Goal: Task Accomplishment & Management: Manage account settings

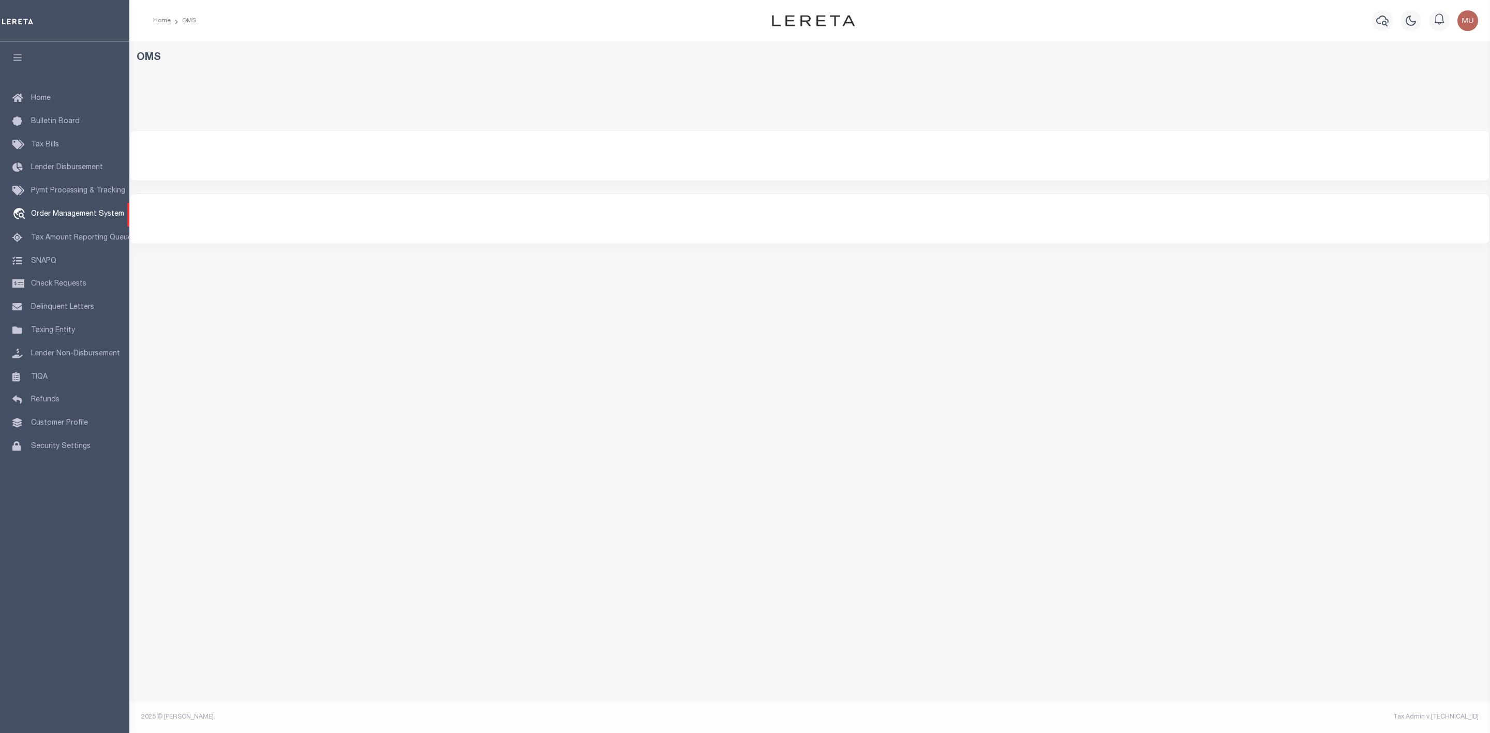
select select "200"
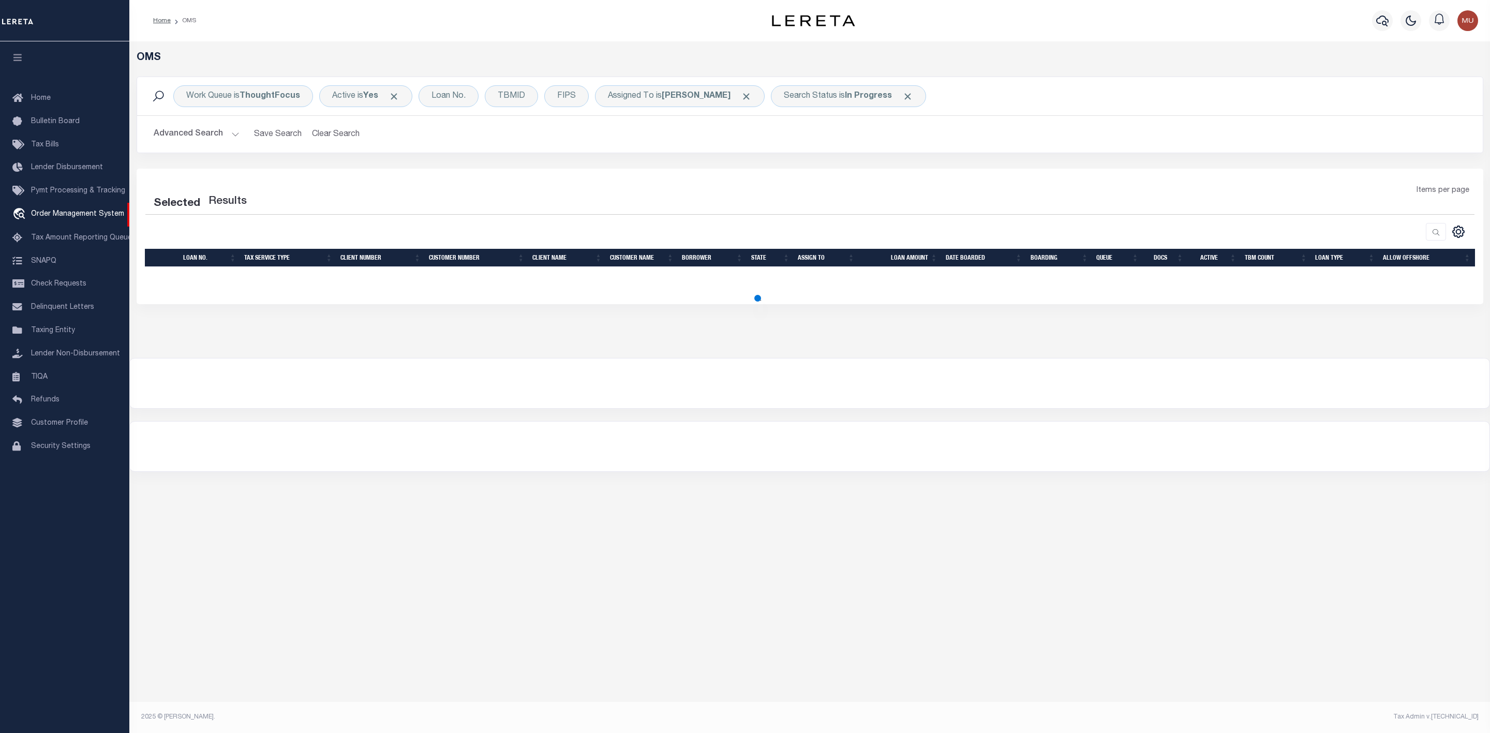
select select "200"
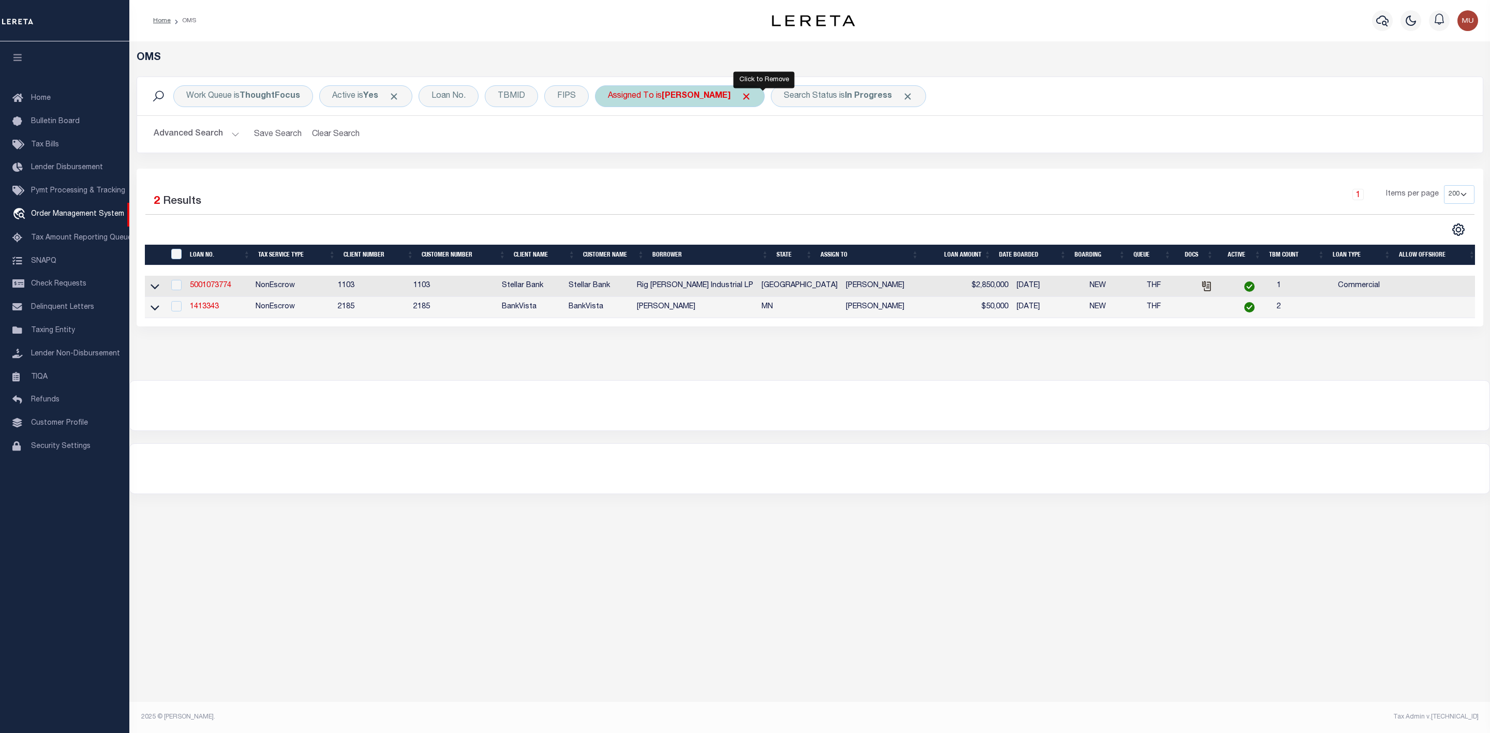
click at [752, 98] on span "Click to Remove" at bounding box center [746, 96] width 11 height 11
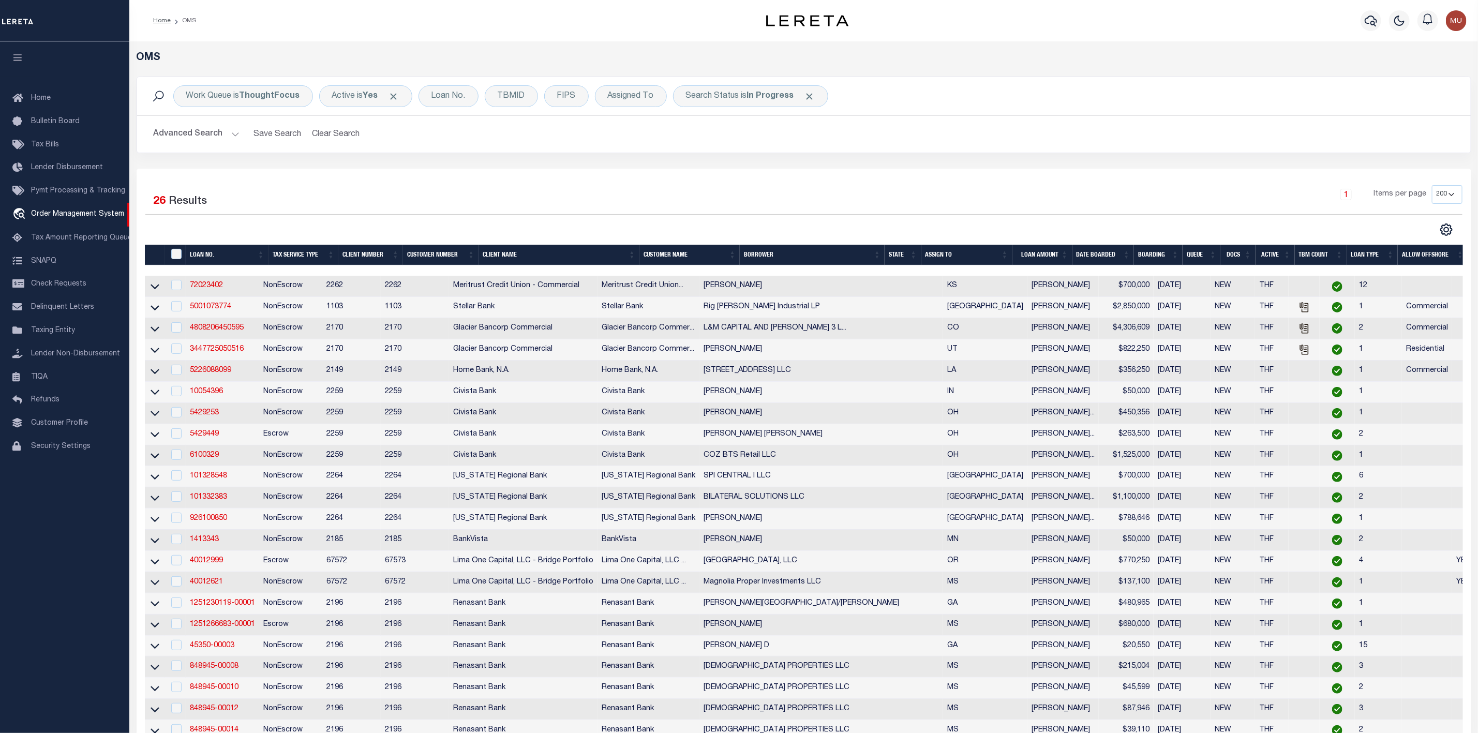
click at [1006, 252] on th "ASSIGN TO" at bounding box center [966, 255] width 91 height 21
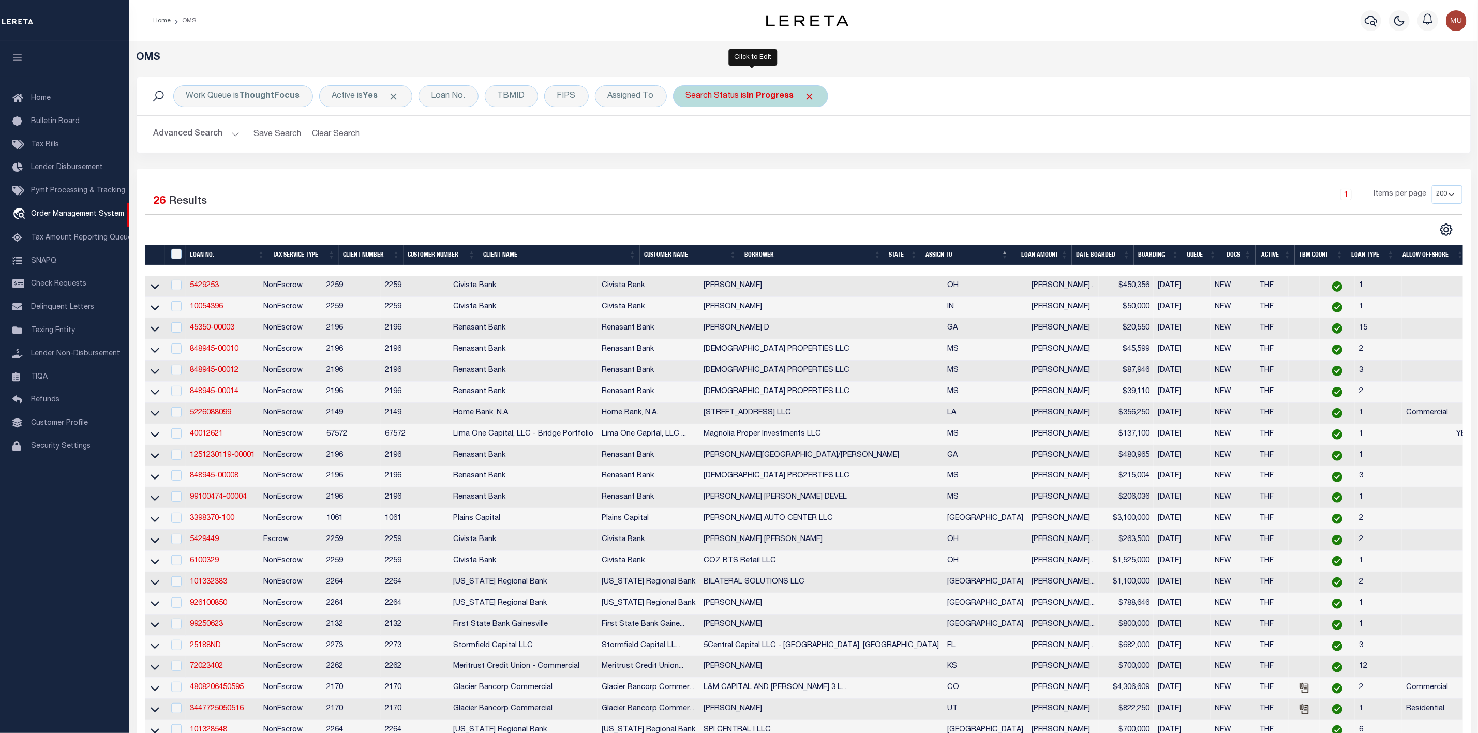
click at [729, 100] on div "Search Status is In Progress" at bounding box center [750, 96] width 155 height 22
click at [728, 148] on select "Automated Search Bad Parcel Complete Duplicate Parcel High Dollar Reporting In …" at bounding box center [763, 147] width 152 height 20
select select "RD"
click at [689, 138] on select "Automated Search Bad Parcel Complete Duplicate Parcel High Dollar Reporting In …" at bounding box center [763, 147] width 152 height 20
click at [824, 168] on input "Apply" at bounding box center [823, 169] width 31 height 17
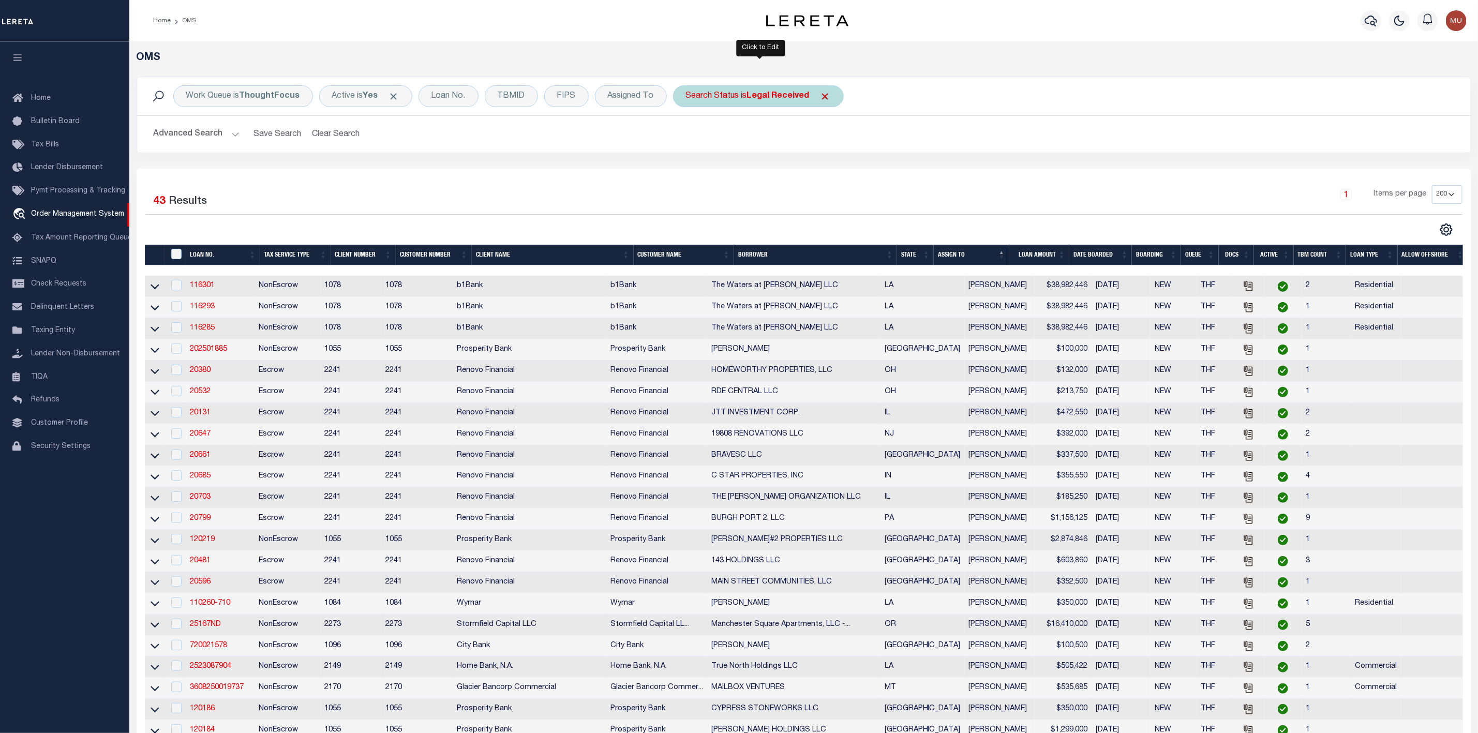
click at [766, 97] on b "Legal Received" at bounding box center [778, 96] width 63 height 8
click at [736, 151] on select "Automated Search Bad Parcel Complete Duplicate Parcel High Dollar Reporting In …" at bounding box center [763, 147] width 152 height 20
select select "IP"
click at [689, 138] on select "Automated Search Bad Parcel Complete Duplicate Parcel High Dollar Reporting In …" at bounding box center [763, 147] width 152 height 20
click at [830, 176] on input "Apply" at bounding box center [823, 169] width 31 height 17
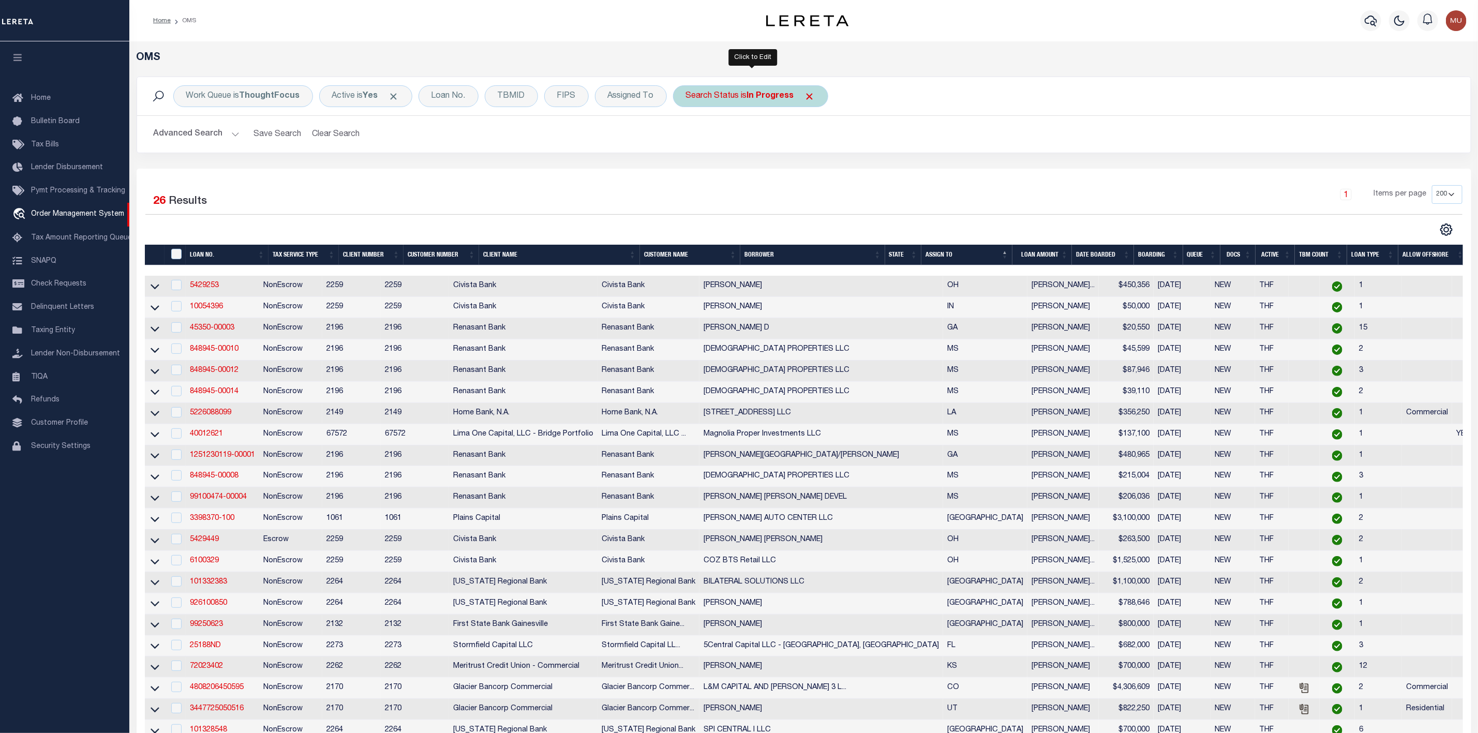
click at [748, 90] on div "Search Status is In Progress" at bounding box center [750, 96] width 155 height 22
click at [747, 137] on div "Is Contains Automated Search Bad Parcel Complete Duplicate Parcel High Dollar R…" at bounding box center [762, 143] width 165 height 81
click at [742, 149] on select "Automated Search Bad Parcel Complete Duplicate Parcel High Dollar Reporting In …" at bounding box center [763, 147] width 152 height 20
select select "RD"
click at [689, 138] on select "Automated Search Bad Parcel Complete Duplicate Parcel High Dollar Reporting In …" at bounding box center [763, 147] width 152 height 20
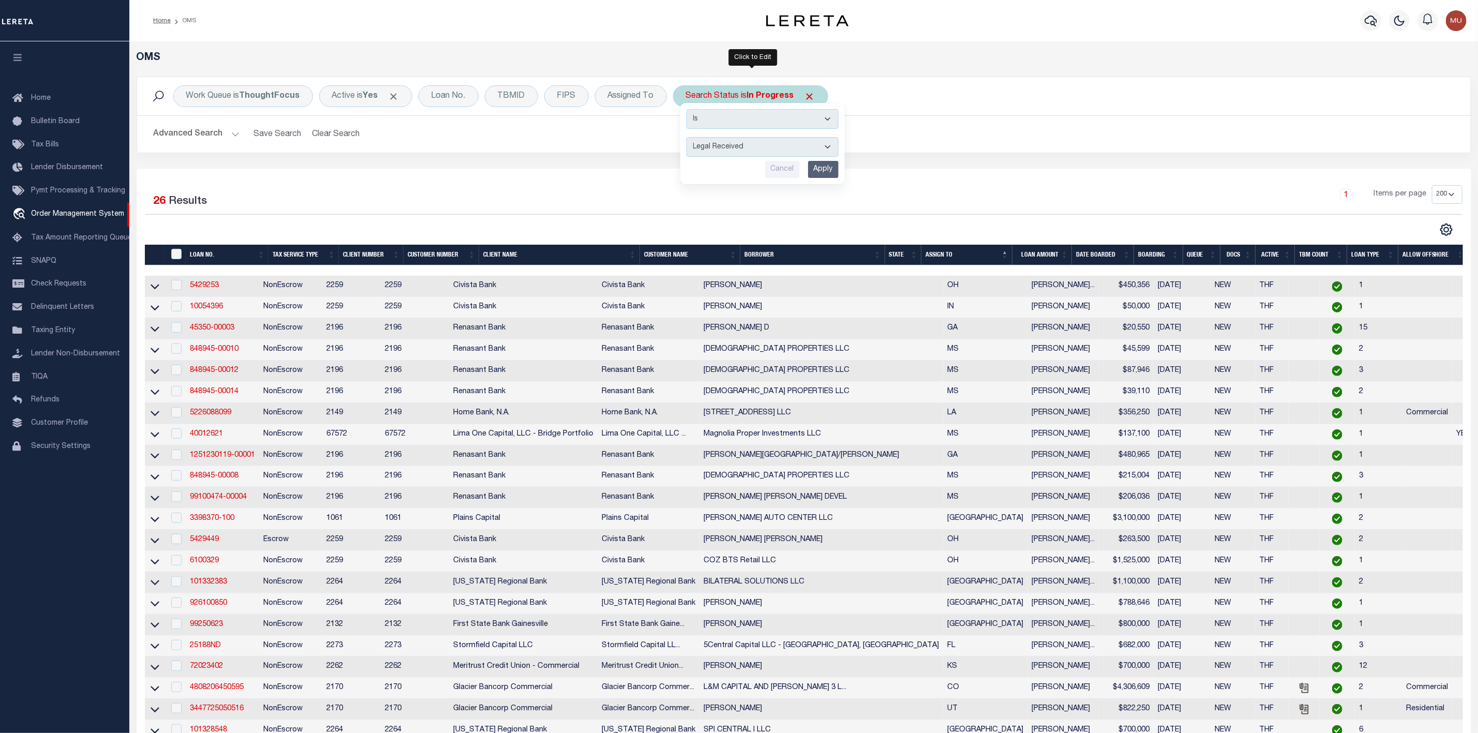
click at [824, 175] on input "Apply" at bounding box center [823, 169] width 31 height 17
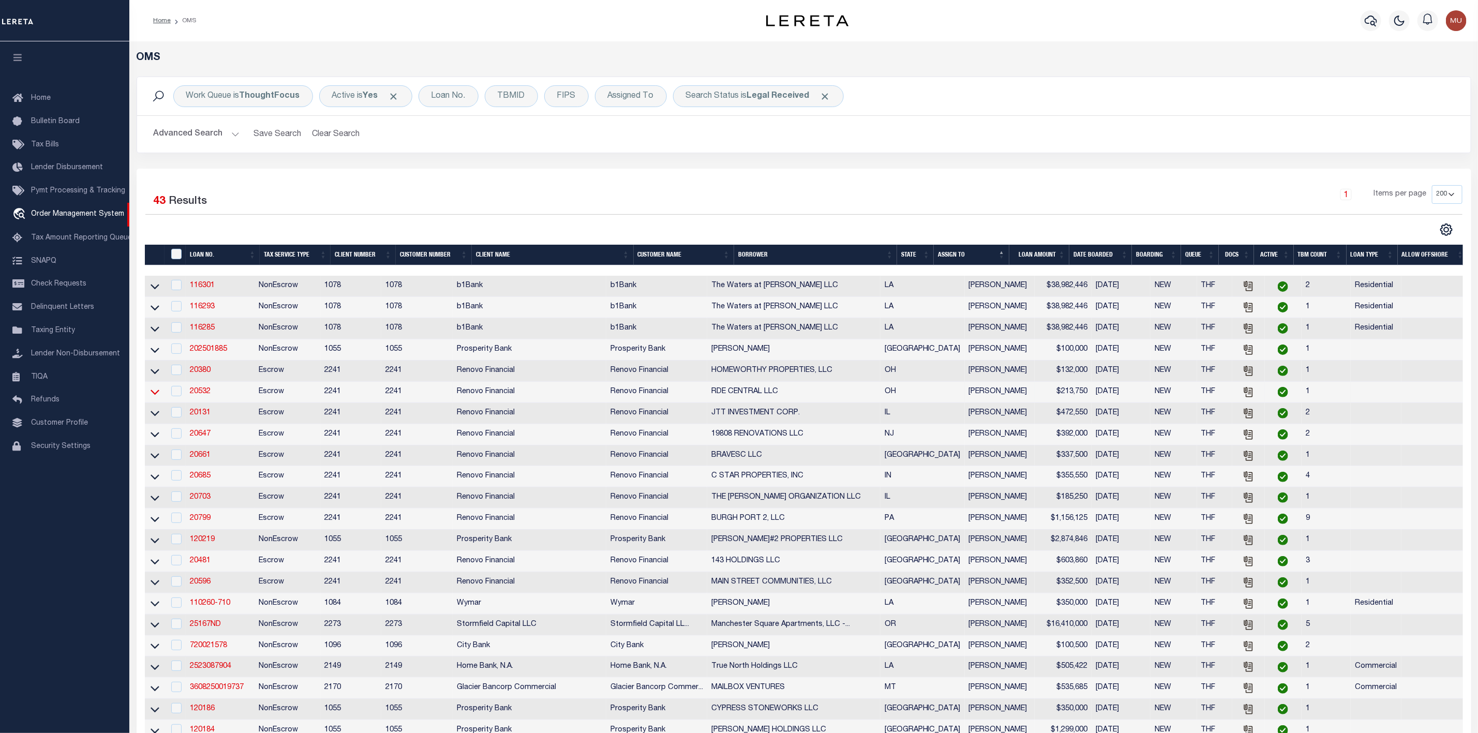
click at [154, 397] on icon at bounding box center [155, 391] width 9 height 11
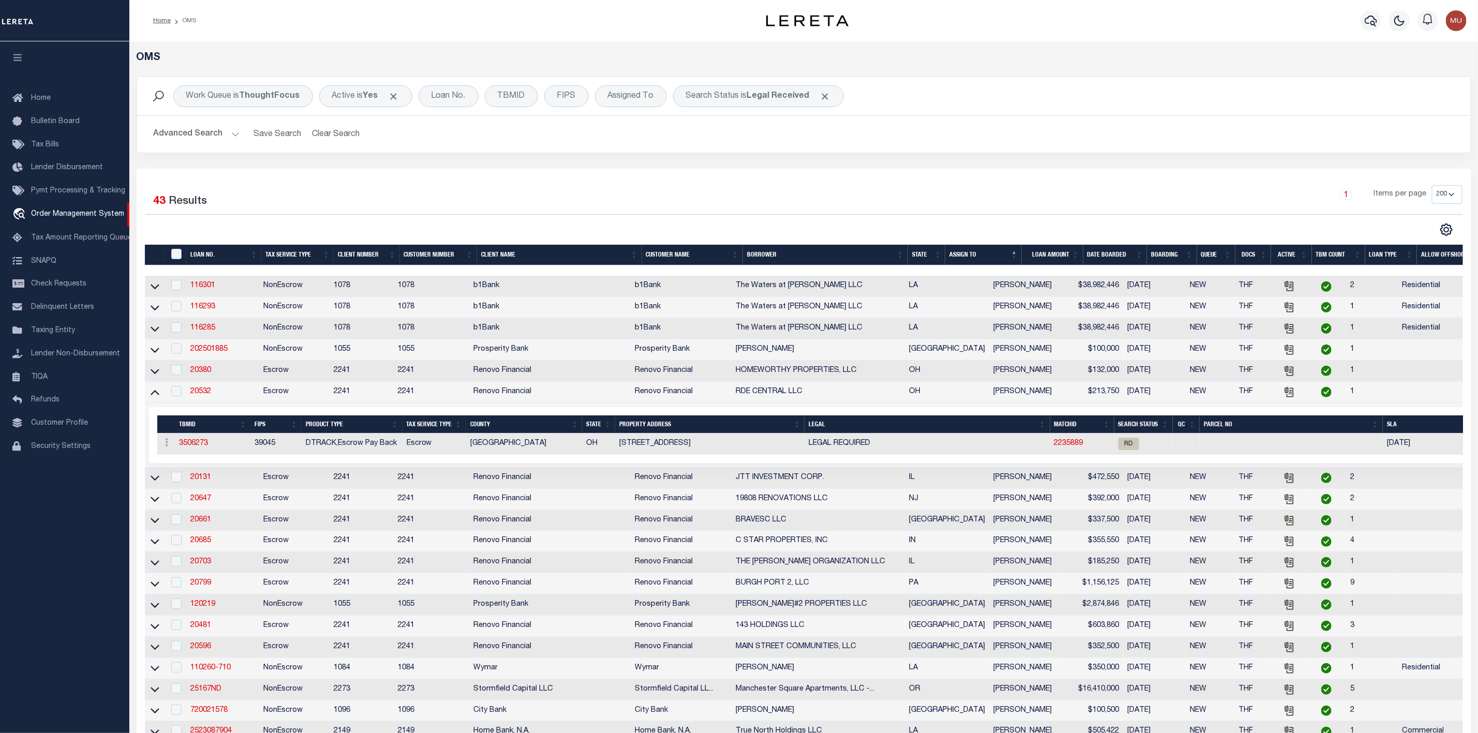
click at [154, 397] on icon at bounding box center [155, 391] width 9 height 11
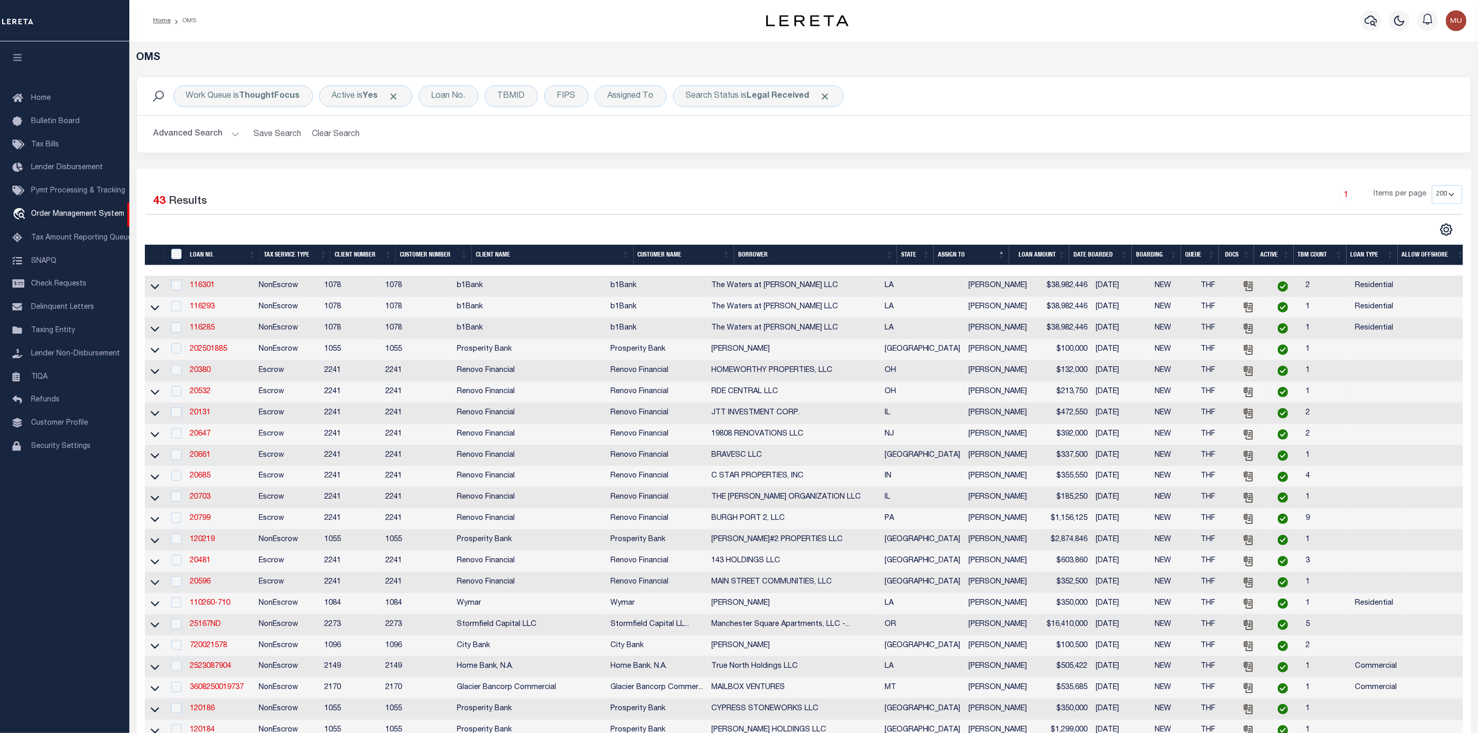
click at [231, 137] on button "Advanced Search" at bounding box center [197, 134] width 86 height 20
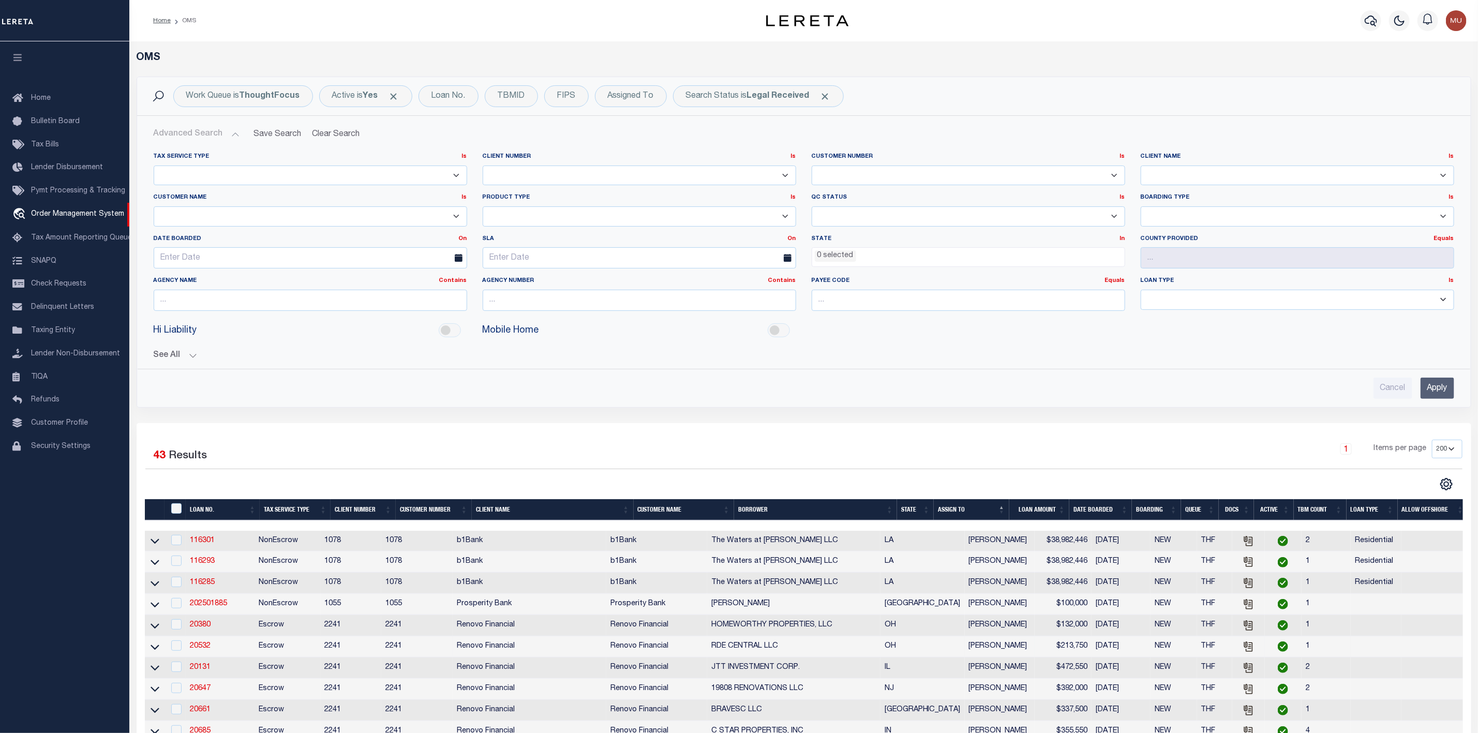
click at [787, 261] on icon at bounding box center [788, 258] width 8 height 8
click at [542, 256] on input "text" at bounding box center [640, 257] width 314 height 21
click at [539, 338] on span "7" at bounding box center [539, 339] width 20 height 20
click at [1426, 395] on input "Apply" at bounding box center [1438, 388] width 34 height 21
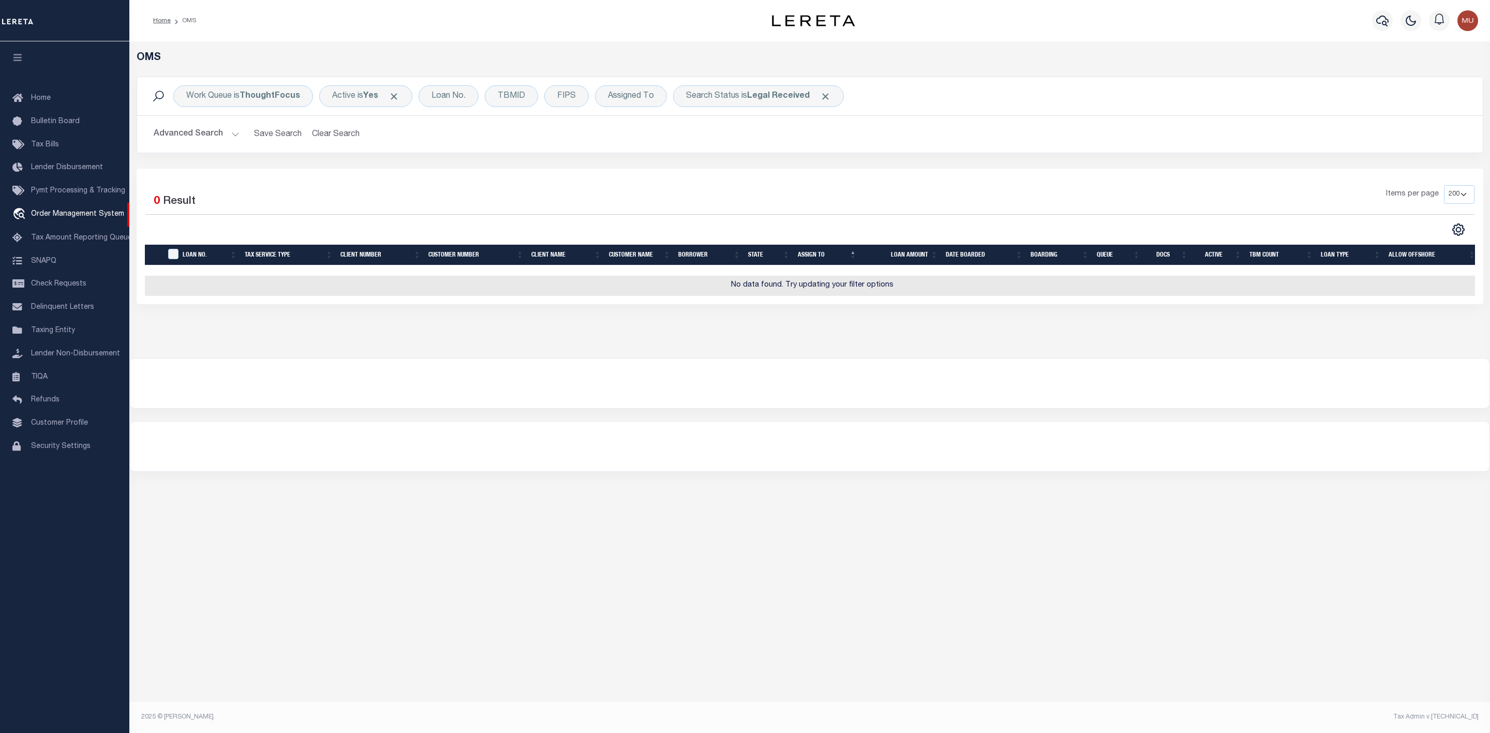
click at [235, 135] on button "Advanced Search" at bounding box center [197, 134] width 86 height 20
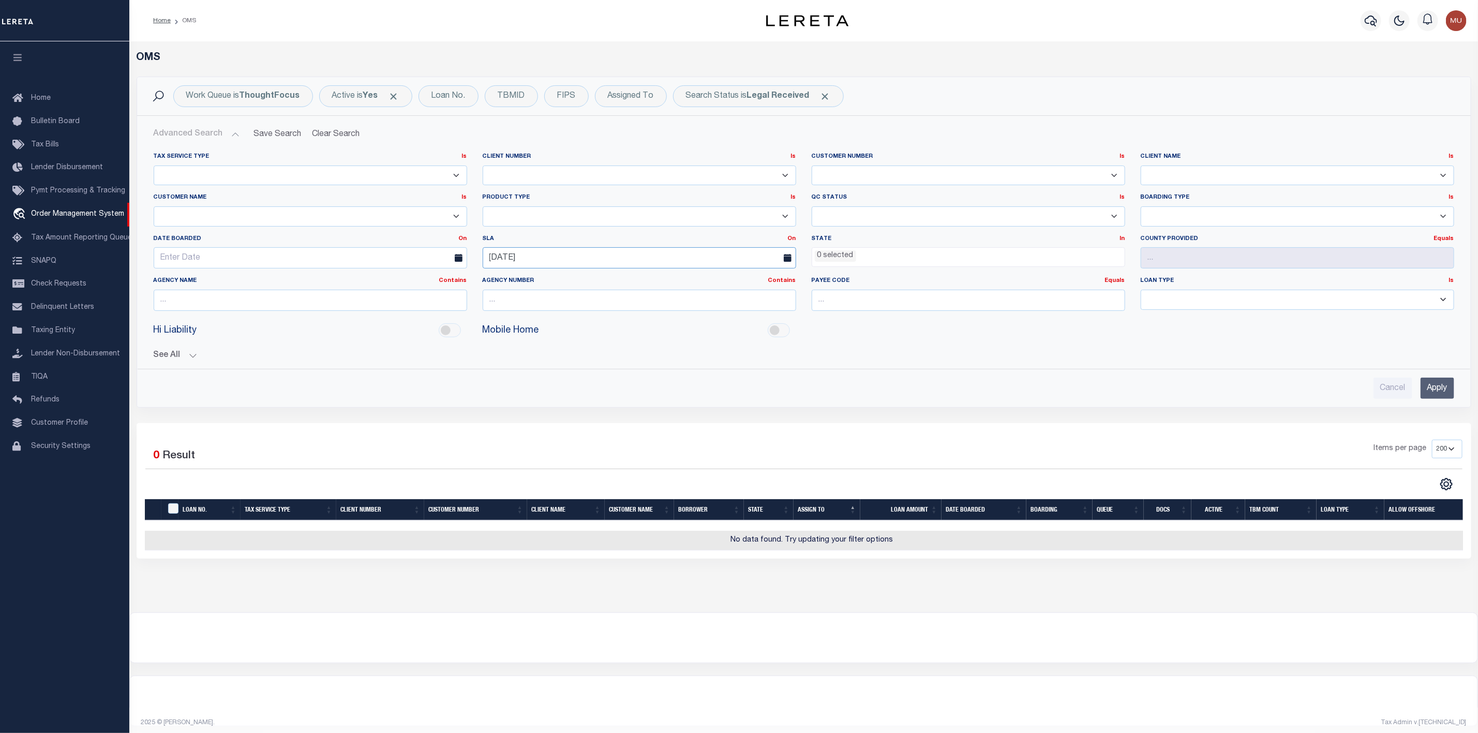
click at [532, 258] on input "[DATE]" at bounding box center [640, 257] width 314 height 21
click at [564, 339] on span "8" at bounding box center [562, 339] width 20 height 20
click at [1449, 396] on input "Apply" at bounding box center [1438, 388] width 34 height 21
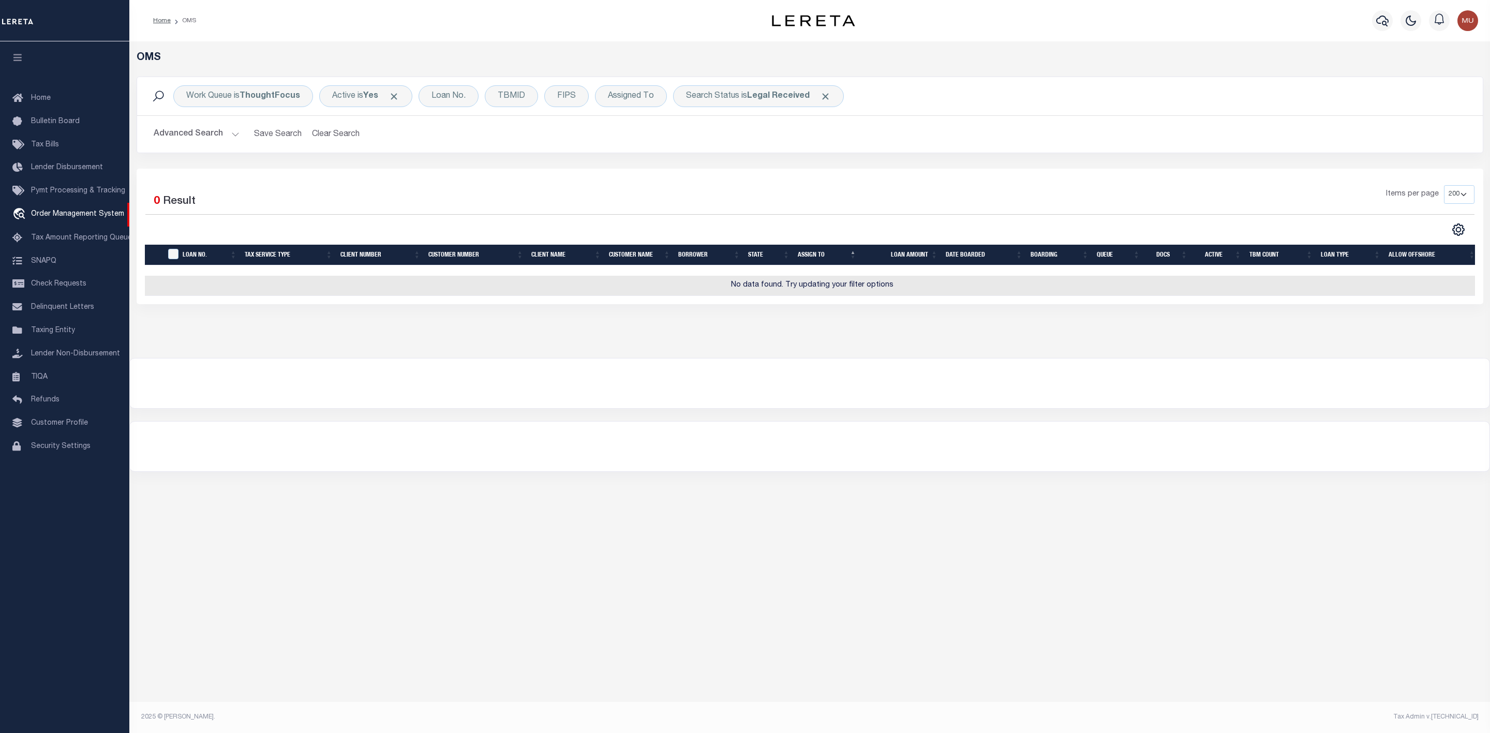
click at [228, 134] on button "Advanced Search" at bounding box center [197, 134] width 86 height 20
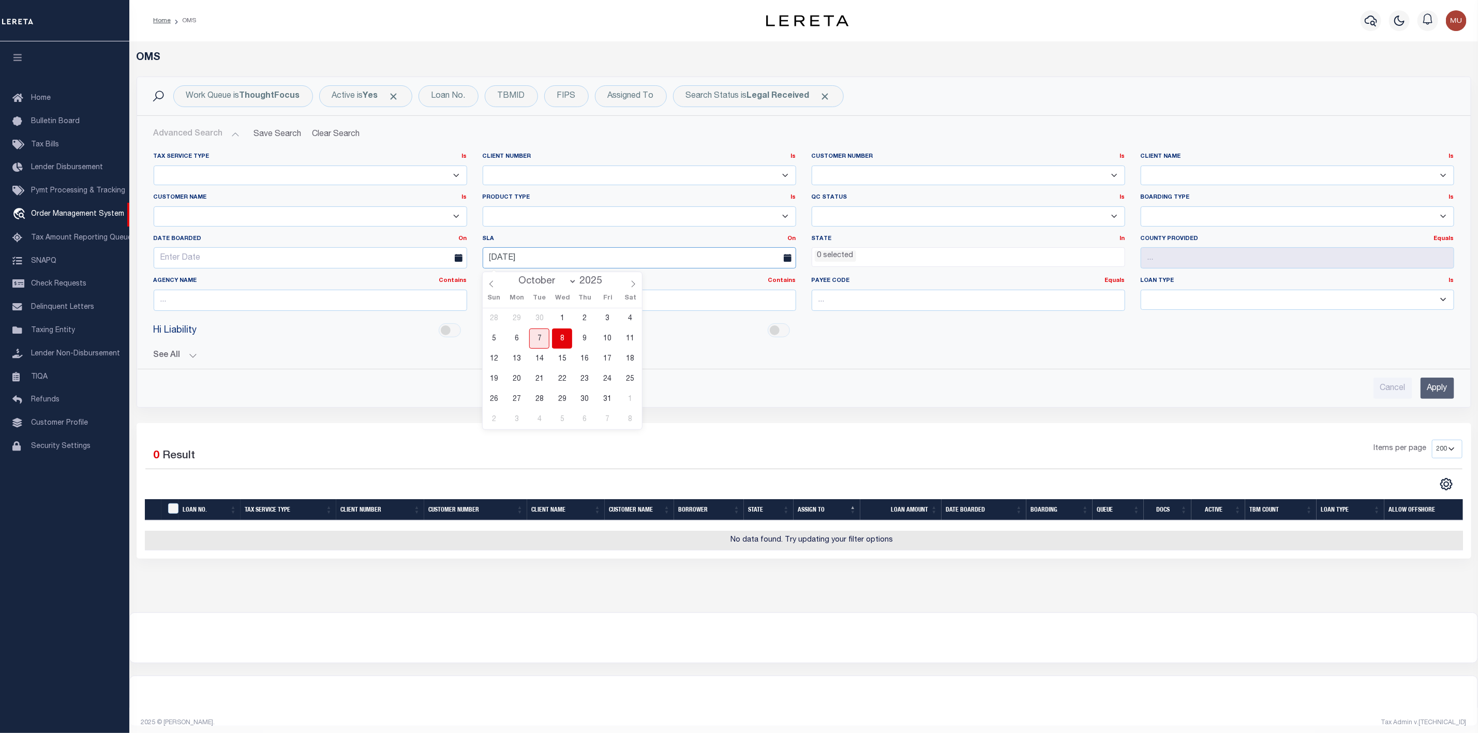
click at [540, 263] on input "[DATE]" at bounding box center [640, 257] width 314 height 21
click at [590, 341] on span "9" at bounding box center [585, 339] width 20 height 20
click at [1428, 389] on input "Apply" at bounding box center [1438, 388] width 34 height 21
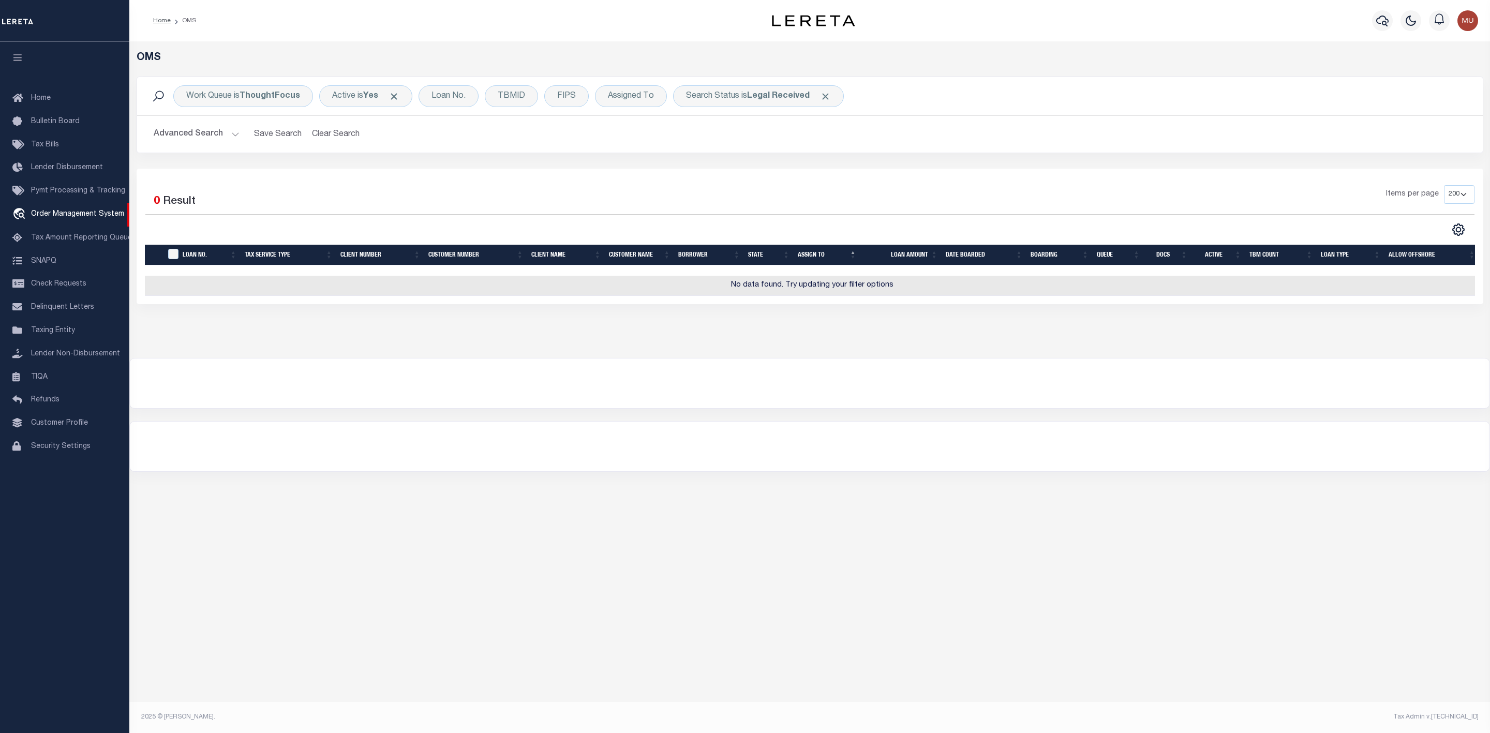
click at [232, 136] on button "Advanced Search" at bounding box center [197, 134] width 86 height 20
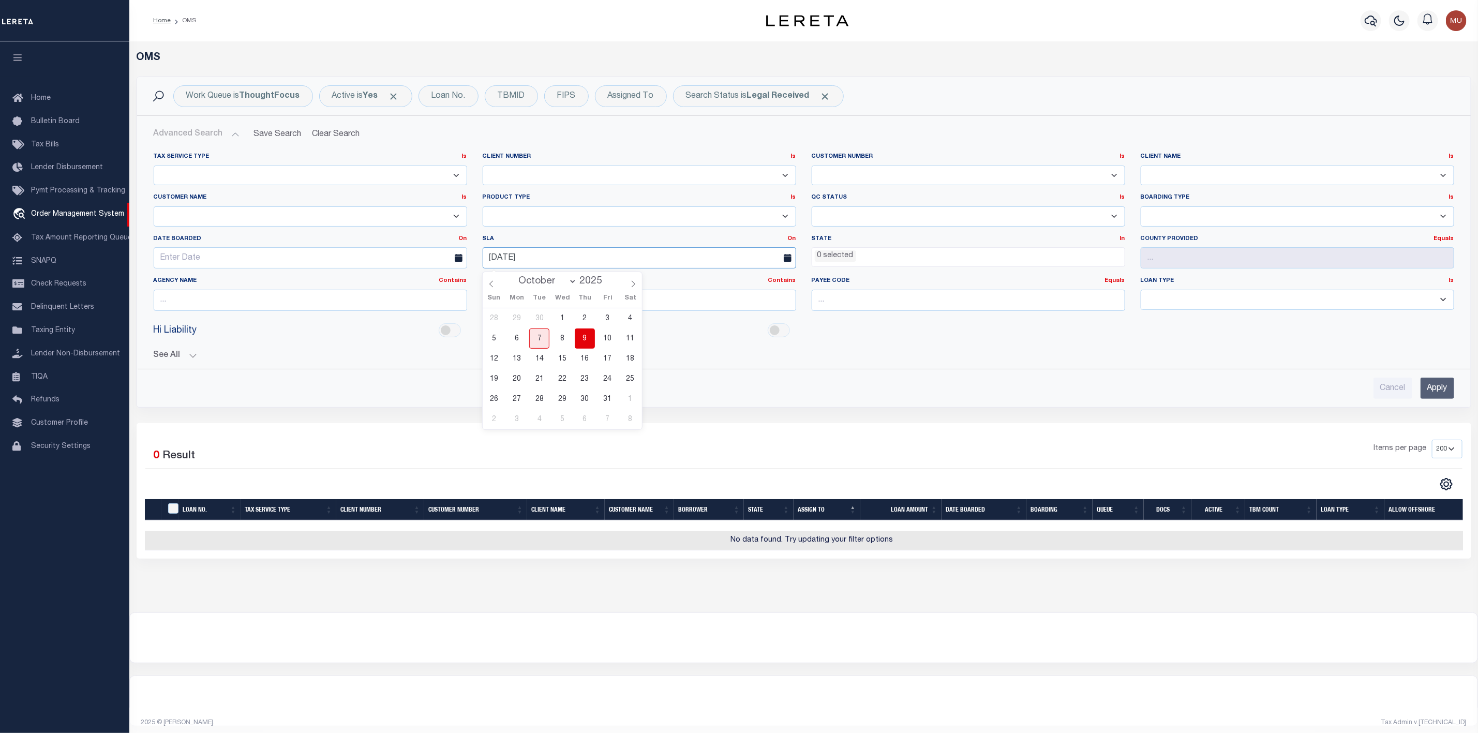
click at [570, 264] on input "[DATE]" at bounding box center [640, 257] width 314 height 21
click at [612, 341] on span "10" at bounding box center [608, 339] width 20 height 20
click at [1439, 395] on input "Apply" at bounding box center [1438, 388] width 34 height 21
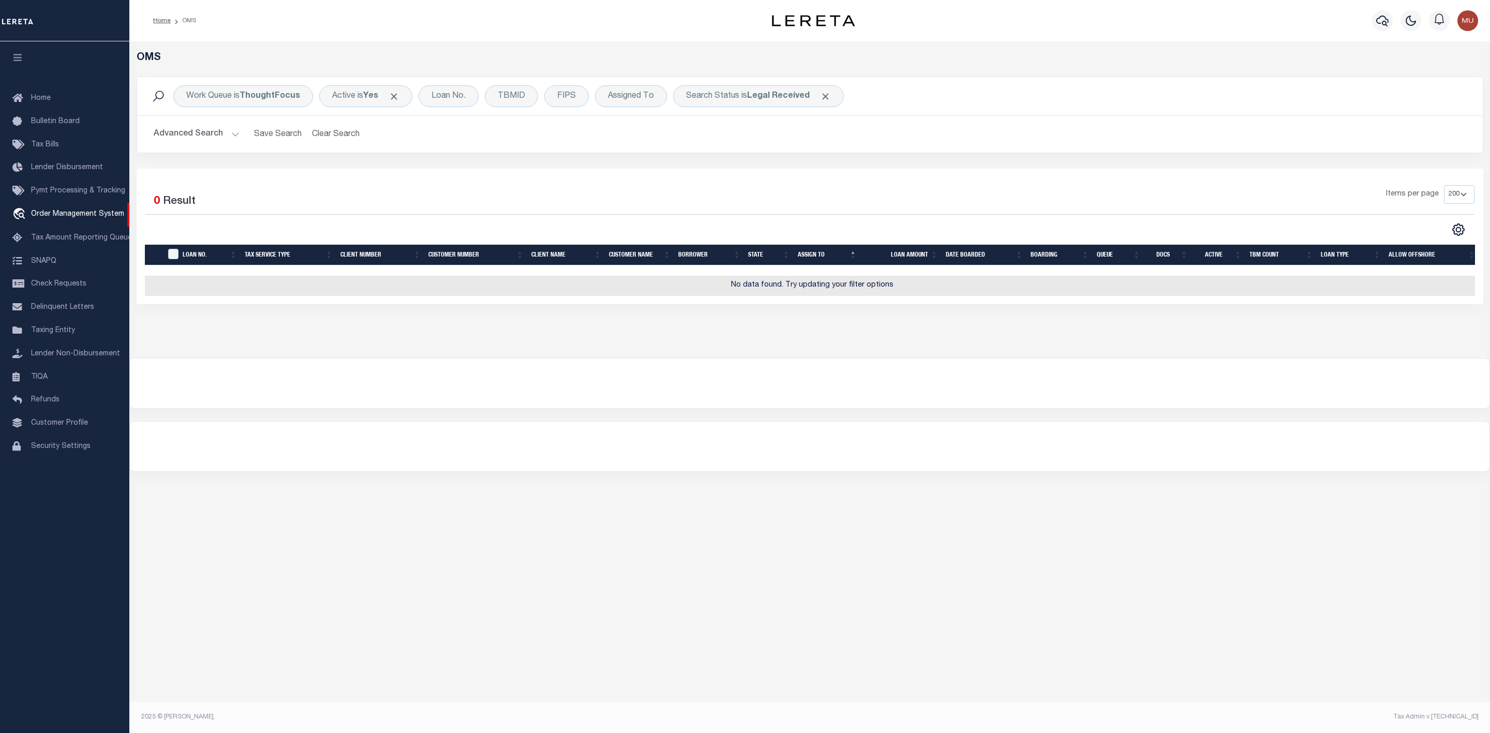
click at [234, 136] on button "Advanced Search" at bounding box center [197, 134] width 86 height 20
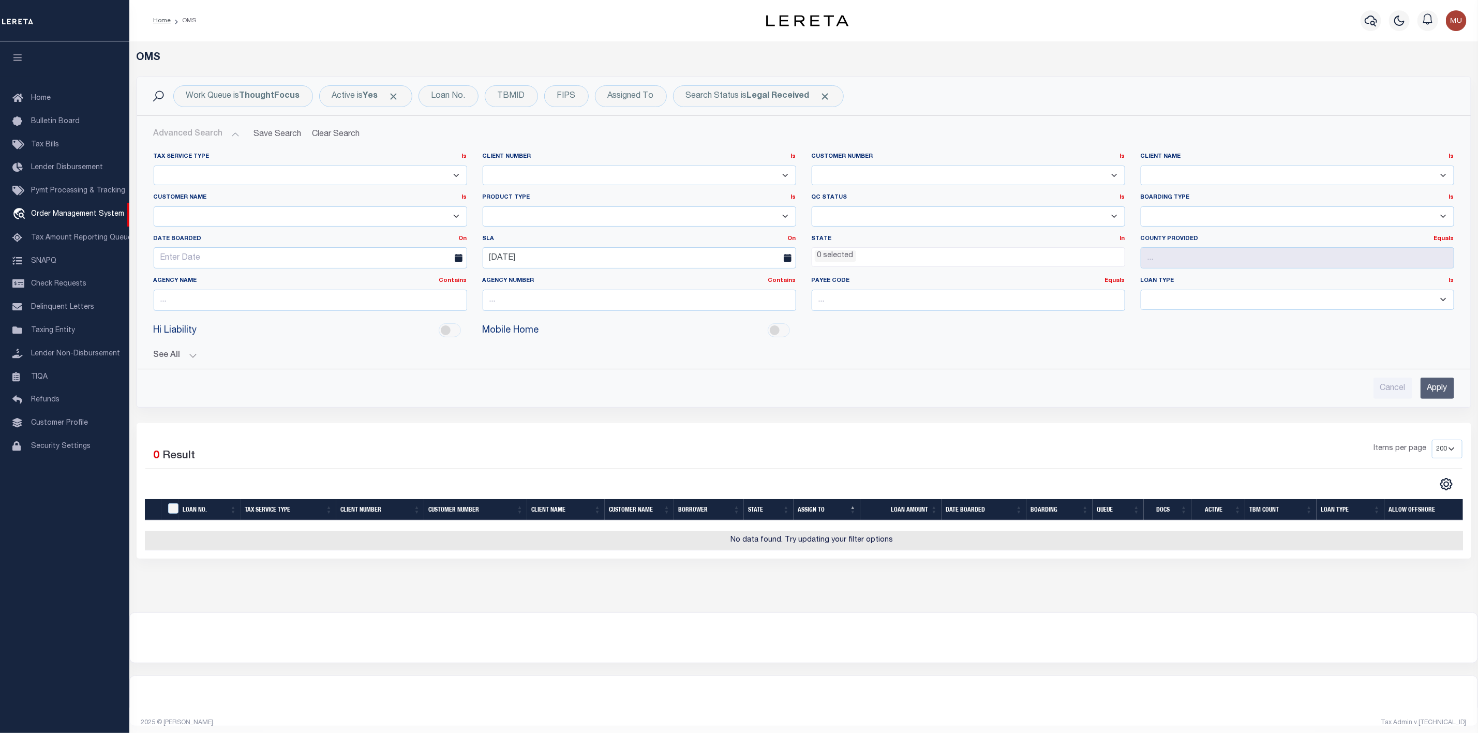
click at [888, 260] on ul "0 selected" at bounding box center [968, 255] width 312 height 14
click at [661, 260] on input "[DATE]" at bounding box center [640, 257] width 314 height 21
click at [630, 340] on span "11" at bounding box center [630, 339] width 20 height 20
click at [1453, 396] on input "Apply" at bounding box center [1438, 388] width 34 height 21
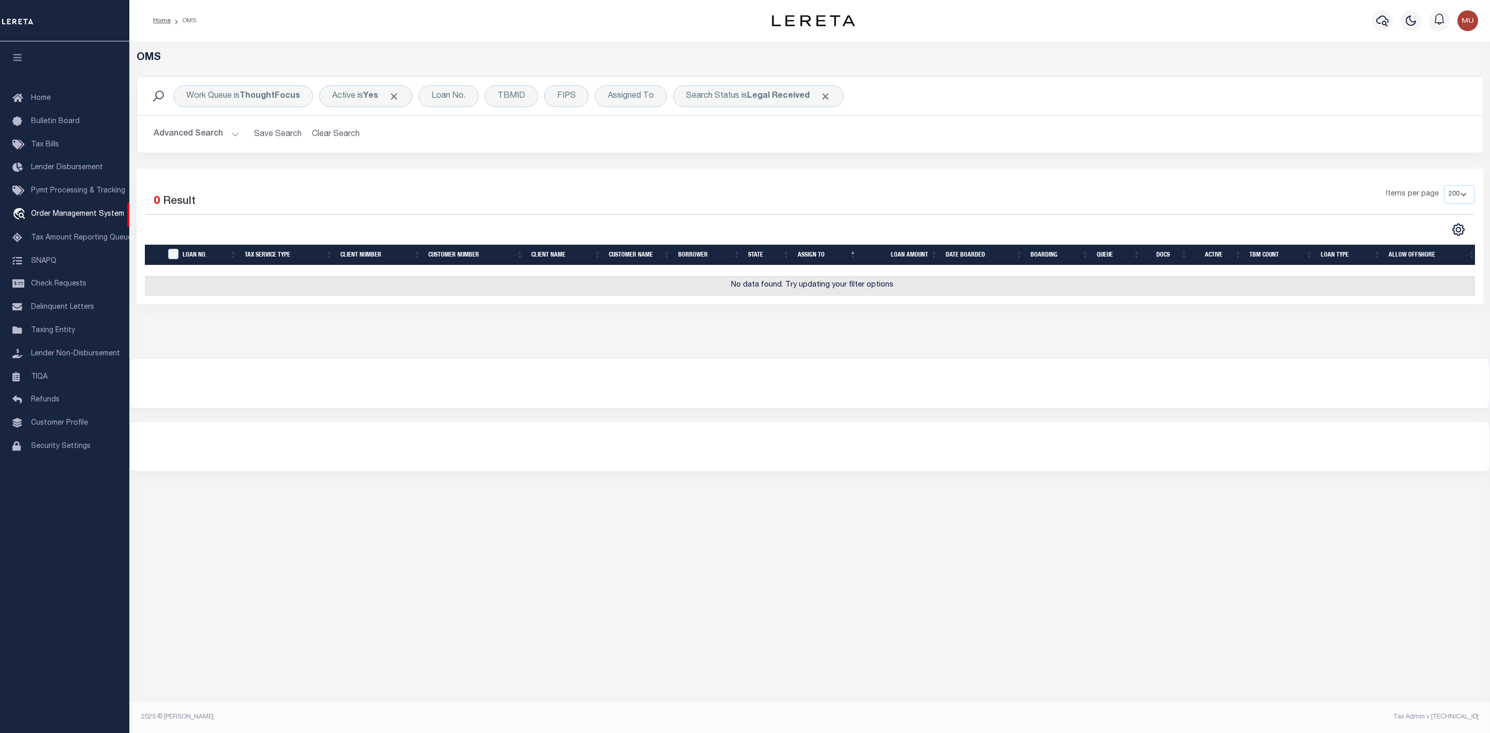
click at [230, 134] on button "Advanced Search" at bounding box center [197, 134] width 86 height 20
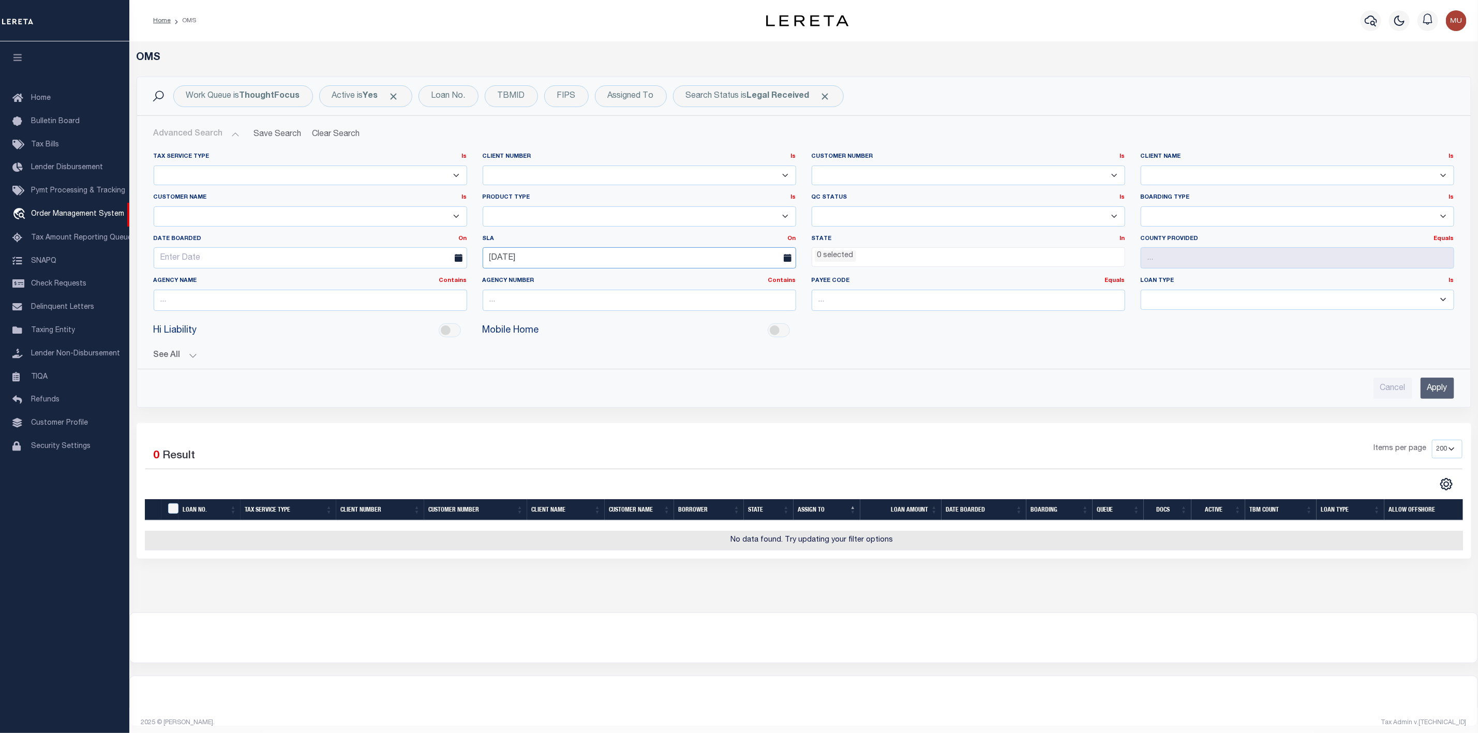
click at [534, 259] on input "[DATE]" at bounding box center [640, 257] width 314 height 21
click at [500, 357] on span "12" at bounding box center [494, 359] width 20 height 20
click at [1436, 394] on input "Apply" at bounding box center [1438, 388] width 34 height 21
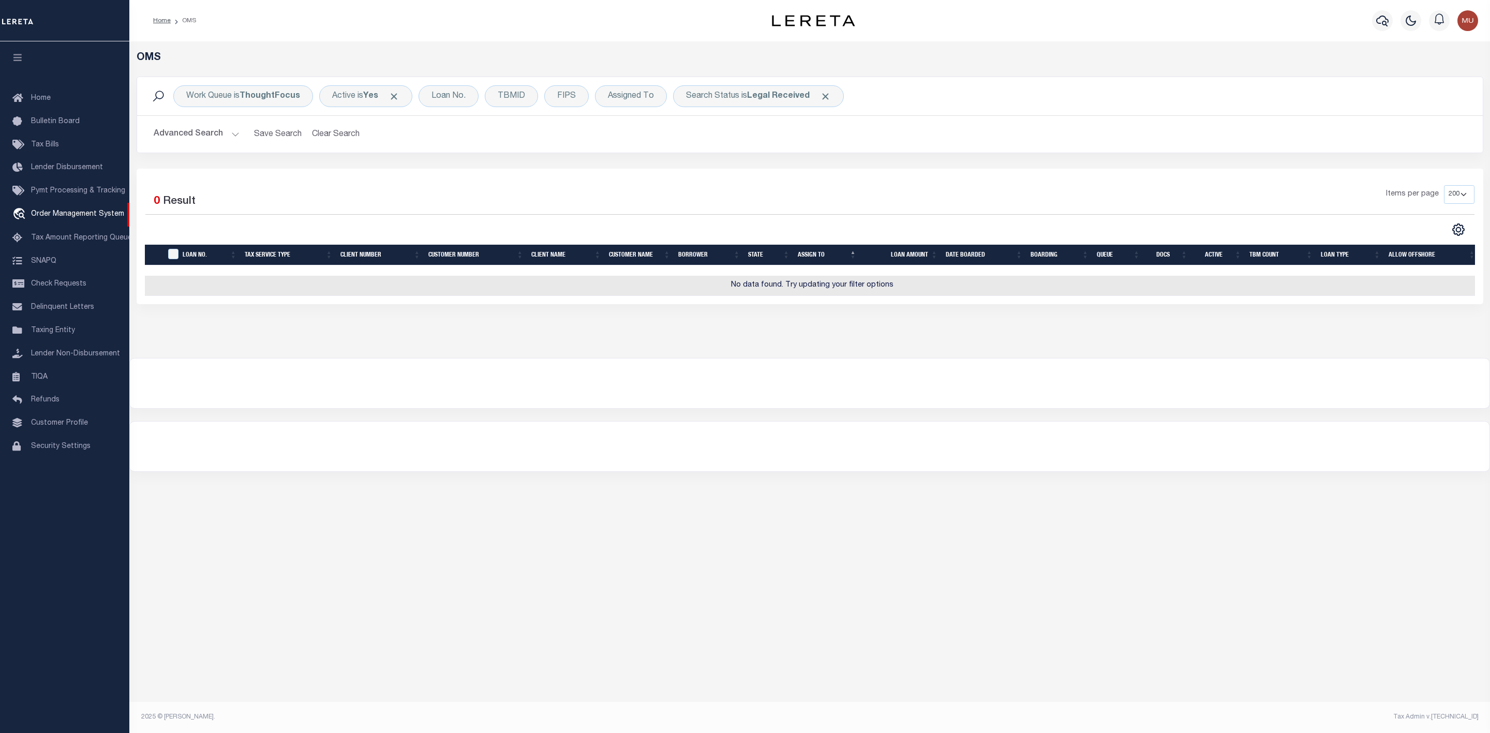
click at [187, 132] on button "Advanced Search" at bounding box center [197, 134] width 86 height 20
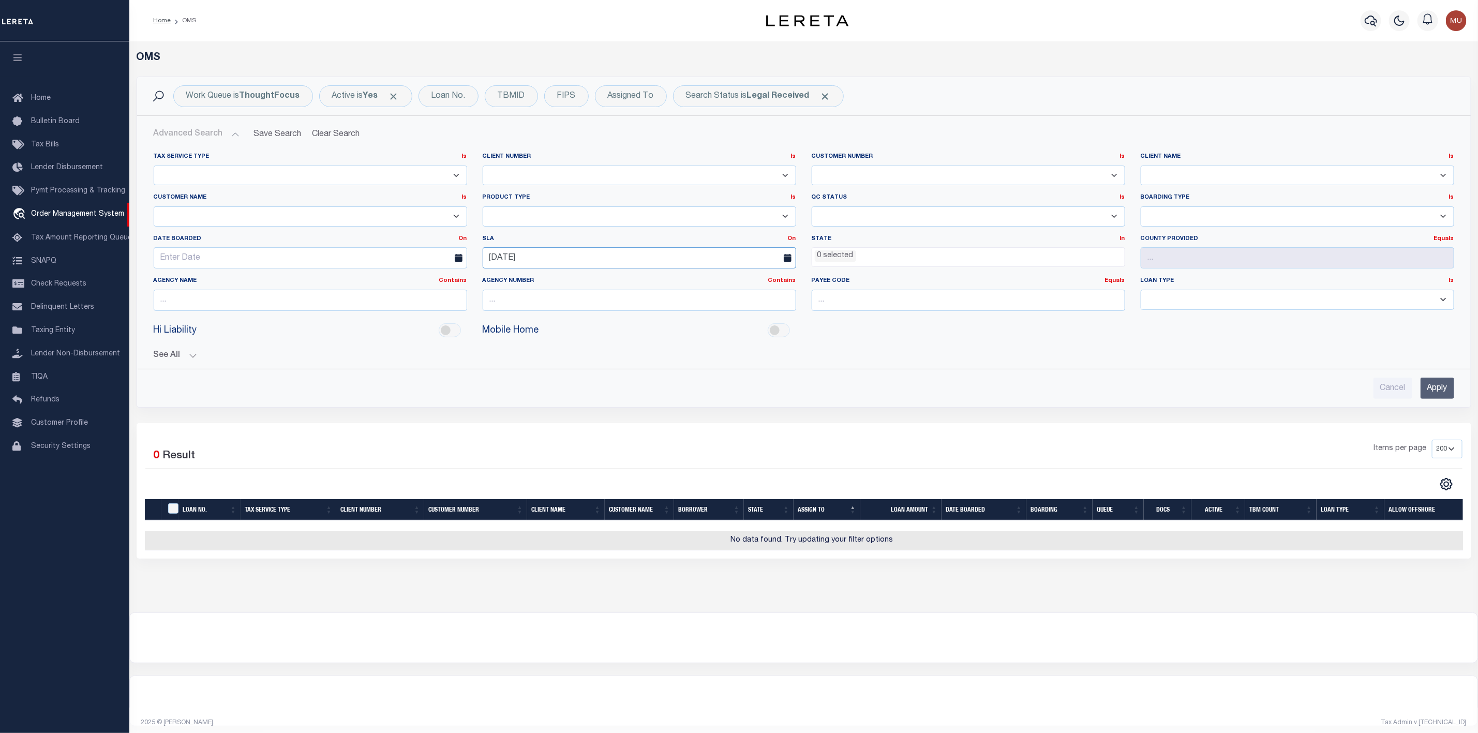
click at [497, 255] on input "[DATE]" at bounding box center [640, 257] width 314 height 21
click at [511, 357] on span "13" at bounding box center [516, 359] width 20 height 20
click at [1440, 393] on input "Apply" at bounding box center [1438, 388] width 34 height 21
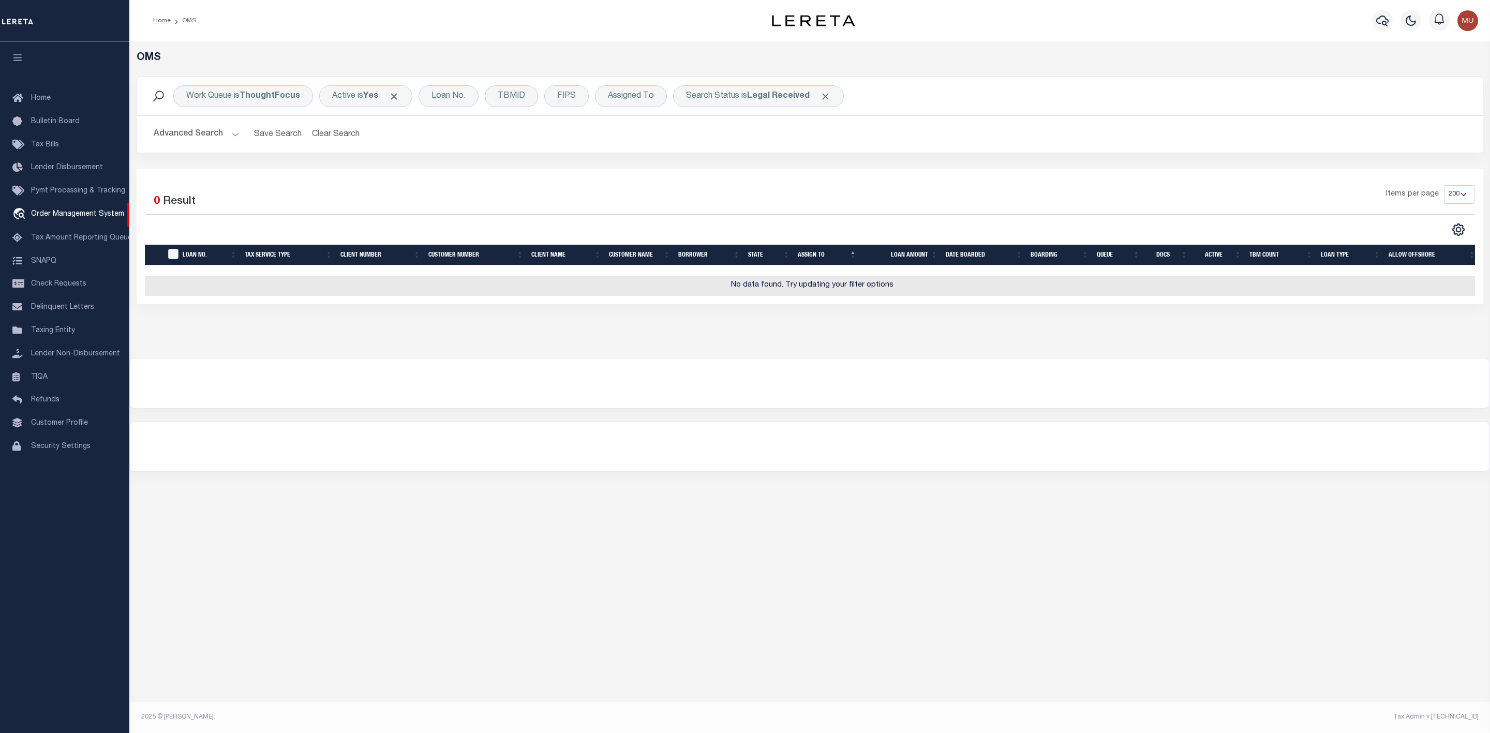
click at [229, 132] on button "Advanced Search" at bounding box center [197, 134] width 86 height 20
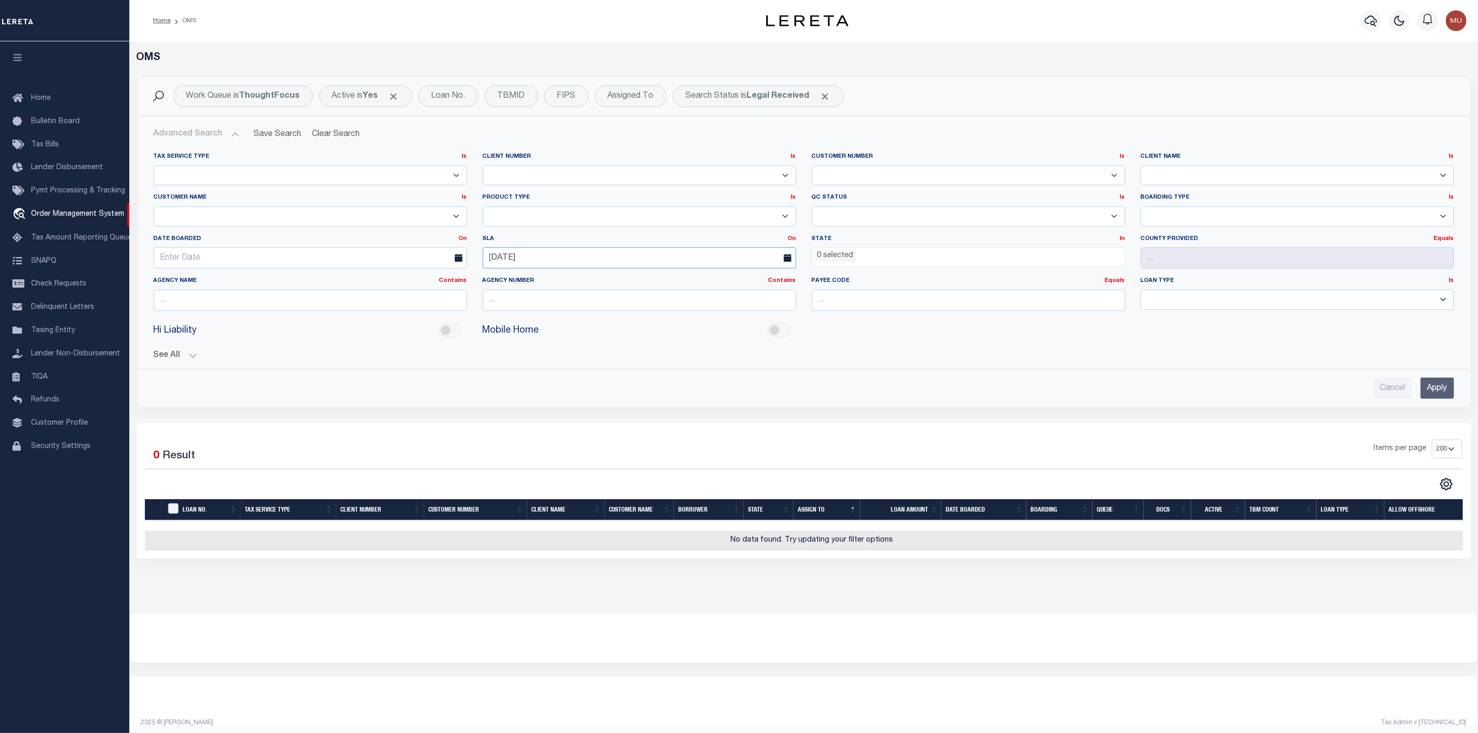
click at [533, 260] on input "[DATE]" at bounding box center [640, 257] width 314 height 21
click at [539, 359] on span "14" at bounding box center [539, 359] width 20 height 20
type input "[DATE]"
click at [1433, 387] on input "Apply" at bounding box center [1438, 388] width 34 height 21
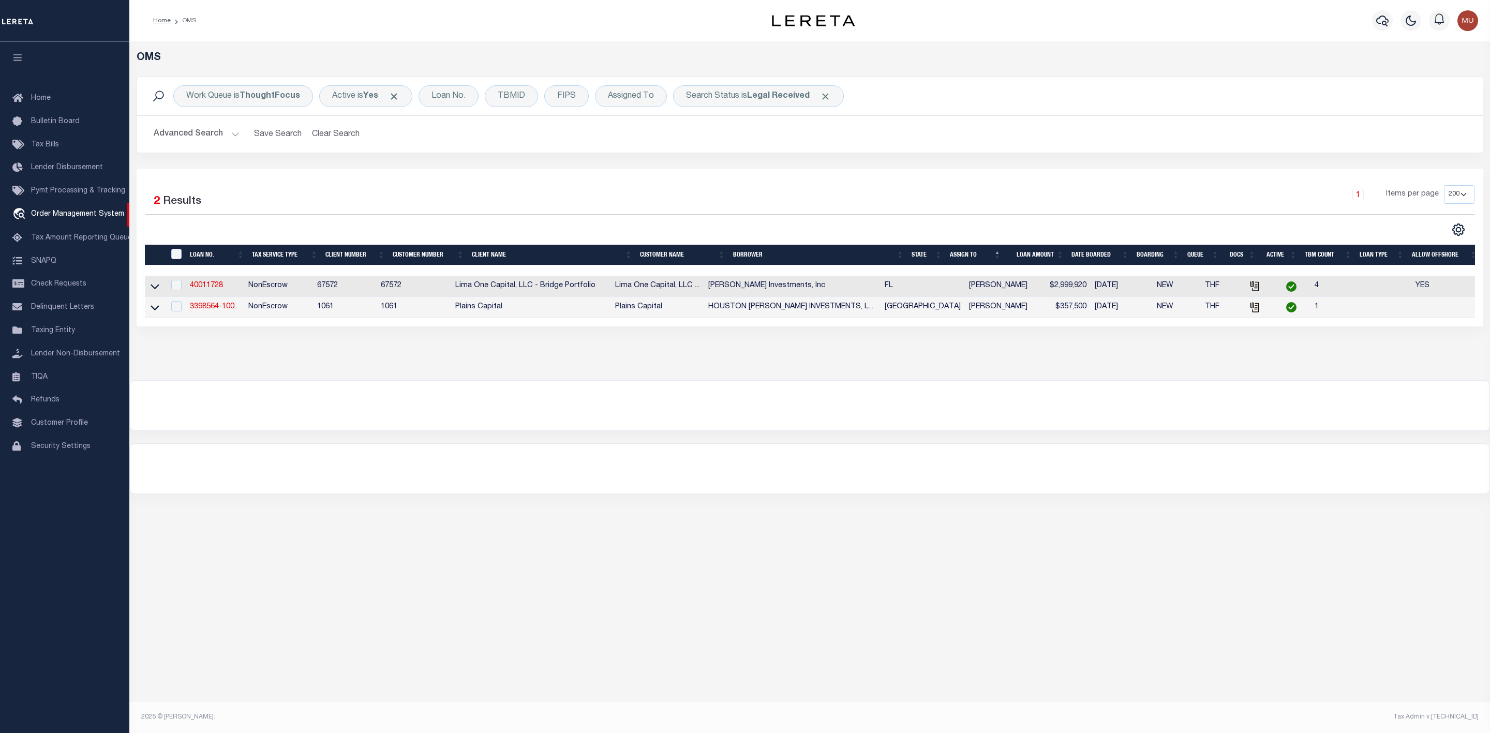
click at [236, 132] on button "Advanced Search" at bounding box center [197, 134] width 86 height 20
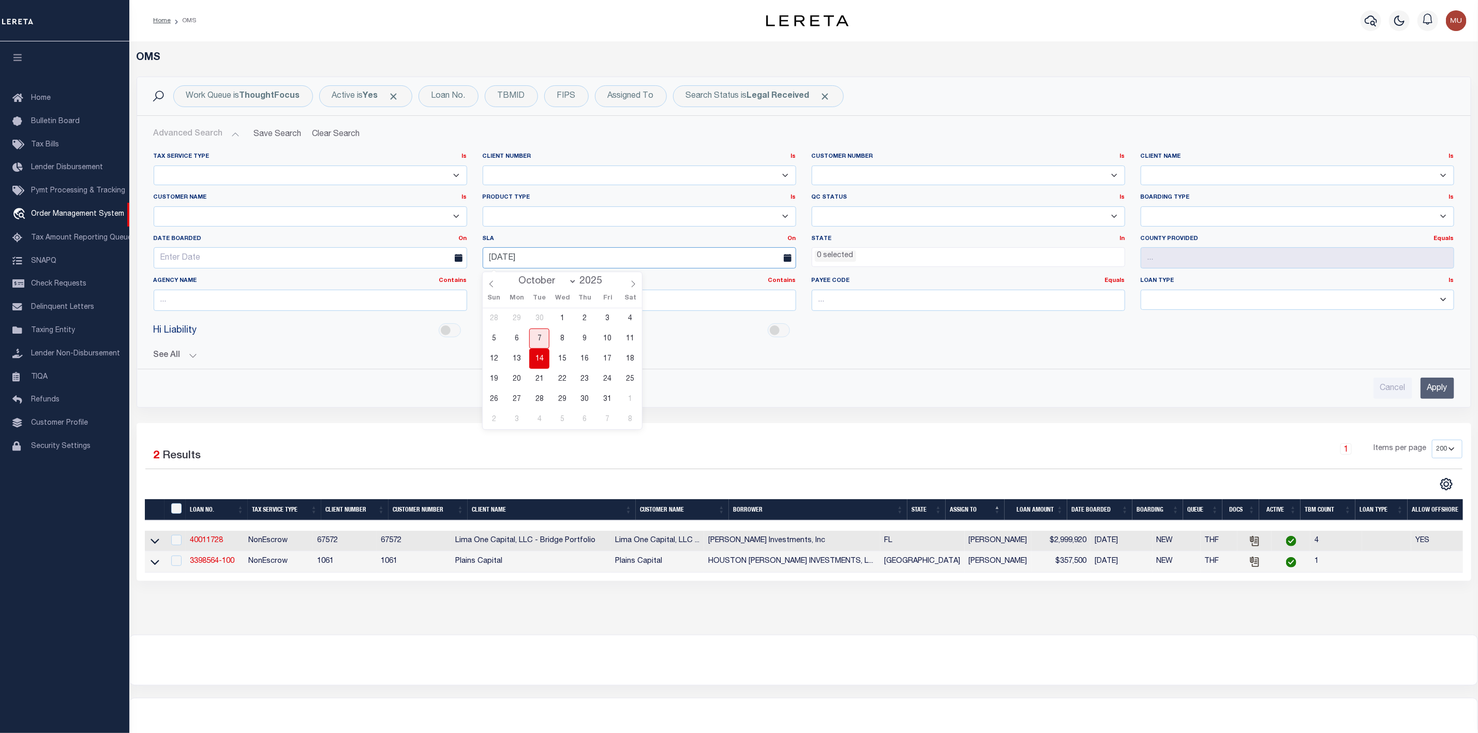
click at [573, 258] on input "[DATE]" at bounding box center [640, 257] width 314 height 21
click at [539, 364] on span "14" at bounding box center [539, 359] width 20 height 20
click at [596, 255] on input "[DATE]" at bounding box center [640, 257] width 314 height 21
click at [1405, 399] on input "Cancel" at bounding box center [1393, 388] width 39 height 21
checkbox input "true"
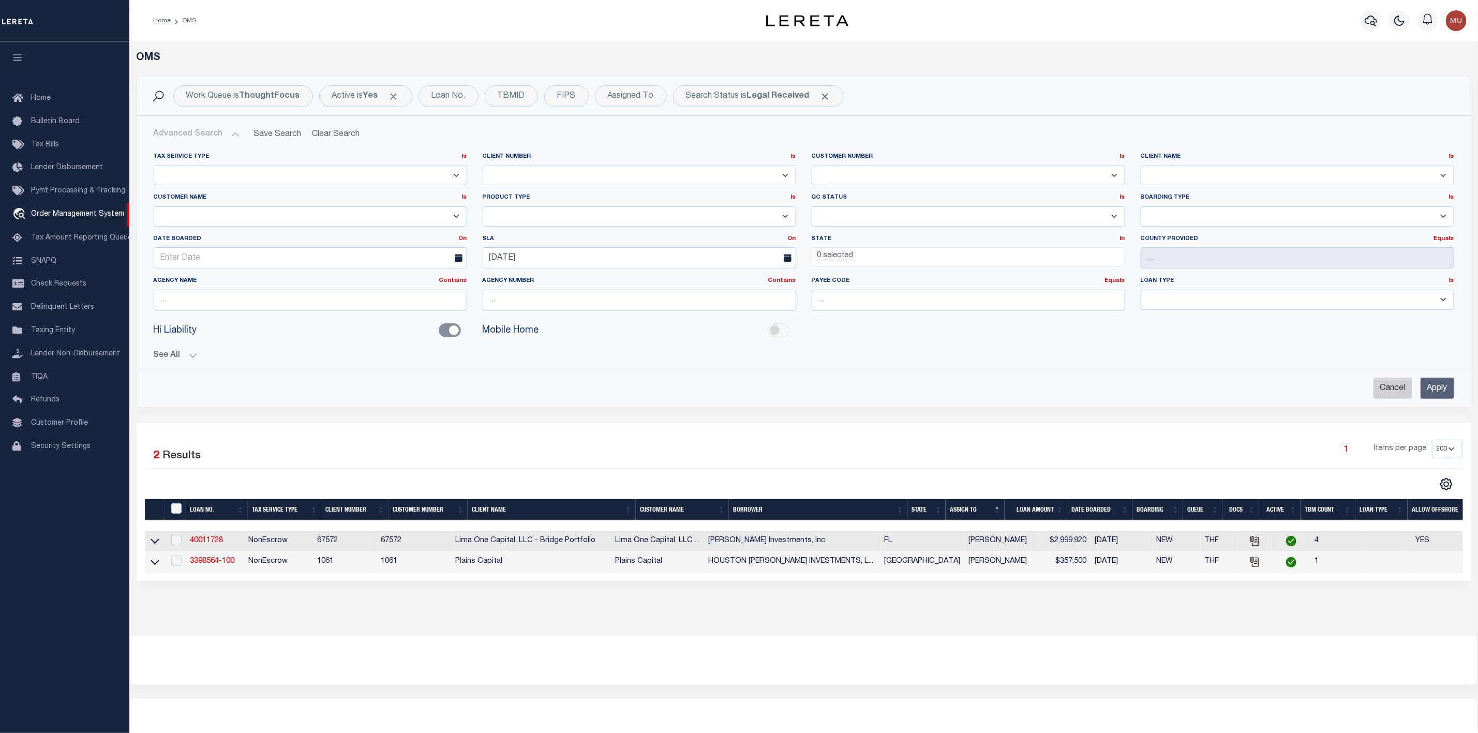
checkbox input "true"
checkbox input "false"
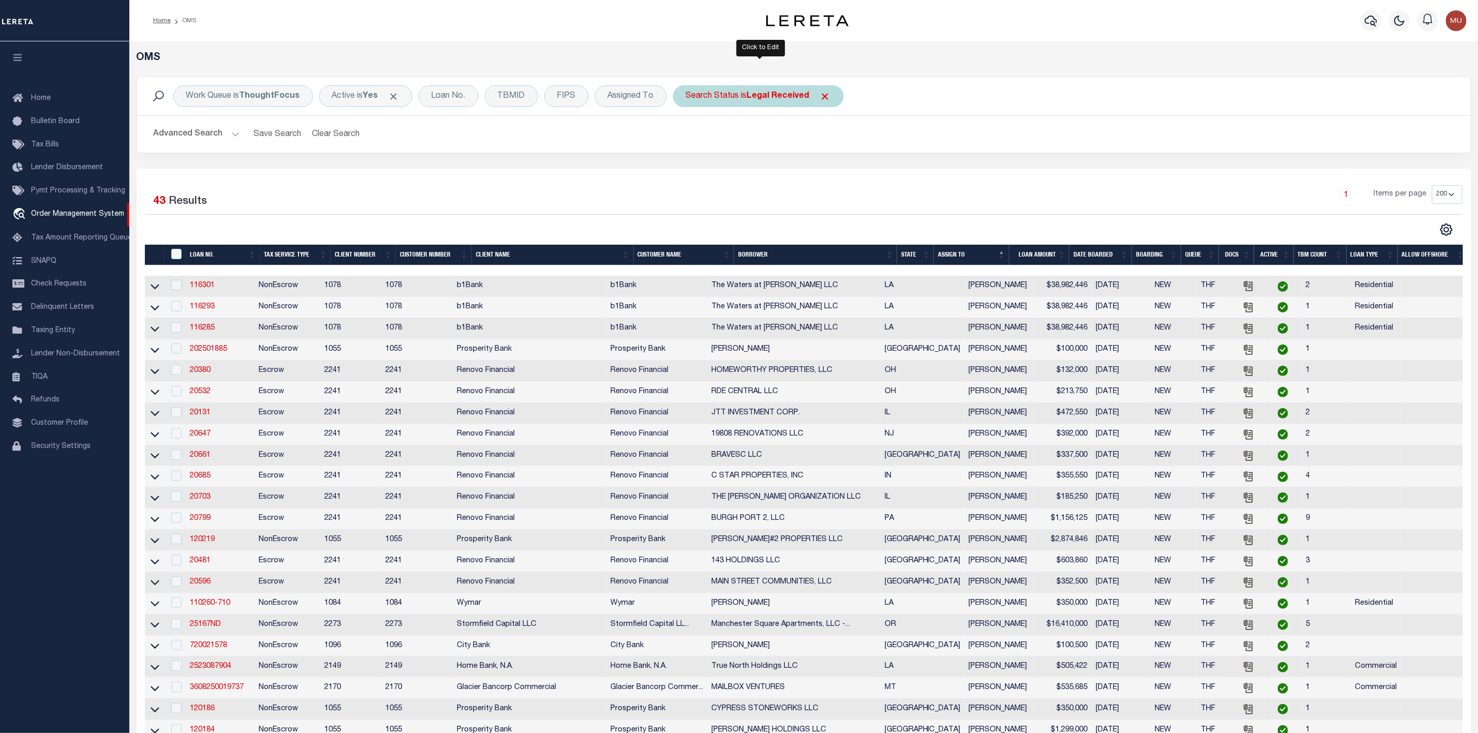
click at [744, 98] on div "Search Status is Legal Received" at bounding box center [758, 96] width 171 height 22
click at [719, 153] on select "Automated Search Bad Parcel Complete Duplicate Parcel High Dollar Reporting In …" at bounding box center [763, 147] width 152 height 20
select select "IP"
click at [689, 138] on select "Automated Search Bad Parcel Complete Duplicate Parcel High Dollar Reporting In …" at bounding box center [763, 147] width 152 height 20
click at [825, 168] on input "Apply" at bounding box center [823, 169] width 31 height 17
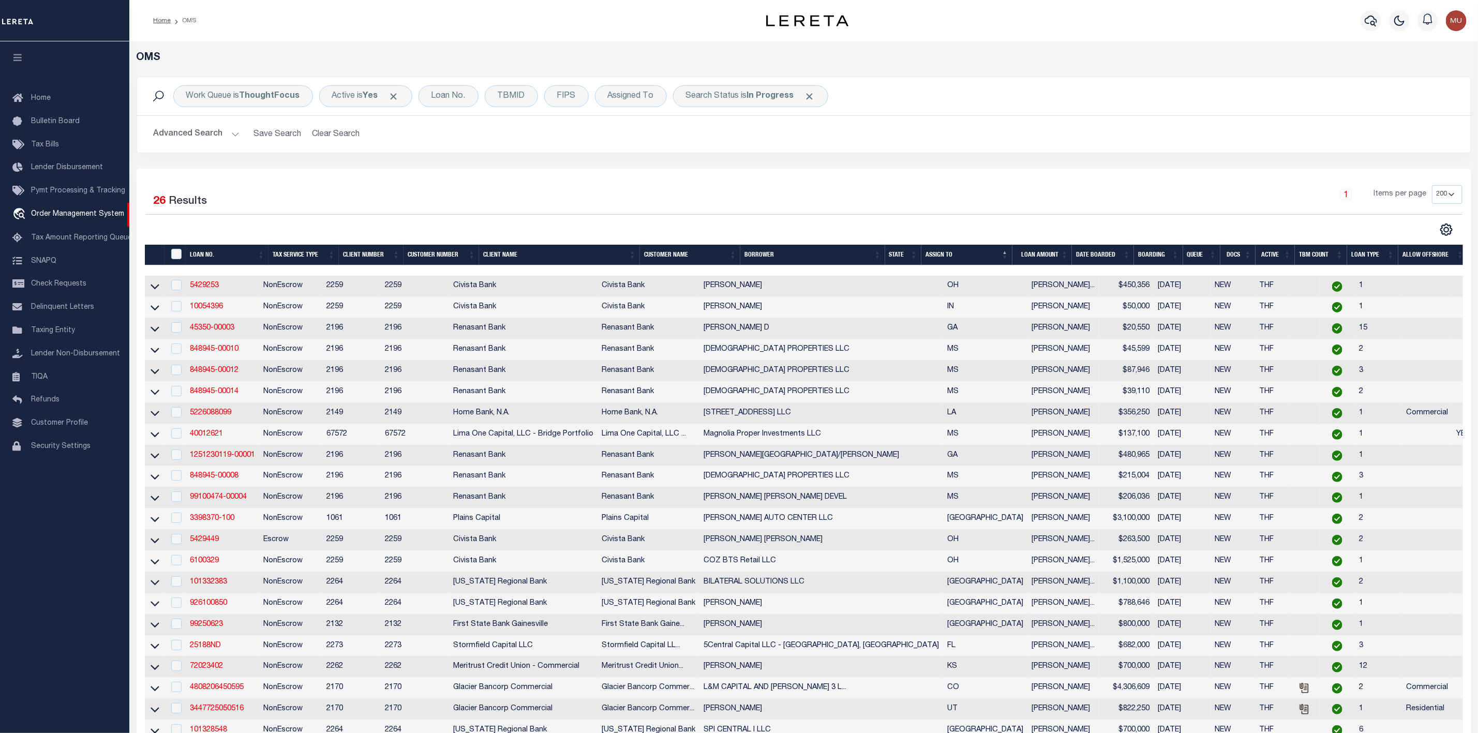
click at [208, 134] on button "Advanced Search" at bounding box center [197, 134] width 86 height 20
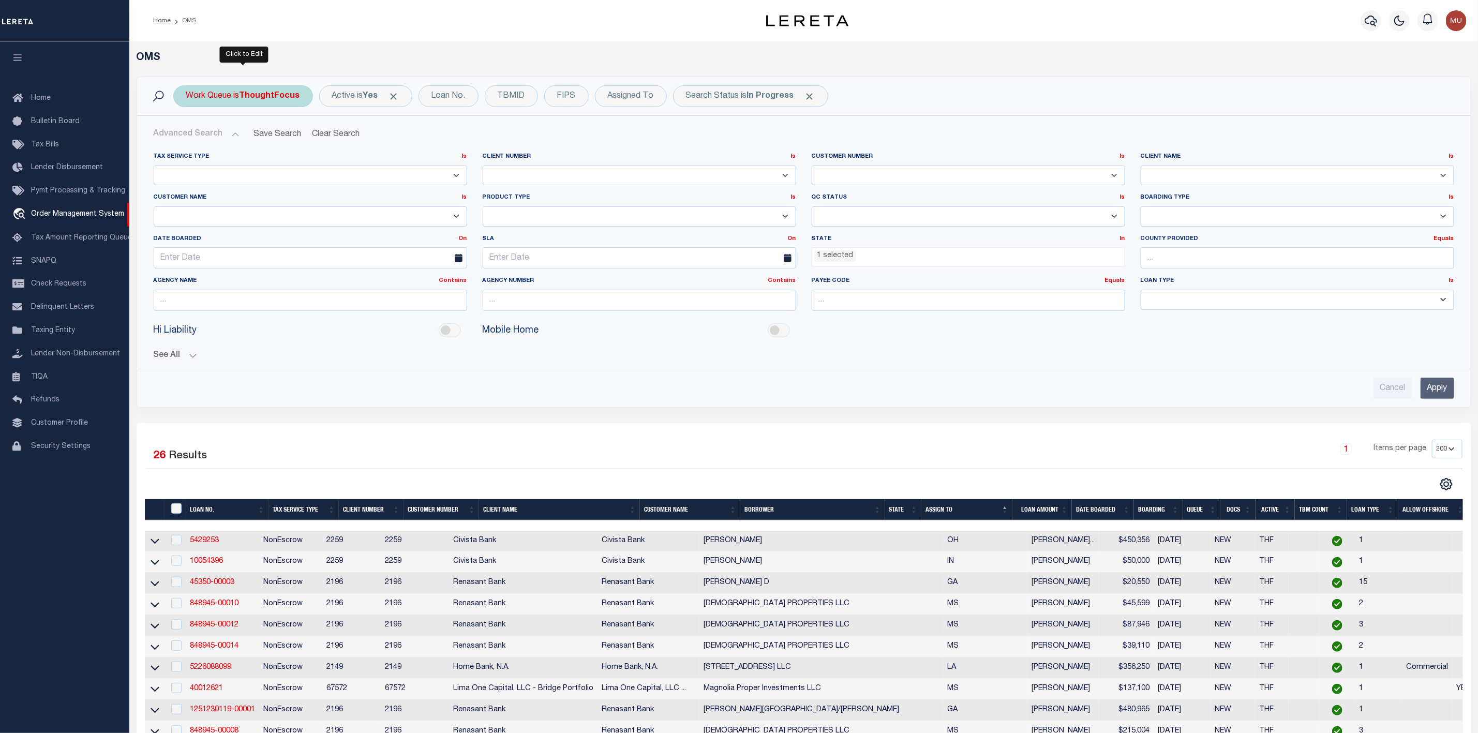
click at [265, 95] on b "ThoughtFocus" at bounding box center [270, 96] width 61 height 8
click at [254, 151] on select "--ALL-- General ThoughtFocus" at bounding box center [263, 147] width 152 height 20
select select "GEN"
click at [187, 138] on select "--ALL-- General ThoughtFocus" at bounding box center [263, 147] width 152 height 20
click at [326, 175] on input "Apply" at bounding box center [323, 169] width 31 height 17
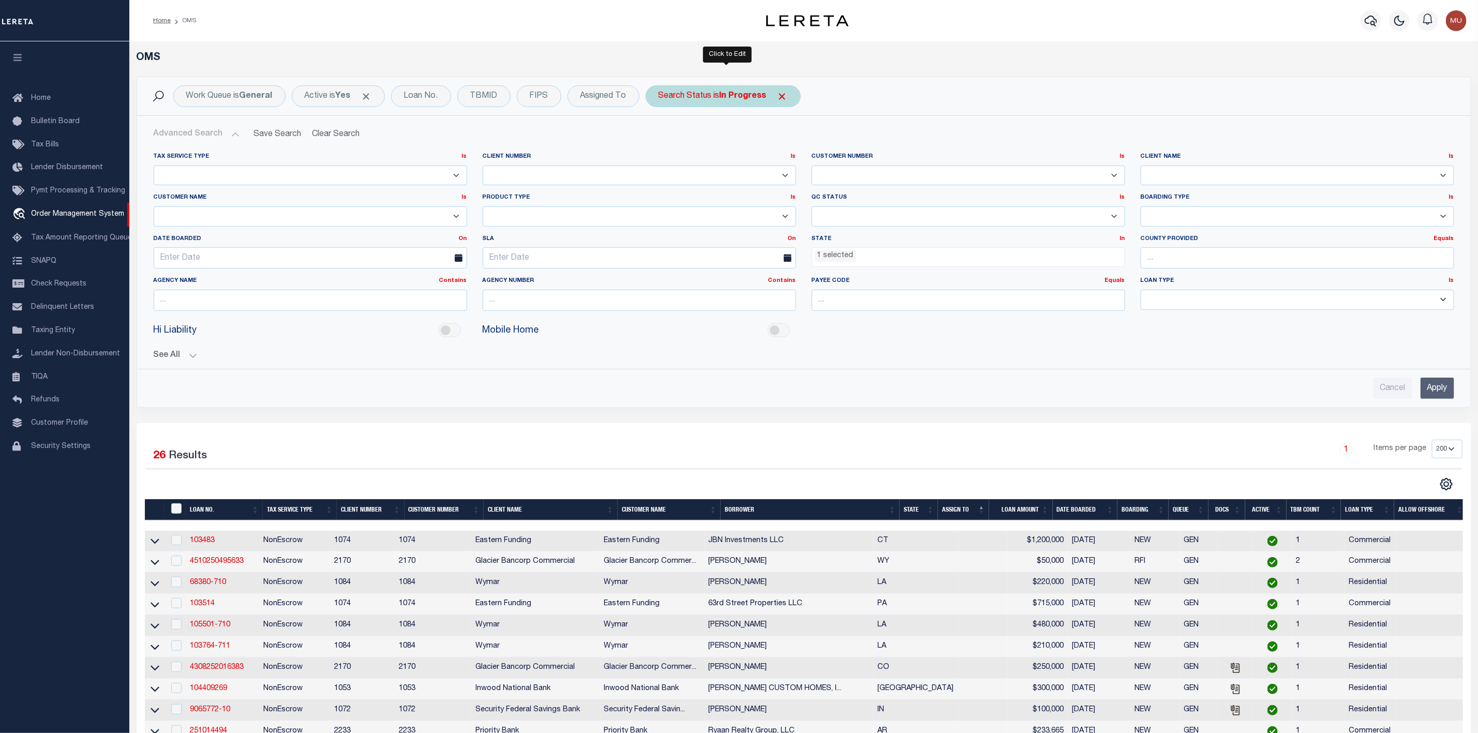
click at [685, 95] on div "Search Status is In Progress" at bounding box center [723, 96] width 155 height 22
select select "IP"
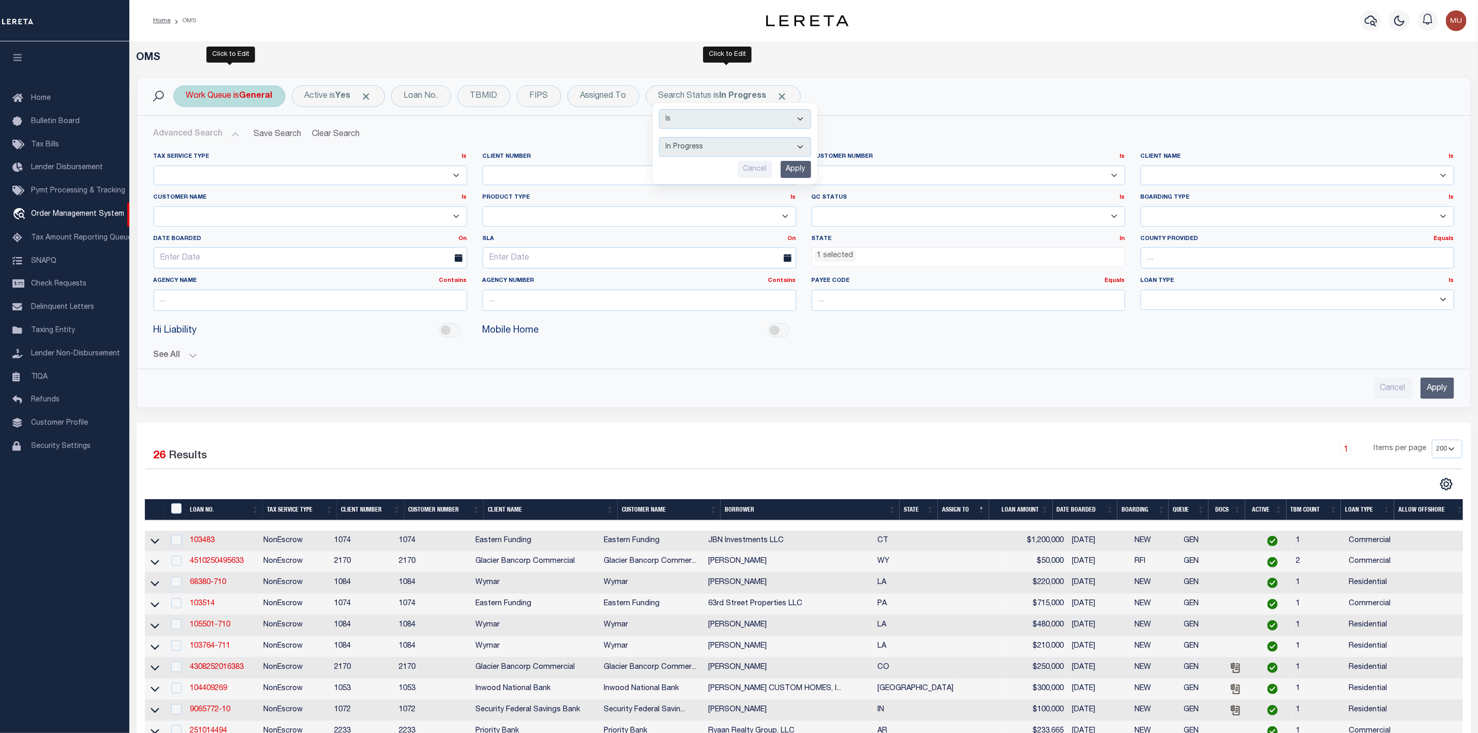
click at [254, 98] on b "General" at bounding box center [256, 96] width 33 height 8
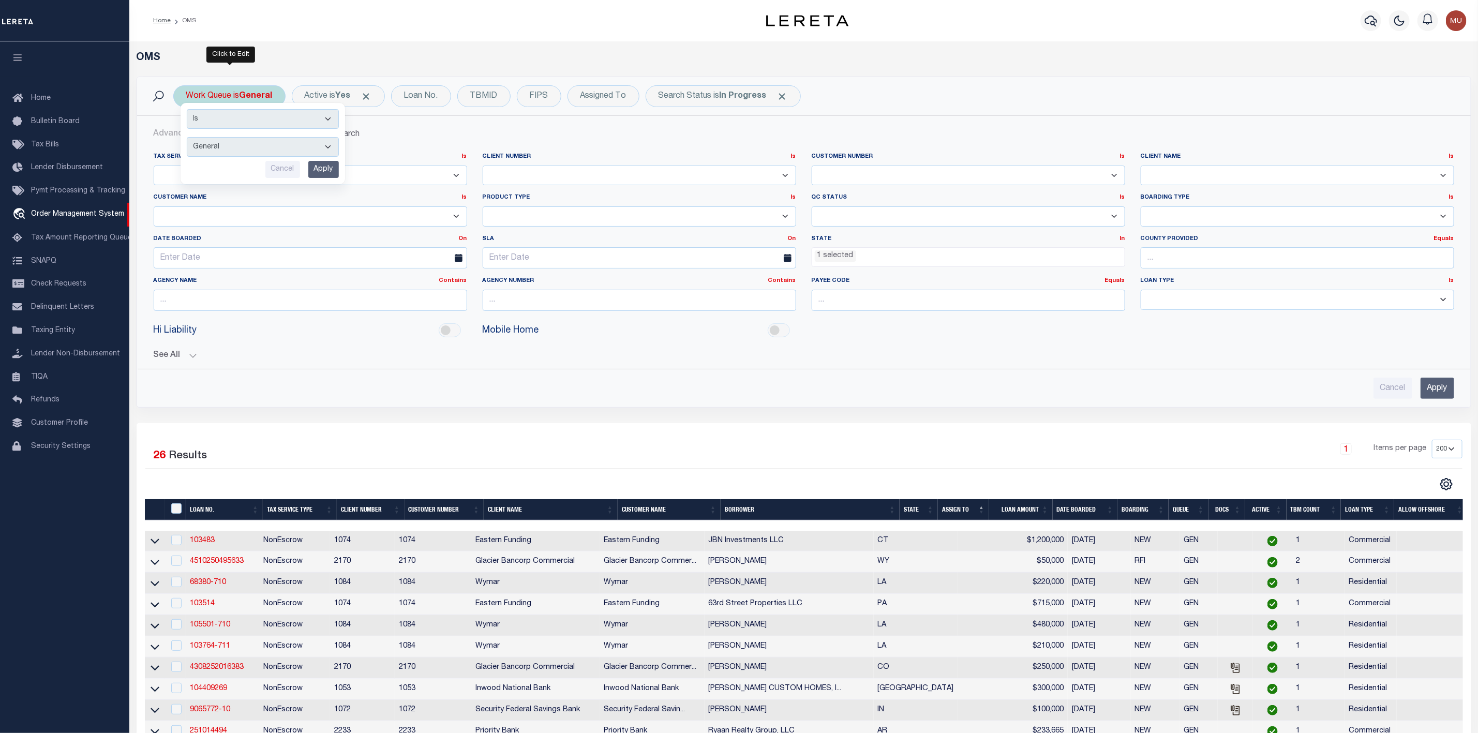
click at [240, 149] on select "--ALL-- General ThoughtFocus" at bounding box center [263, 147] width 152 height 20
select select "THF"
click at [187, 138] on select "--ALL-- General ThoughtFocus" at bounding box center [263, 147] width 152 height 20
click at [316, 170] on input "Apply" at bounding box center [323, 169] width 31 height 17
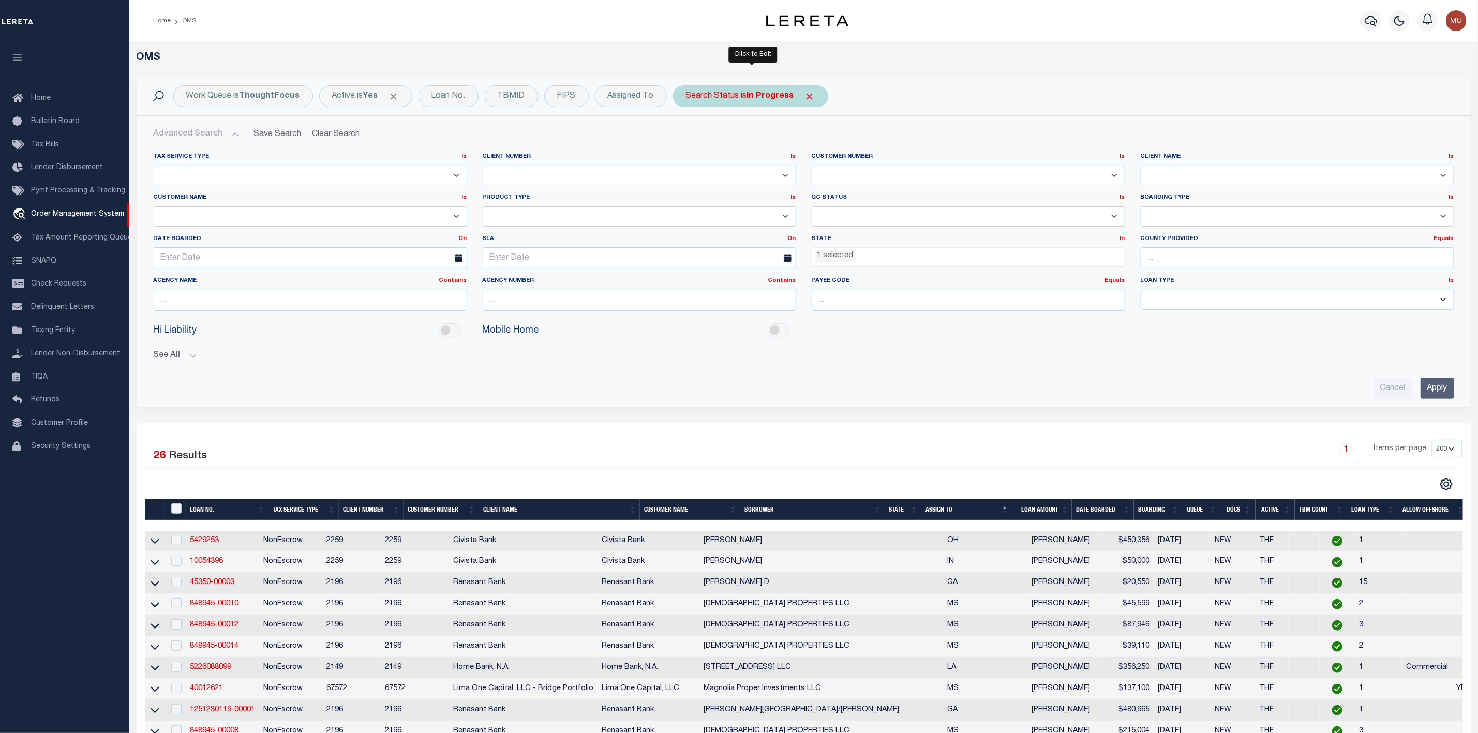
click at [769, 95] on b "In Progress" at bounding box center [770, 96] width 47 height 8
click at [743, 154] on select "Automated Search Bad Parcel Complete Duplicate Parcel High Dollar Reporting In …" at bounding box center [763, 147] width 152 height 20
select select "PA"
click at [689, 138] on select "Automated Search Bad Parcel Complete Duplicate Parcel High Dollar Reporting In …" at bounding box center [763, 147] width 152 height 20
click at [818, 176] on input "Apply" at bounding box center [823, 169] width 31 height 17
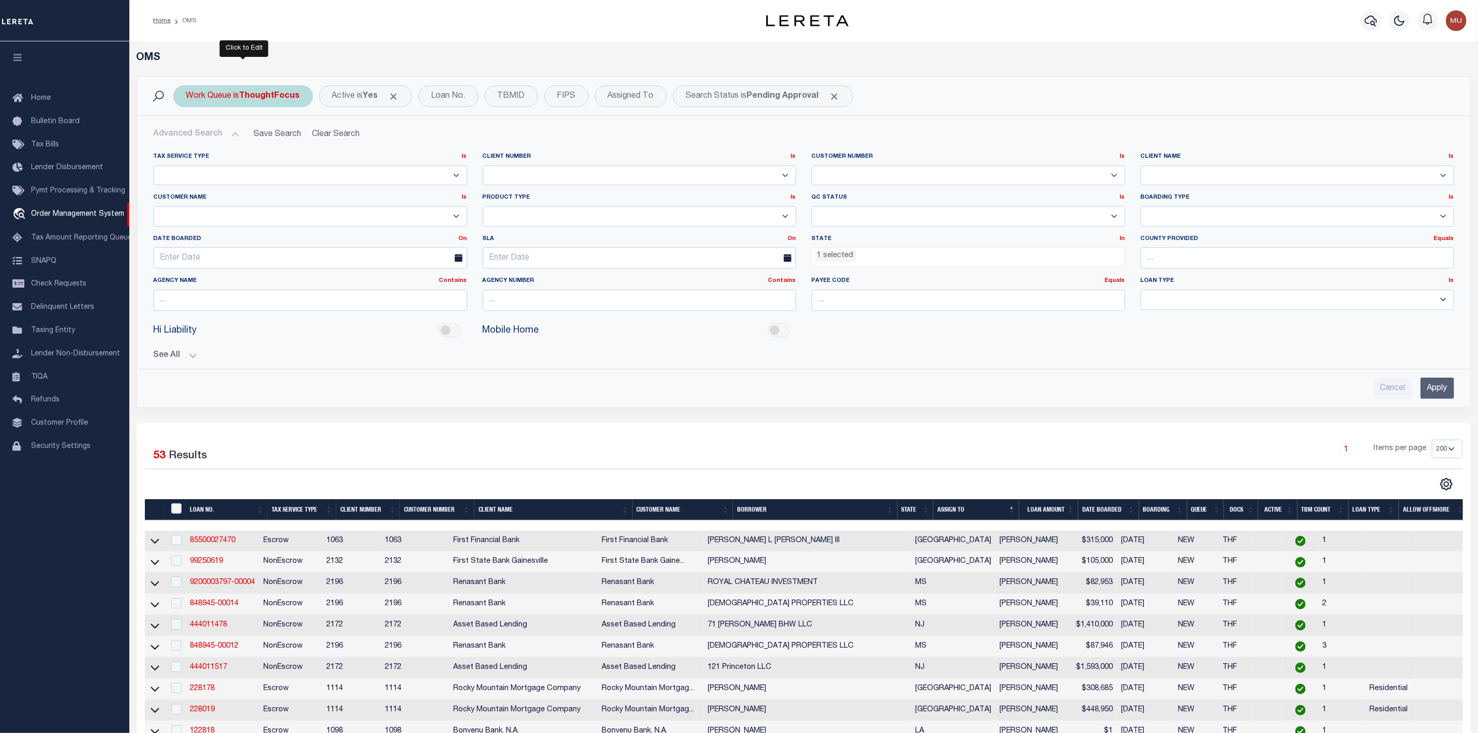
click at [237, 98] on div "Work Queue is ThoughtFocus" at bounding box center [243, 96] width 140 height 22
select select "THF"
click at [237, 98] on div "Work Queue is ThoughtFocus Is Contains --ALL-- General ThoughtFocus Cancel Apply" at bounding box center [243, 96] width 140 height 22
select select "THF"
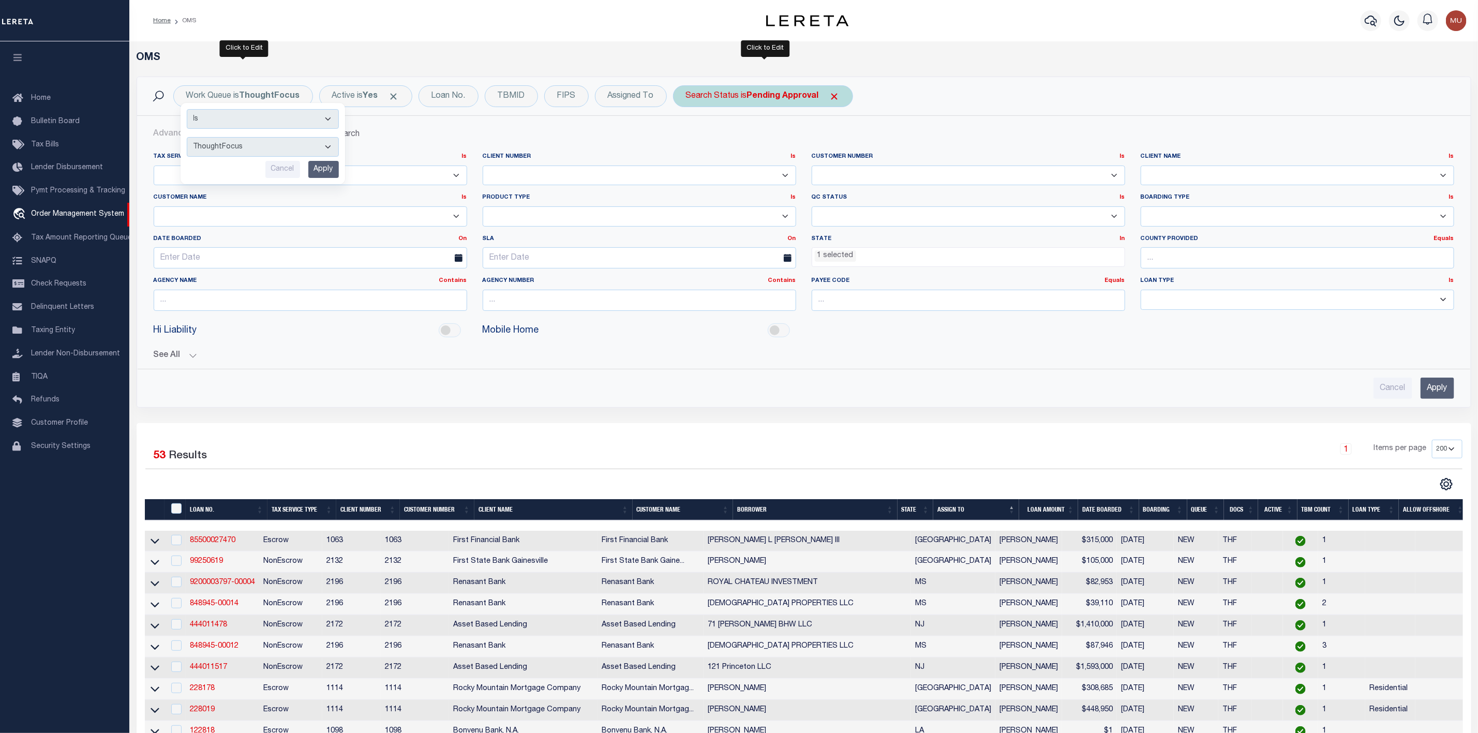
click at [770, 99] on b "Pending Approval" at bounding box center [783, 96] width 72 height 8
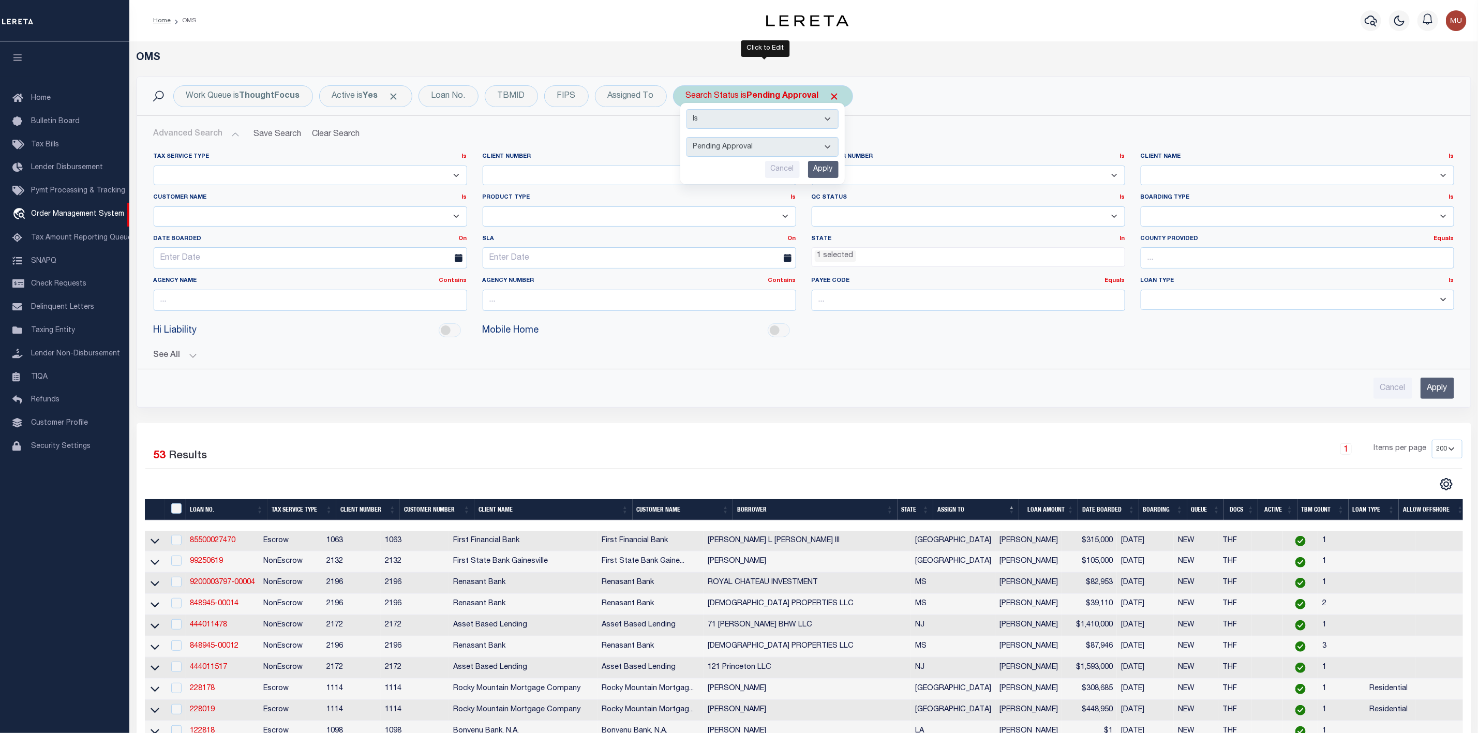
click at [750, 149] on select "Automated Search Bad Parcel Complete Duplicate Parcel High Dollar Reporting In …" at bounding box center [763, 147] width 152 height 20
select select "IP"
click at [689, 138] on select "Automated Search Bad Parcel Complete Duplicate Parcel High Dollar Reporting In …" at bounding box center [763, 147] width 152 height 20
click at [1423, 393] on input "Apply" at bounding box center [1438, 388] width 34 height 21
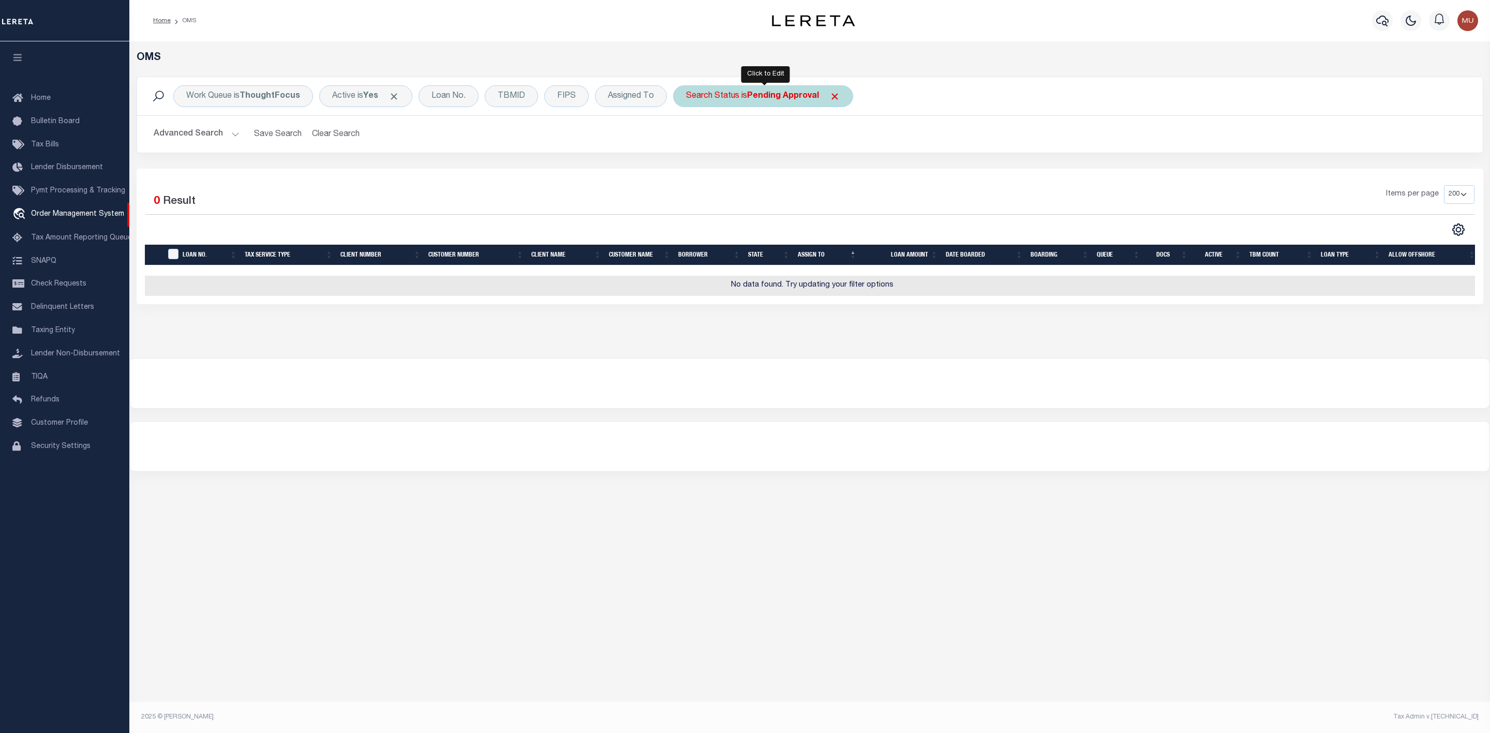
click at [735, 94] on div "Search Status is Pending Approval Is Contains Automated Search Bad Parcel Compl…" at bounding box center [763, 96] width 180 height 22
click at [722, 151] on select "Automated Search Bad Parcel Complete Duplicate Parcel High Dollar Reporting In …" at bounding box center [763, 147] width 152 height 20
select select "RD"
click at [689, 138] on select "Automated Search Bad Parcel Complete Duplicate Parcel High Dollar Reporting In …" at bounding box center [763, 147] width 152 height 20
click at [827, 174] on input "Apply" at bounding box center [823, 169] width 31 height 17
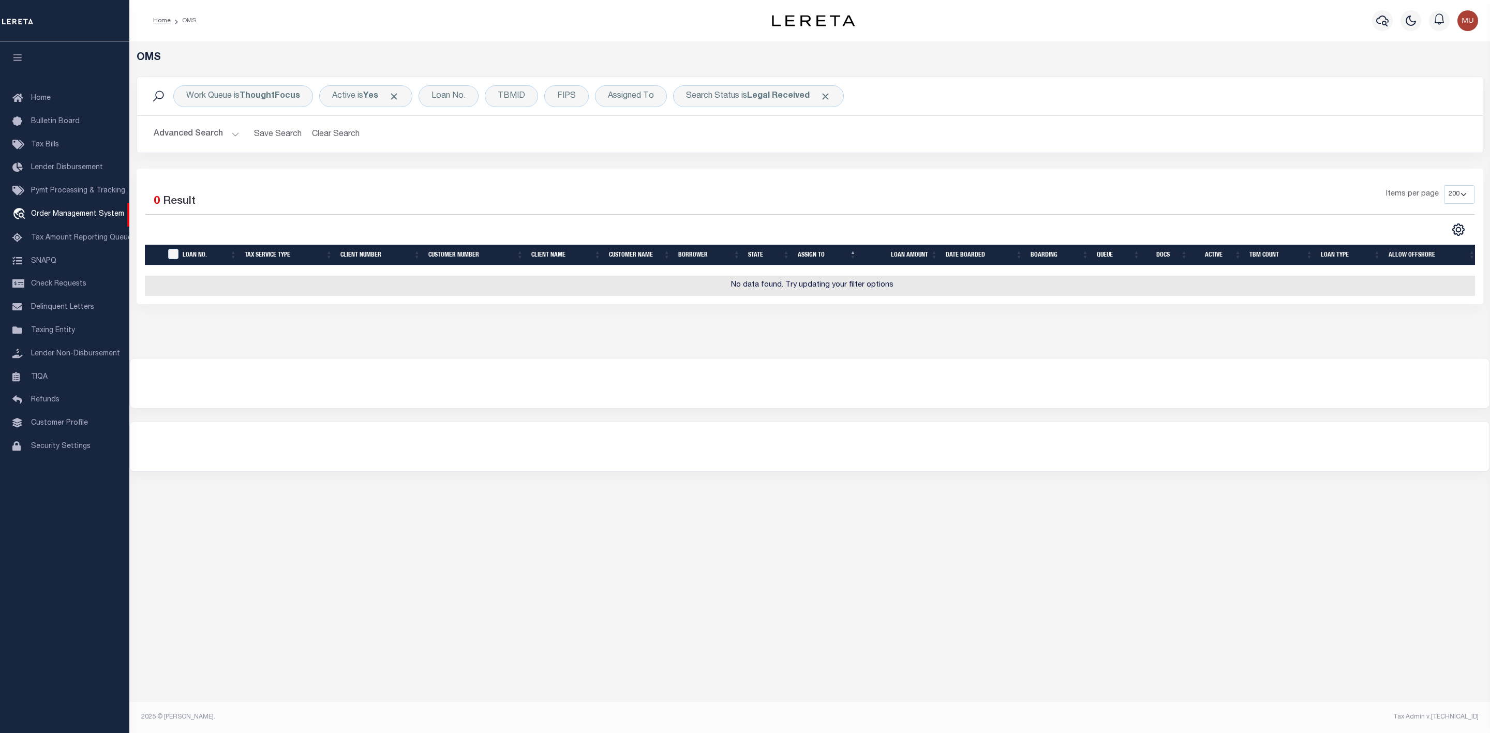
click at [226, 129] on button "Advanced Search" at bounding box center [197, 134] width 86 height 20
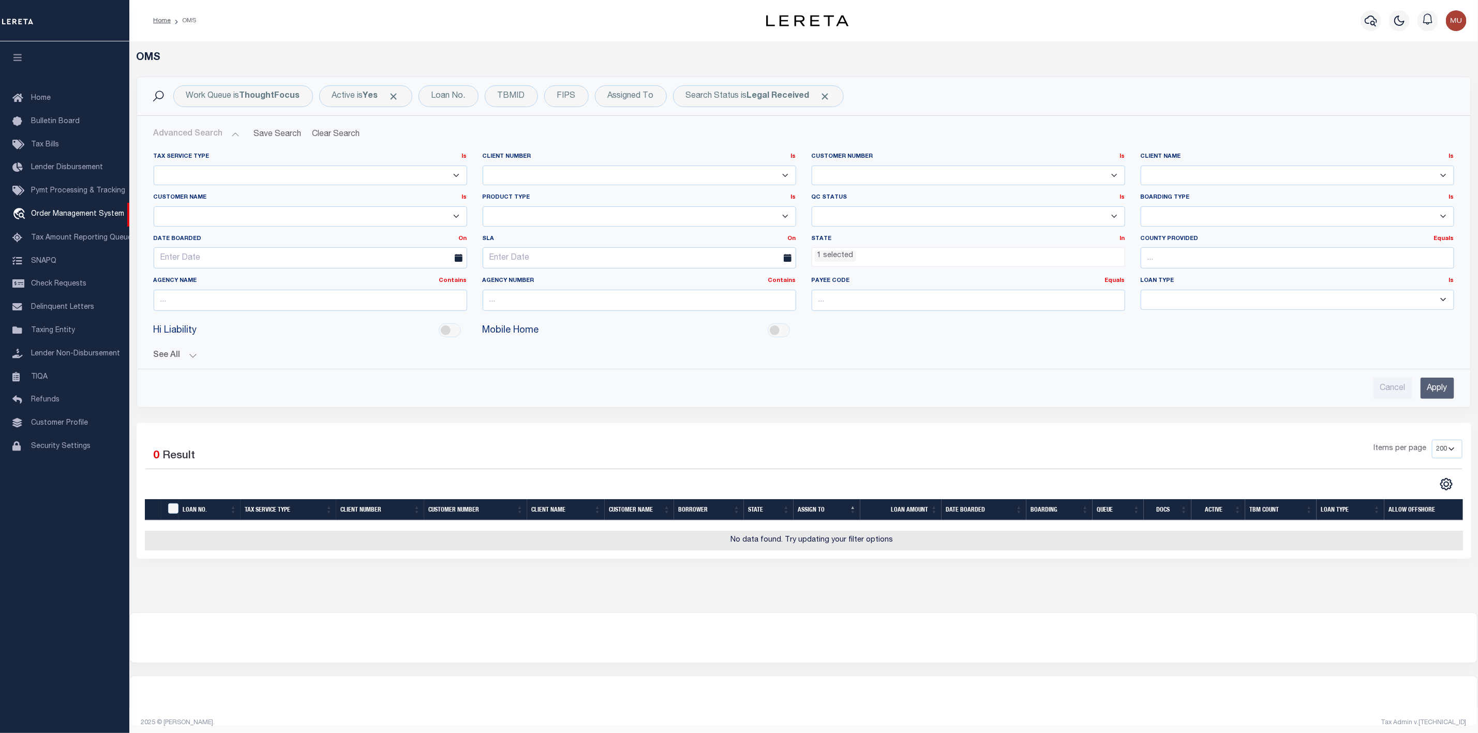
click at [896, 253] on ul "1 selected" at bounding box center [968, 255] width 312 height 14
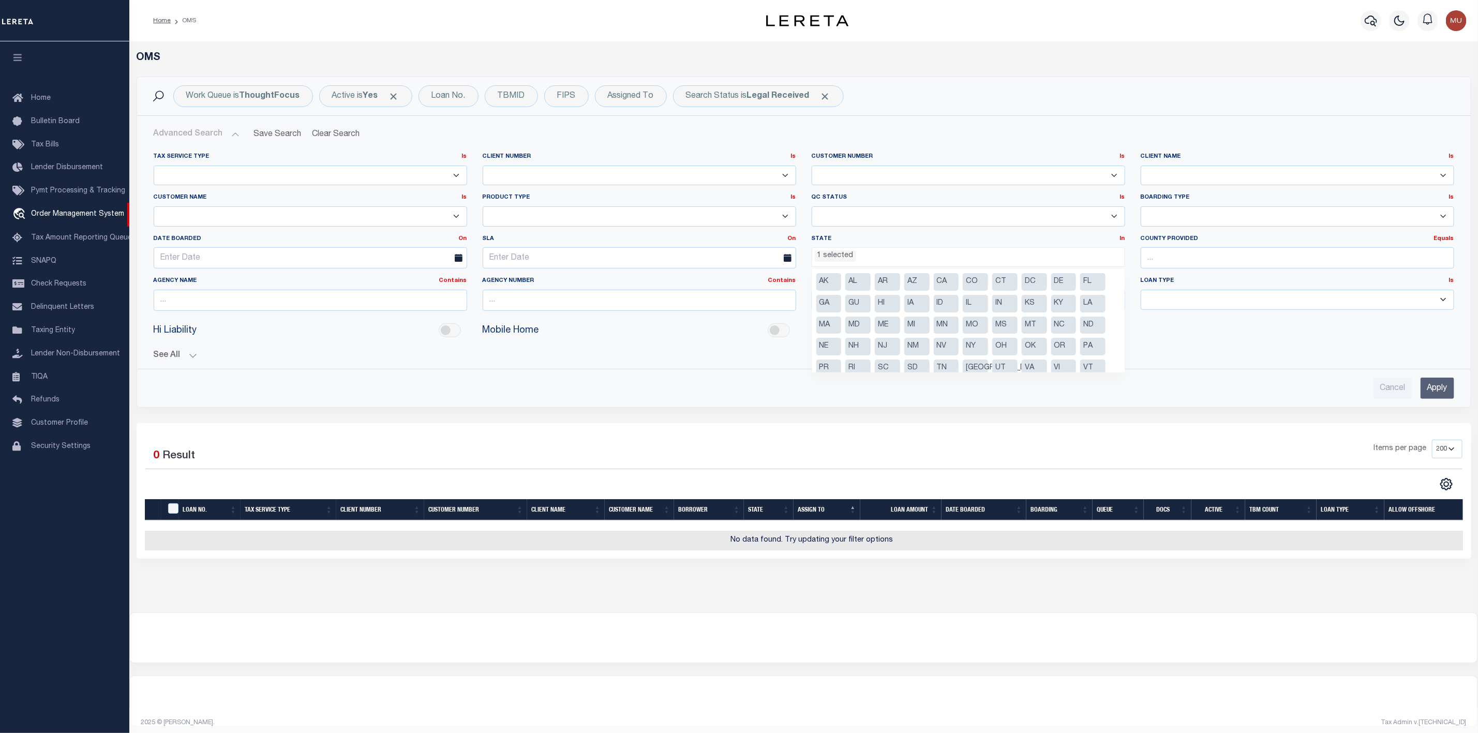
scroll to position [31, 0]
click at [1383, 392] on input "Cancel" at bounding box center [1393, 388] width 39 height 21
checkbox input "true"
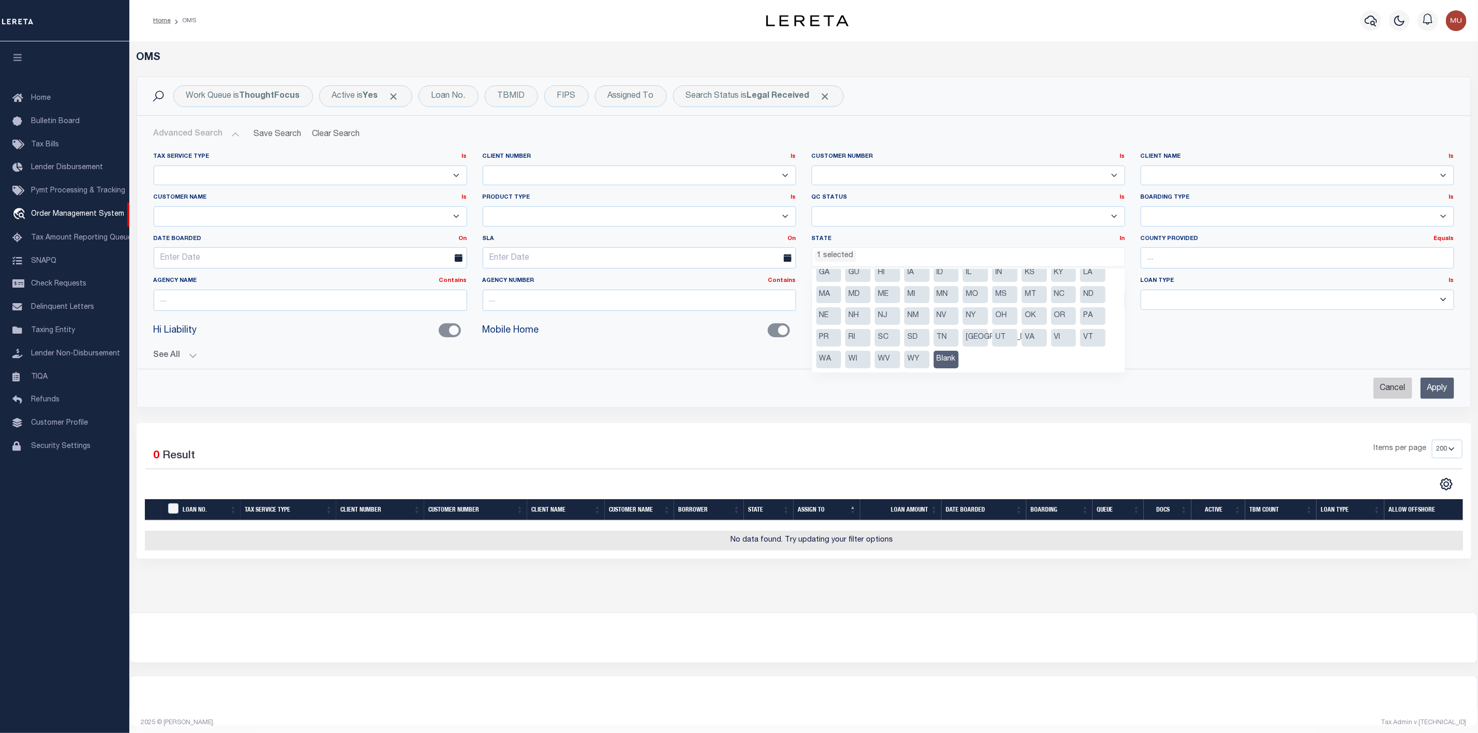
checkbox input "true"
checkbox input "false"
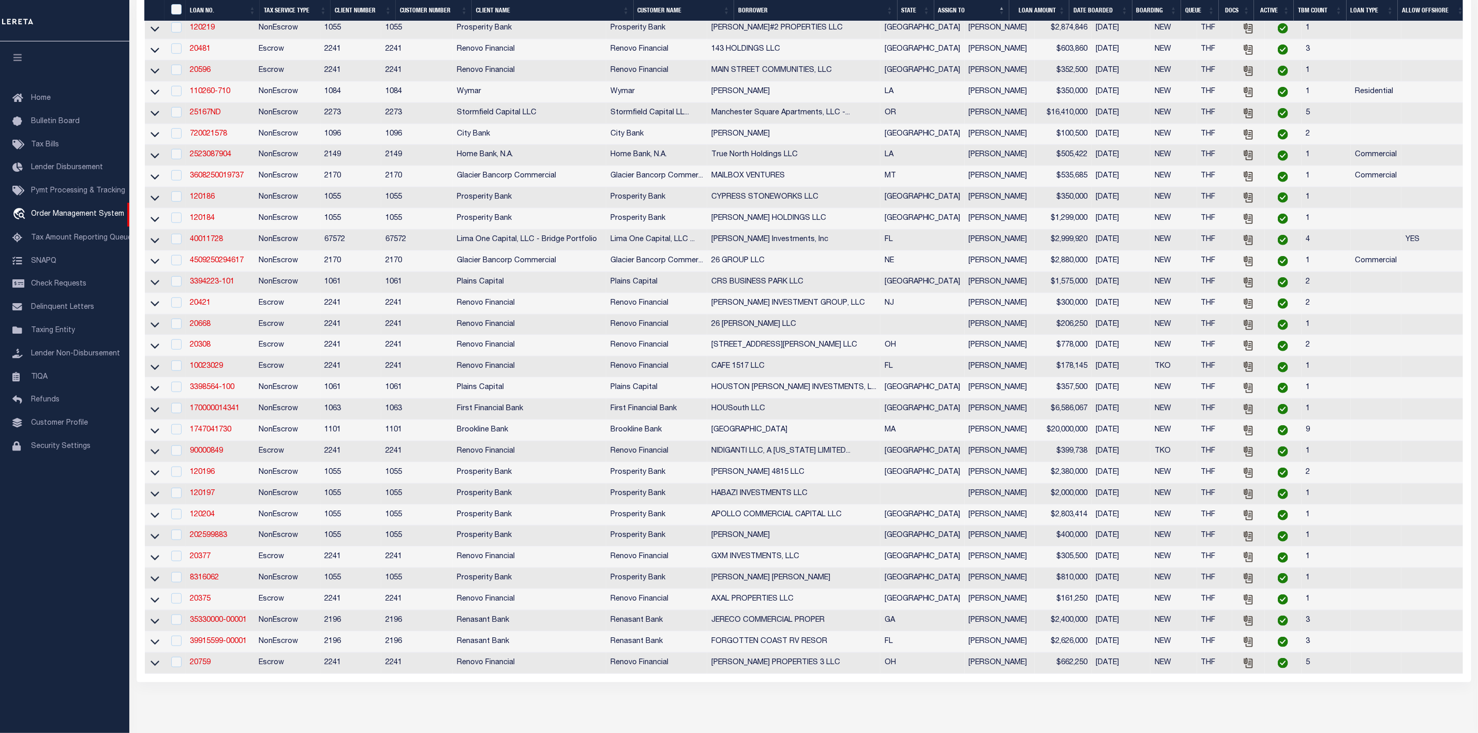
scroll to position [657, 0]
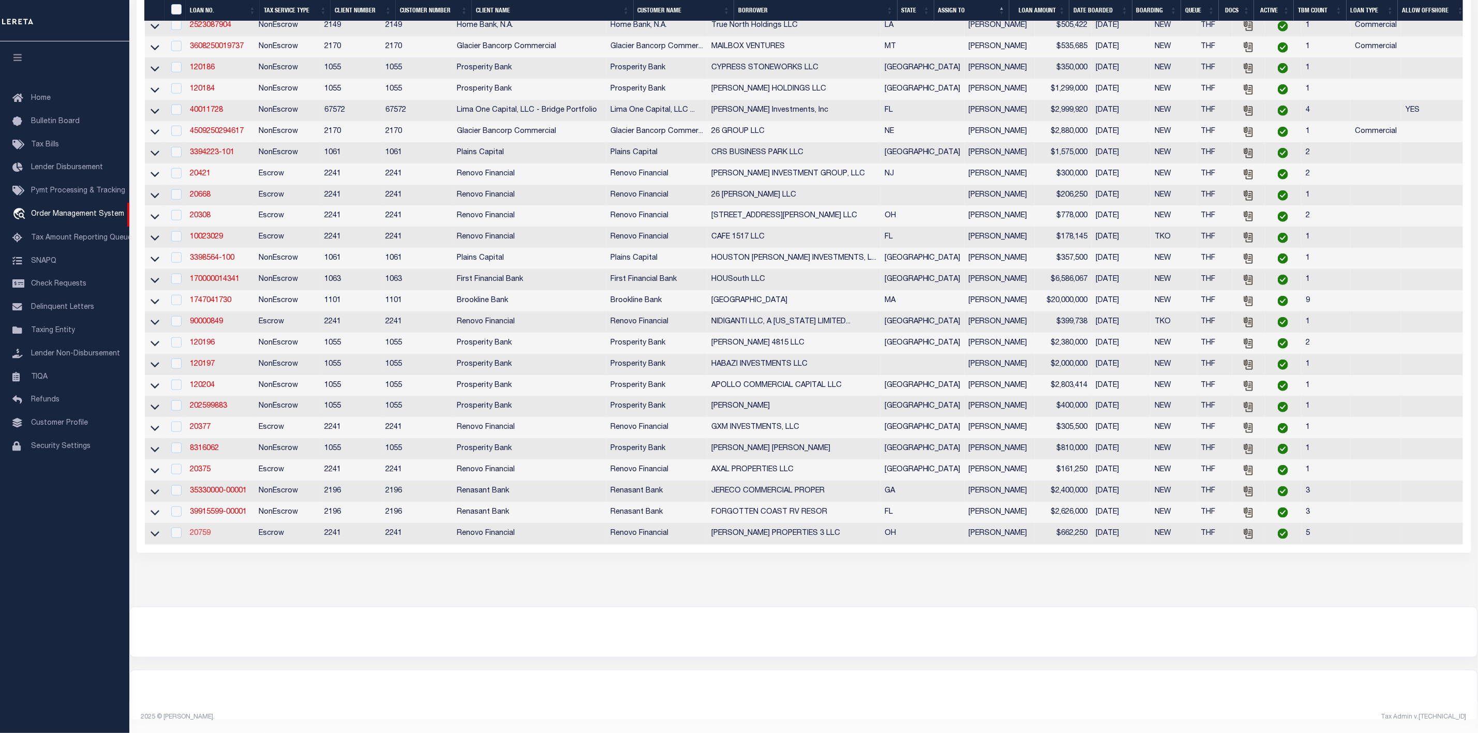
click at [202, 530] on link "20759" at bounding box center [200, 533] width 21 height 7
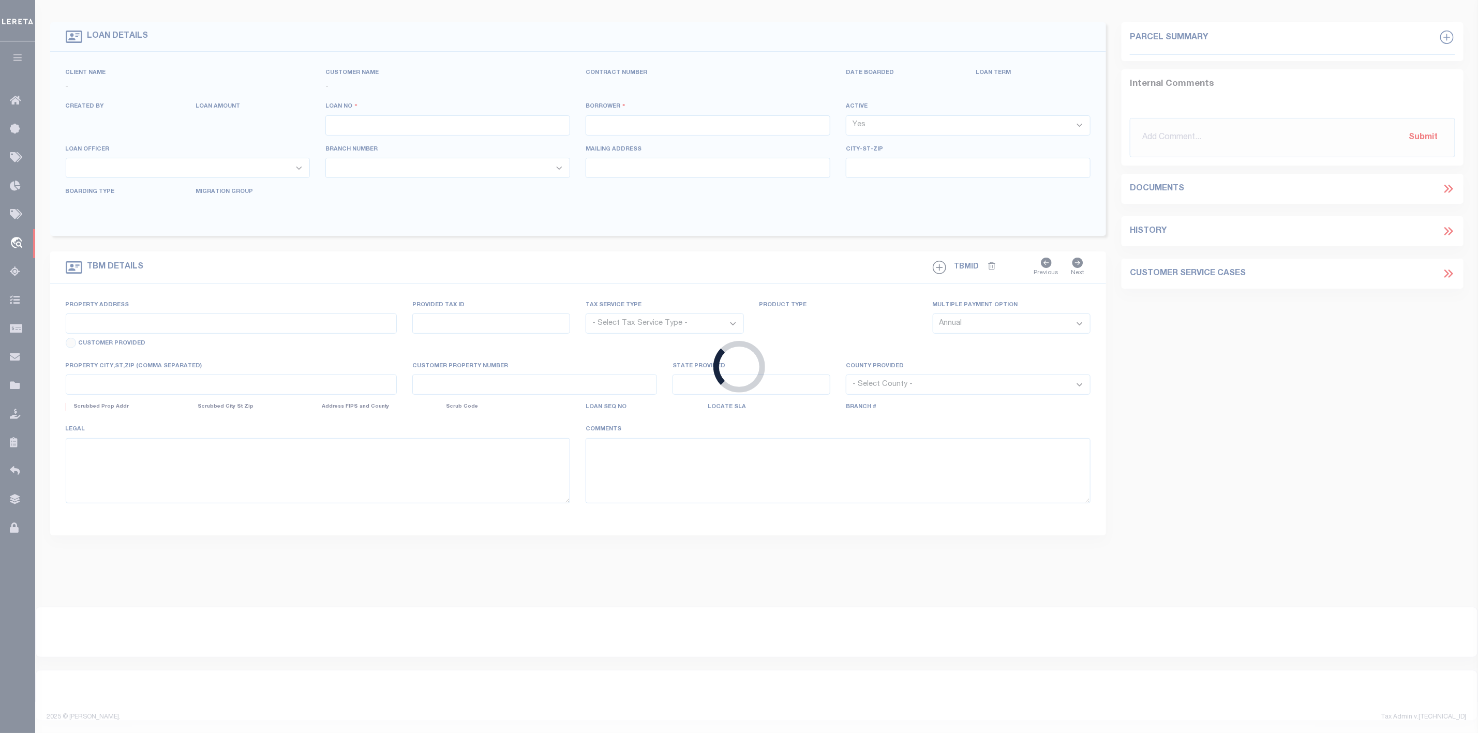
type input "20759"
type input "[PERSON_NAME] PROPERTIES 3 LLC"
select select
type input "[STREET_ADDRESS]"
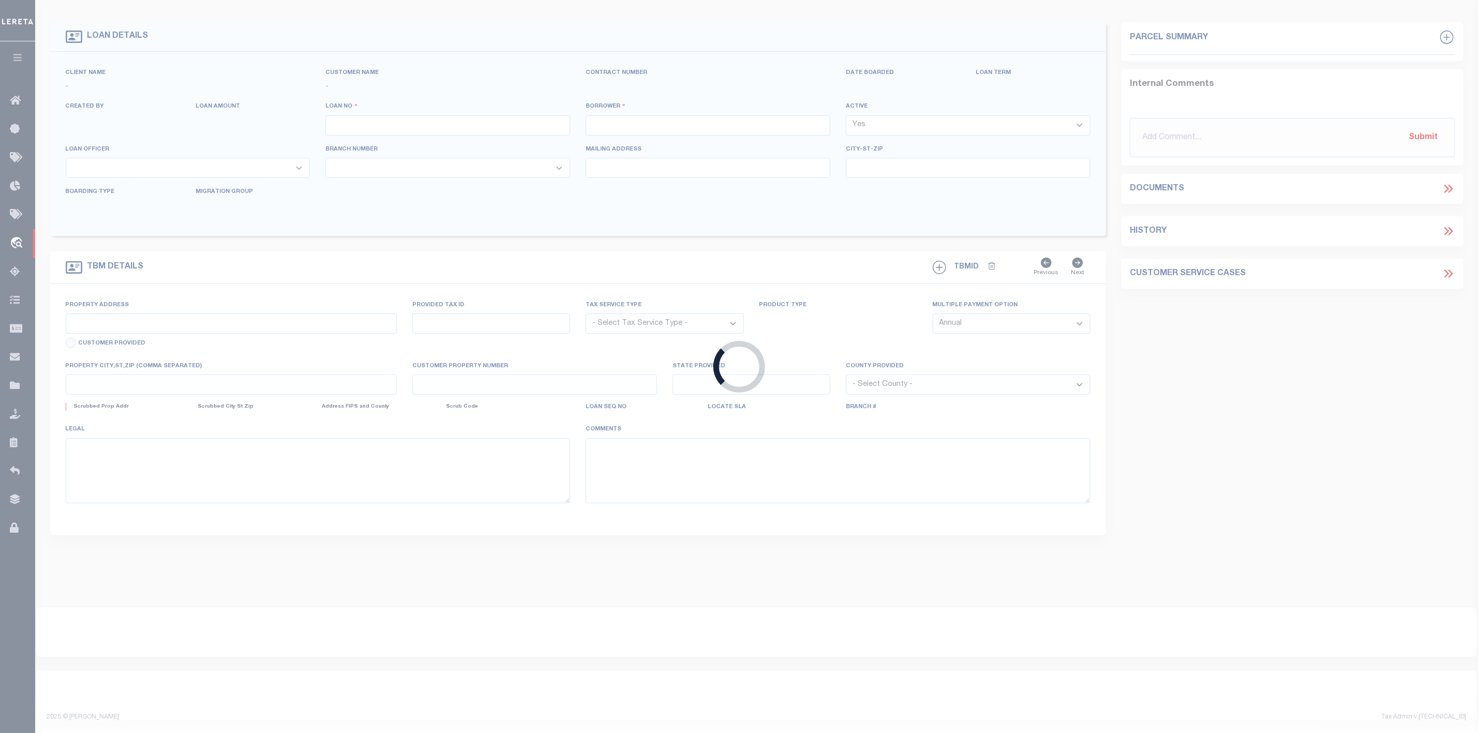
type input "Mentor OH 44060"
select select "400"
select select "Escrow"
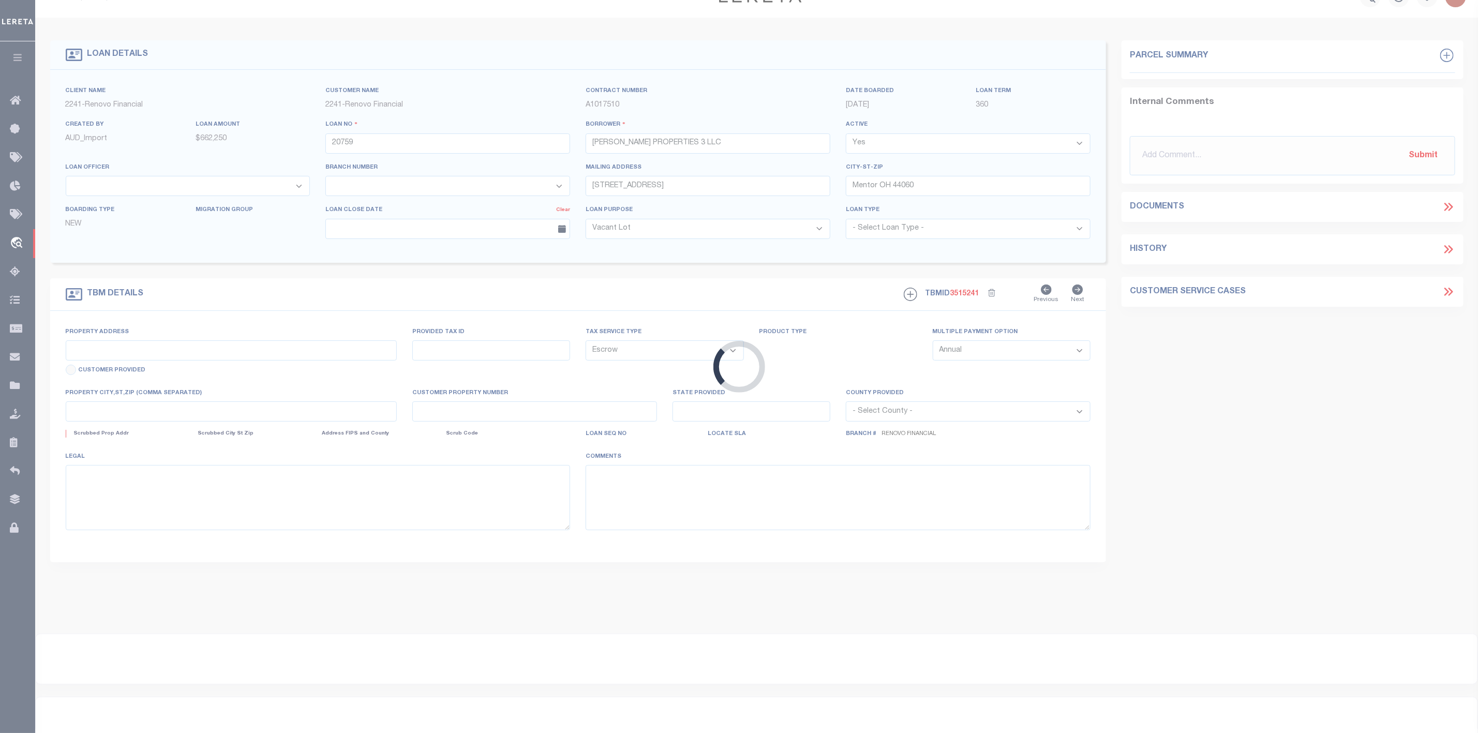
type input "[STREET_ADDRESS][PERSON_NAME]"
select select
type input "[GEOGRAPHIC_DATA]"
type input "a0kUS00000CiwSn"
type input "OH"
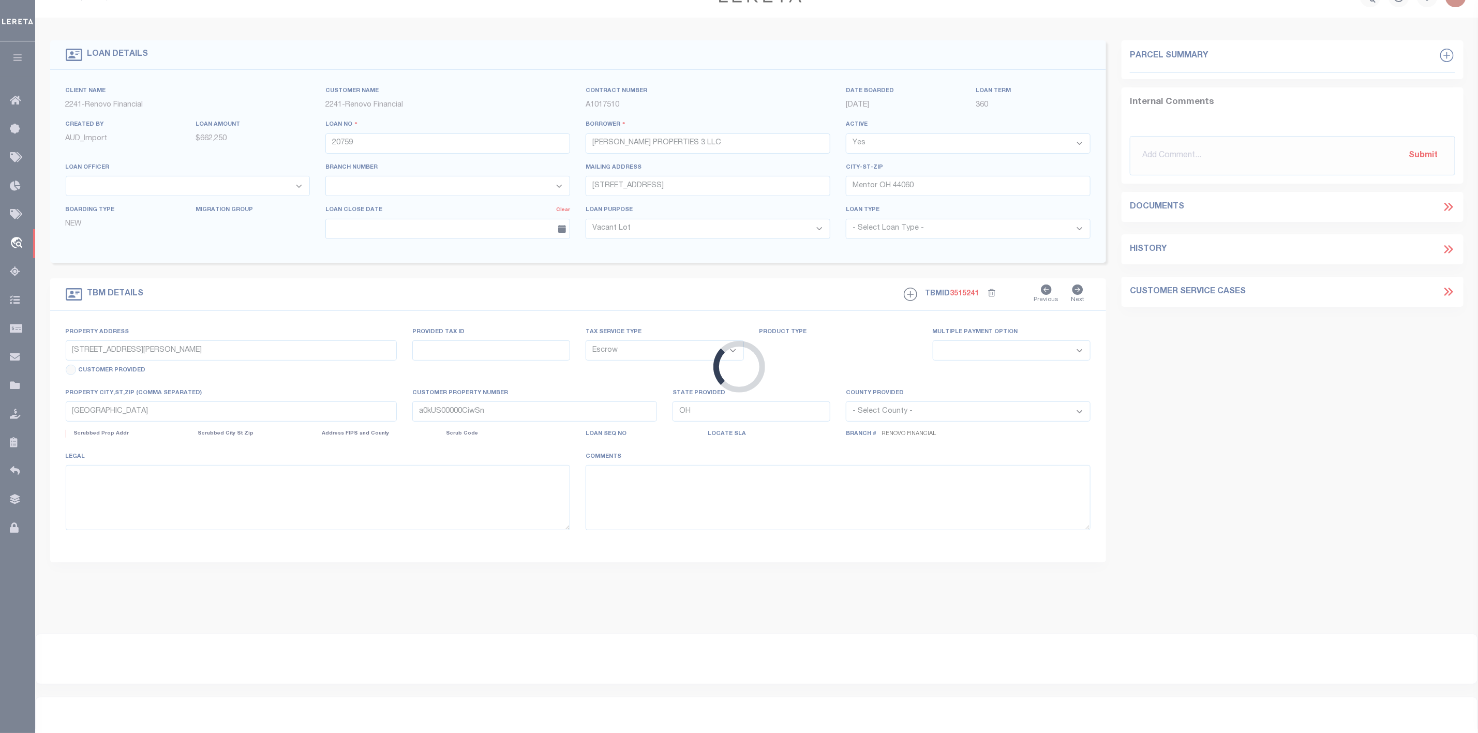
select select
type textarea "LEGAL REQUIRED"
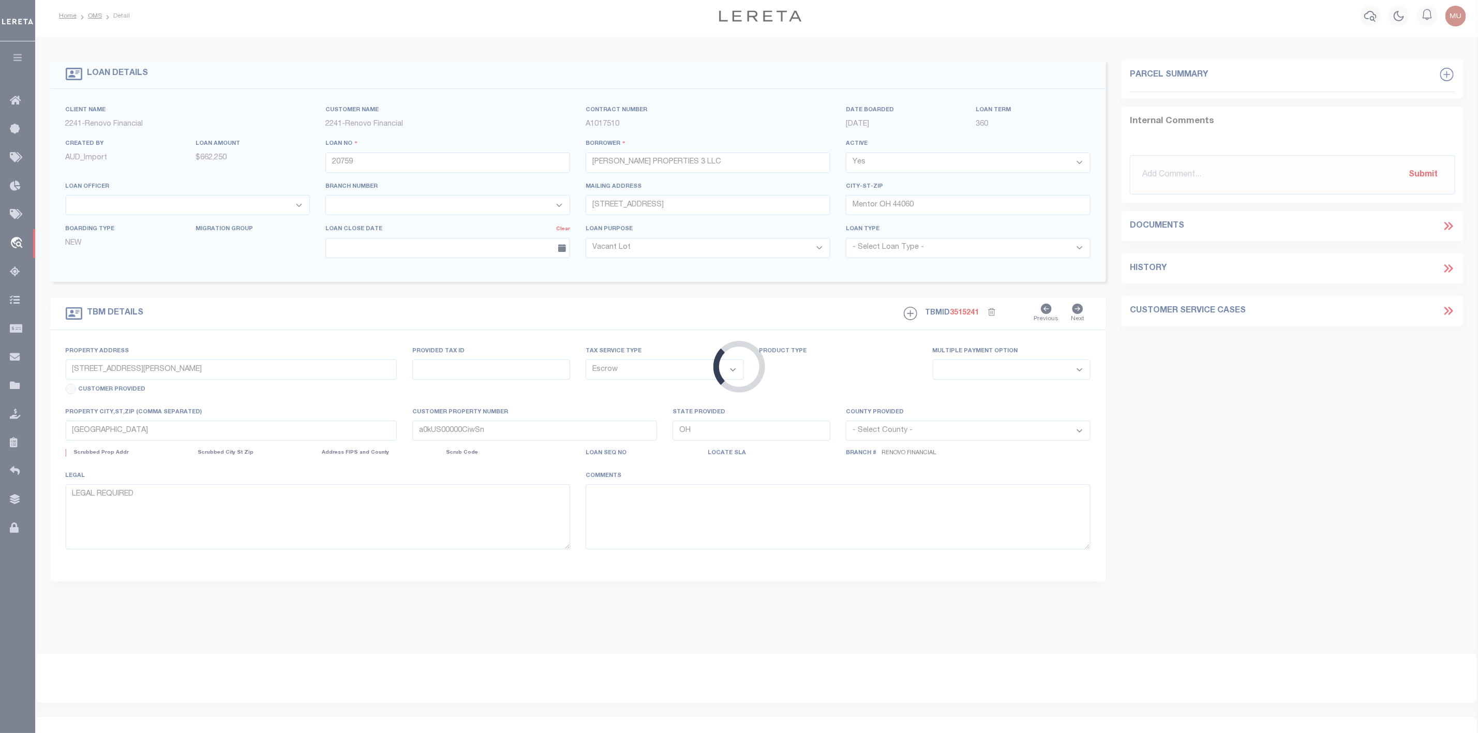
select select "164194"
select select "25066"
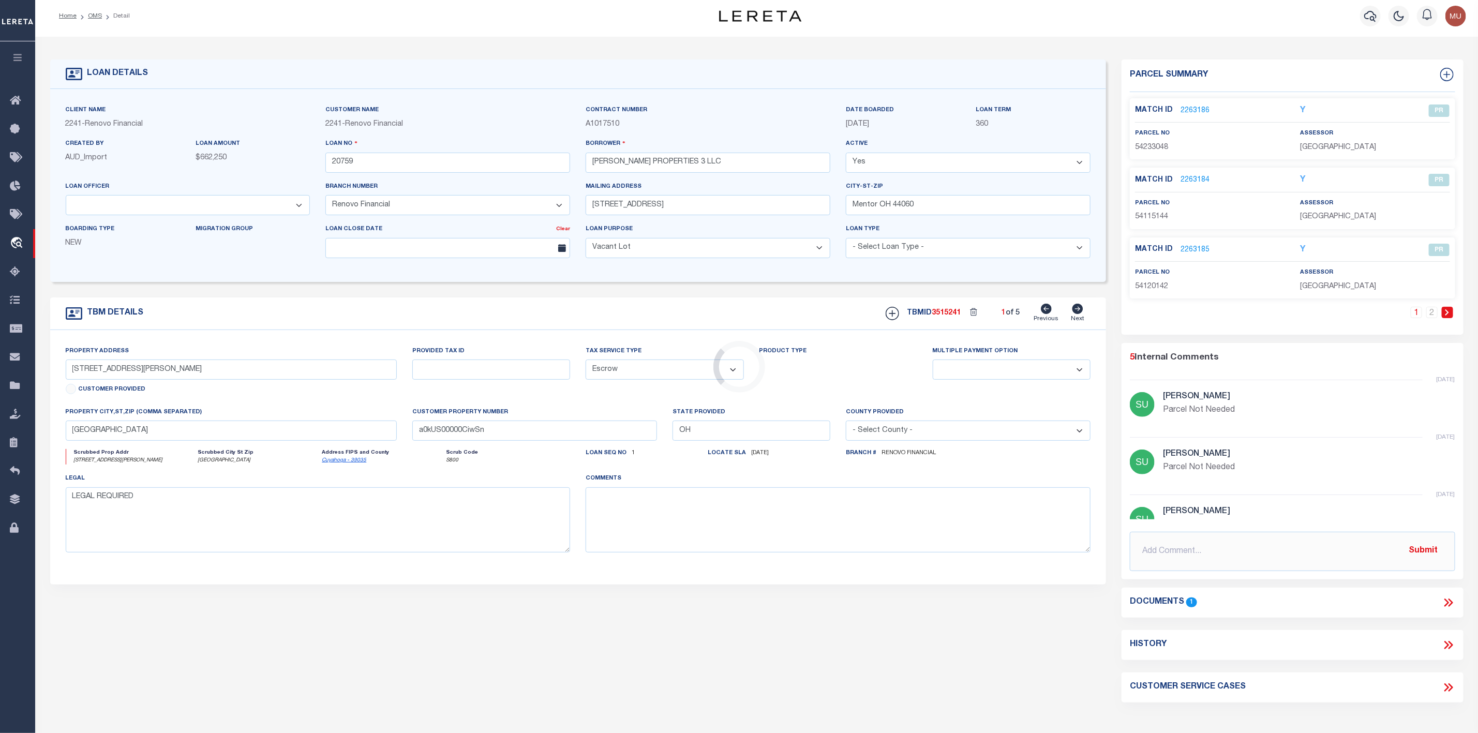
scroll to position [0, 0]
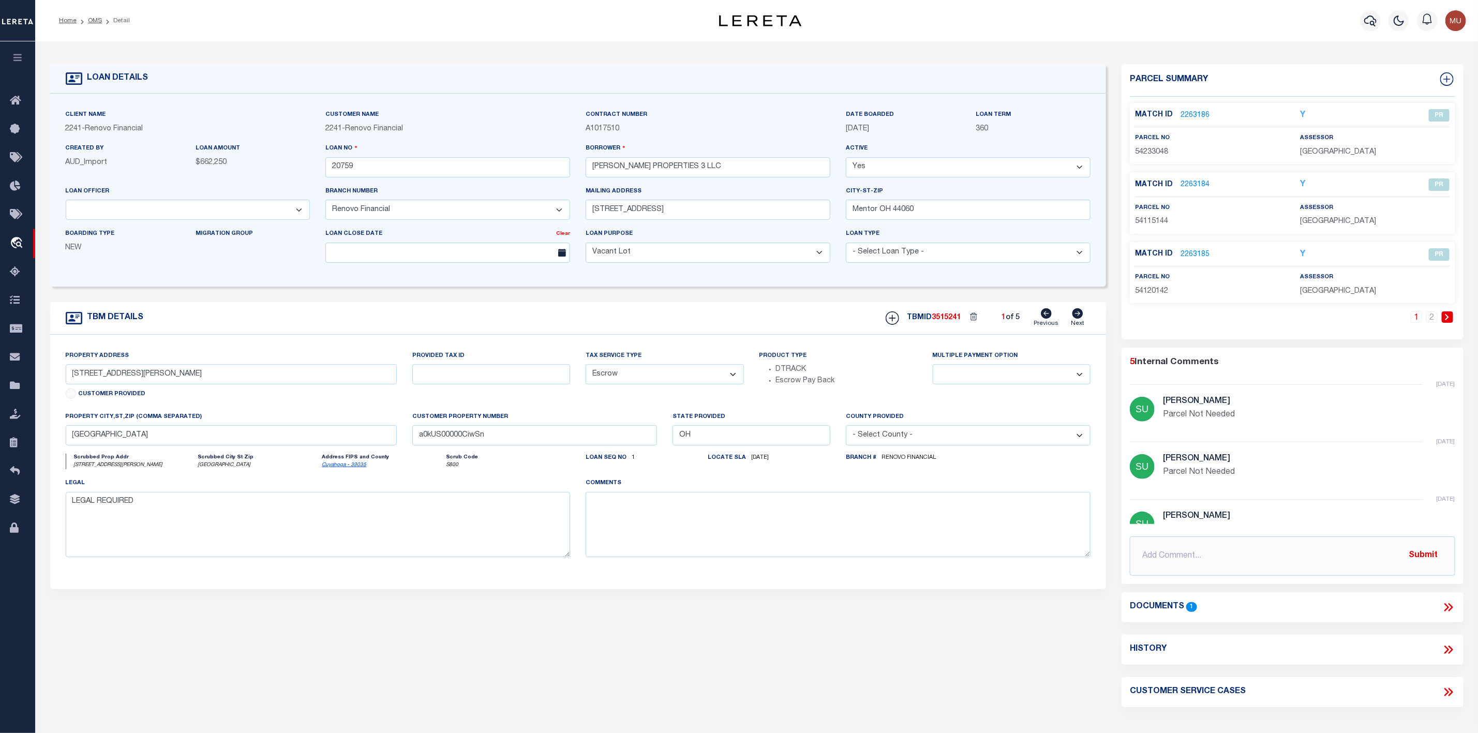
click at [1186, 114] on link "2263186" at bounding box center [1195, 115] width 29 height 11
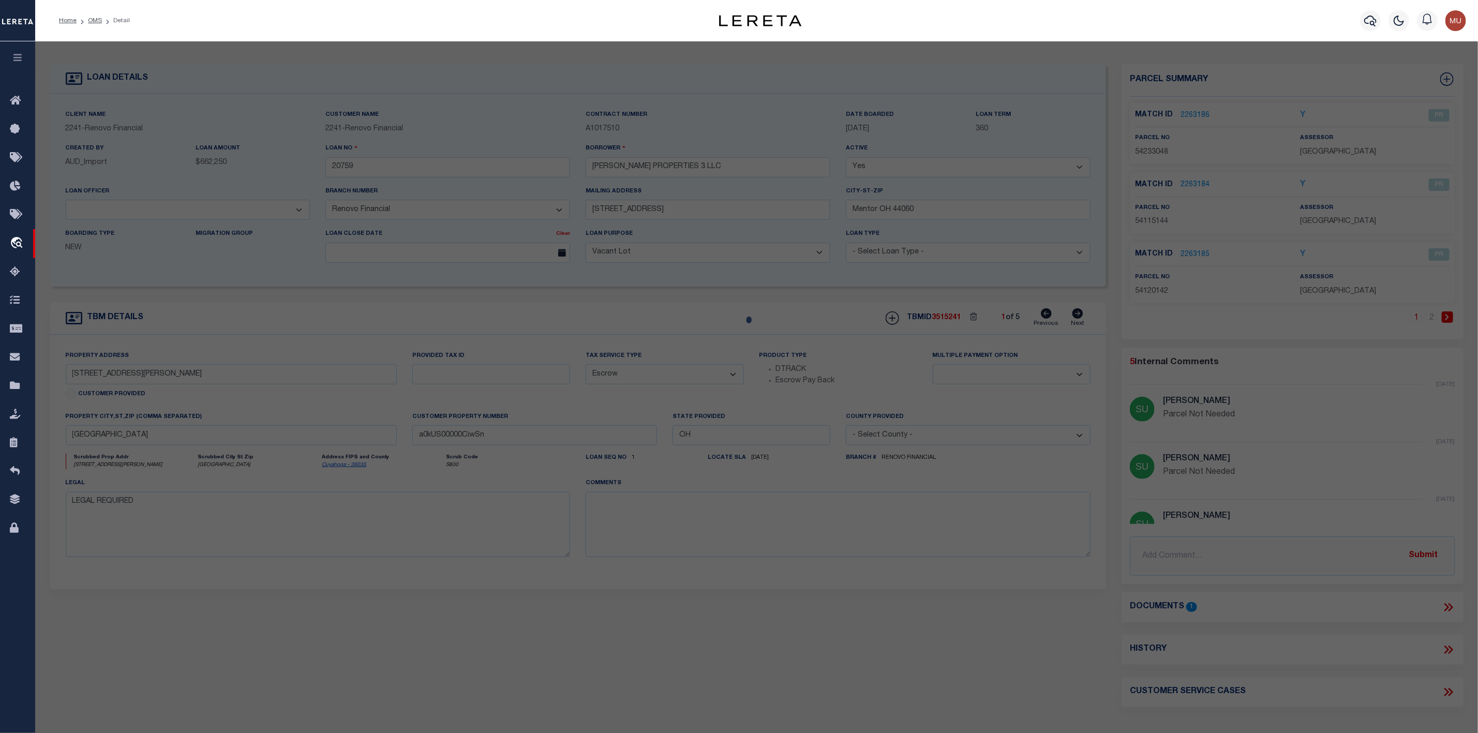
checkbox input "false"
select select "PR"
select select "099"
type input "HEIGHTS 28 LLC"
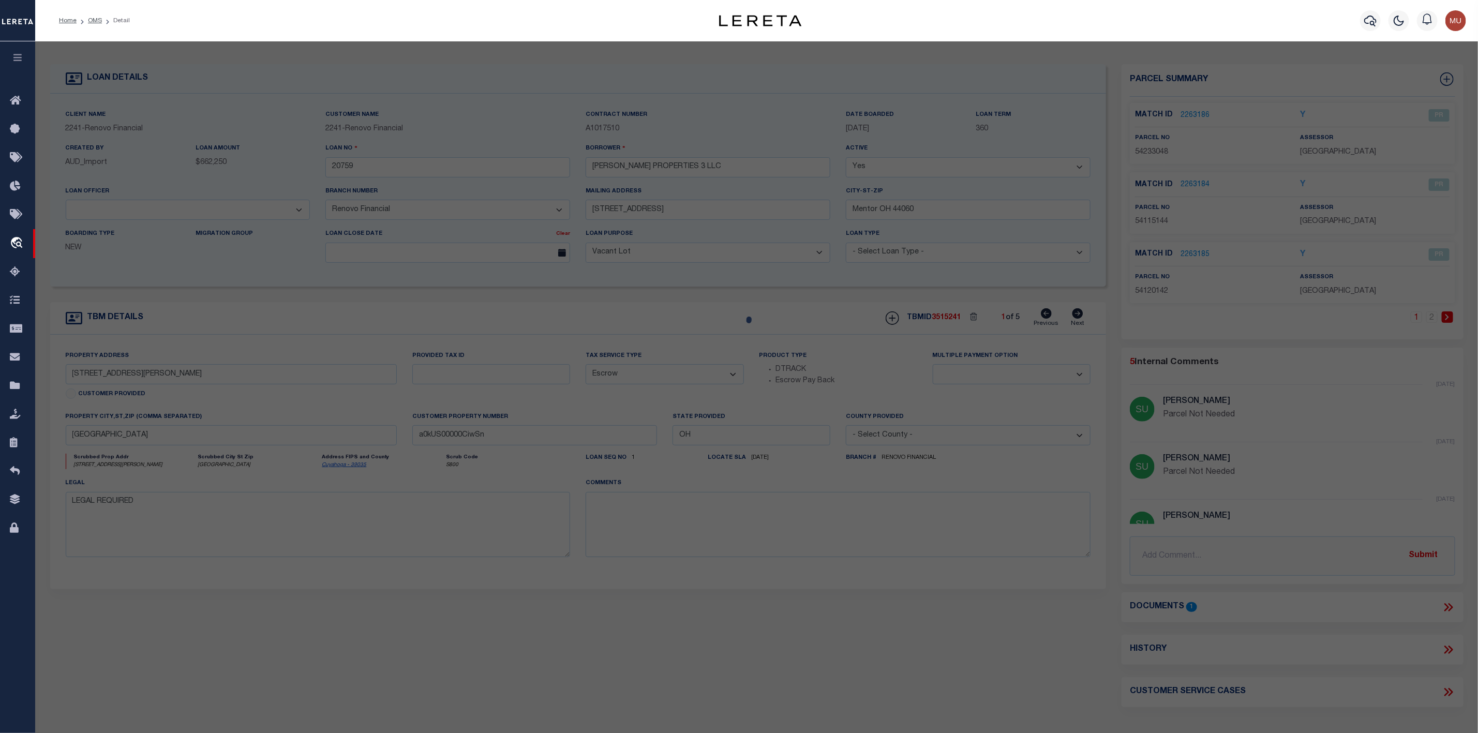
select select "PRO"
select select "ADD"
type input "[STREET_ADDRESS]"
type input "[GEOGRAPHIC_DATA]"
type textarea "2 CROFTOVL 0381 ALL MB542 PG33 MB PG MB PG"
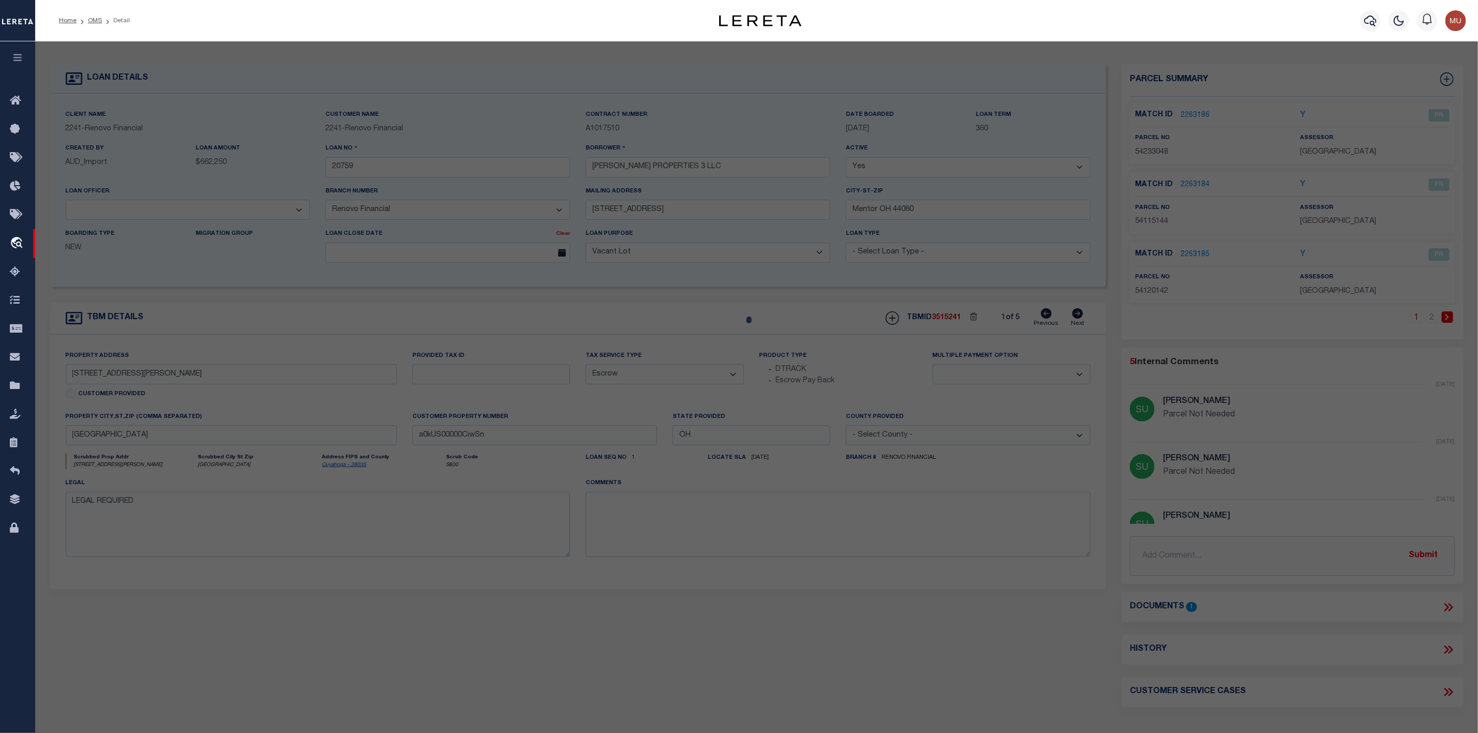
type textarea "Parcel Not Needed"
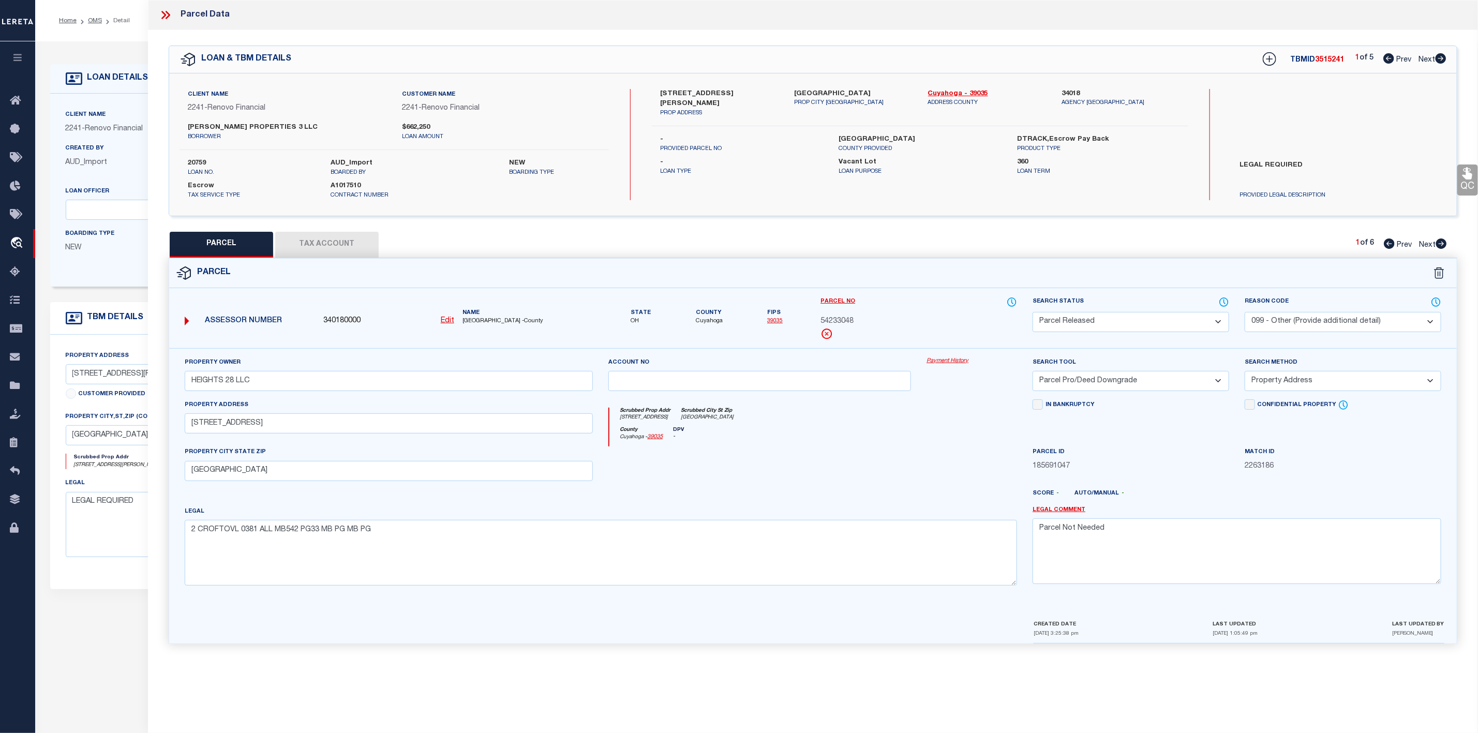
click at [1444, 61] on icon at bounding box center [1441, 58] width 11 height 10
select select "AS"
select select
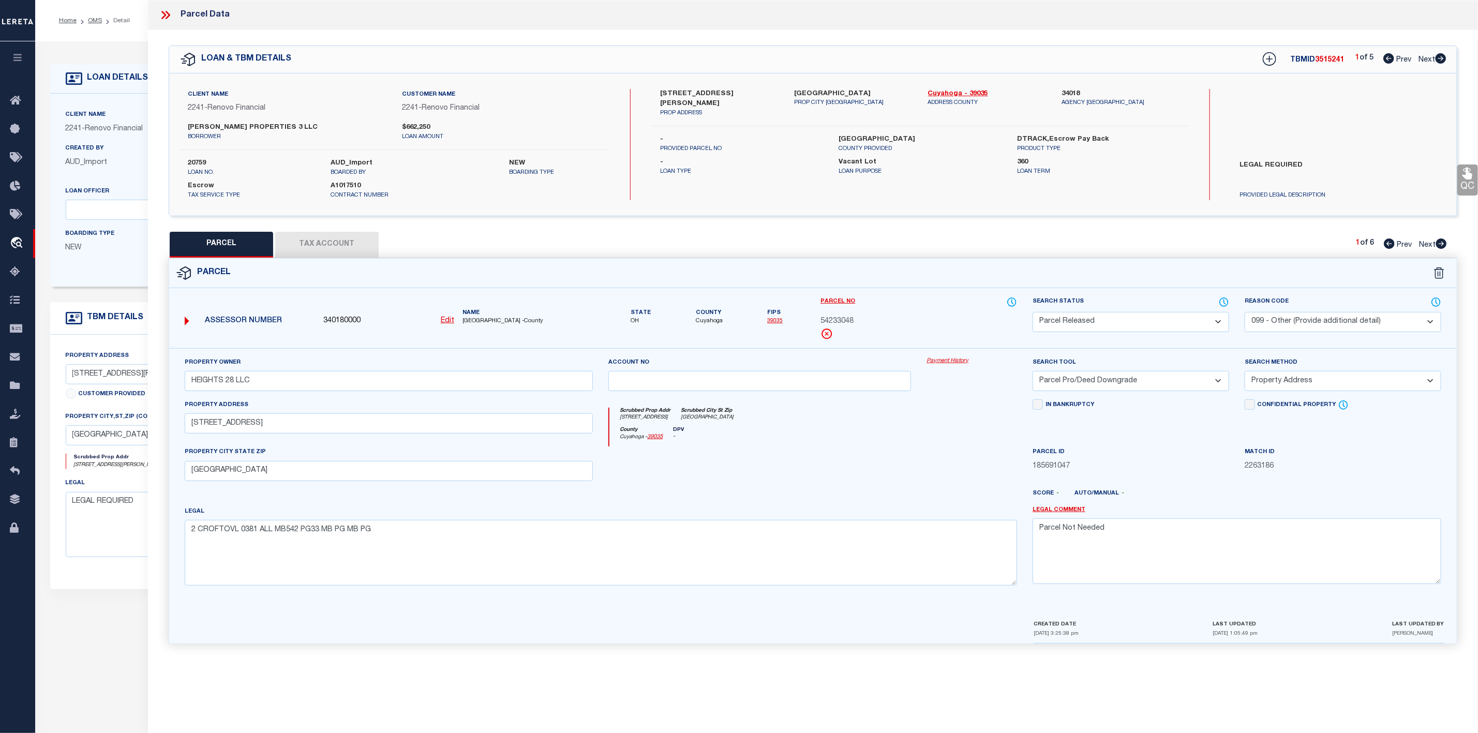
checkbox input "false"
select select "PR"
select select "099"
type input "HEIGHTS 28 LLC"
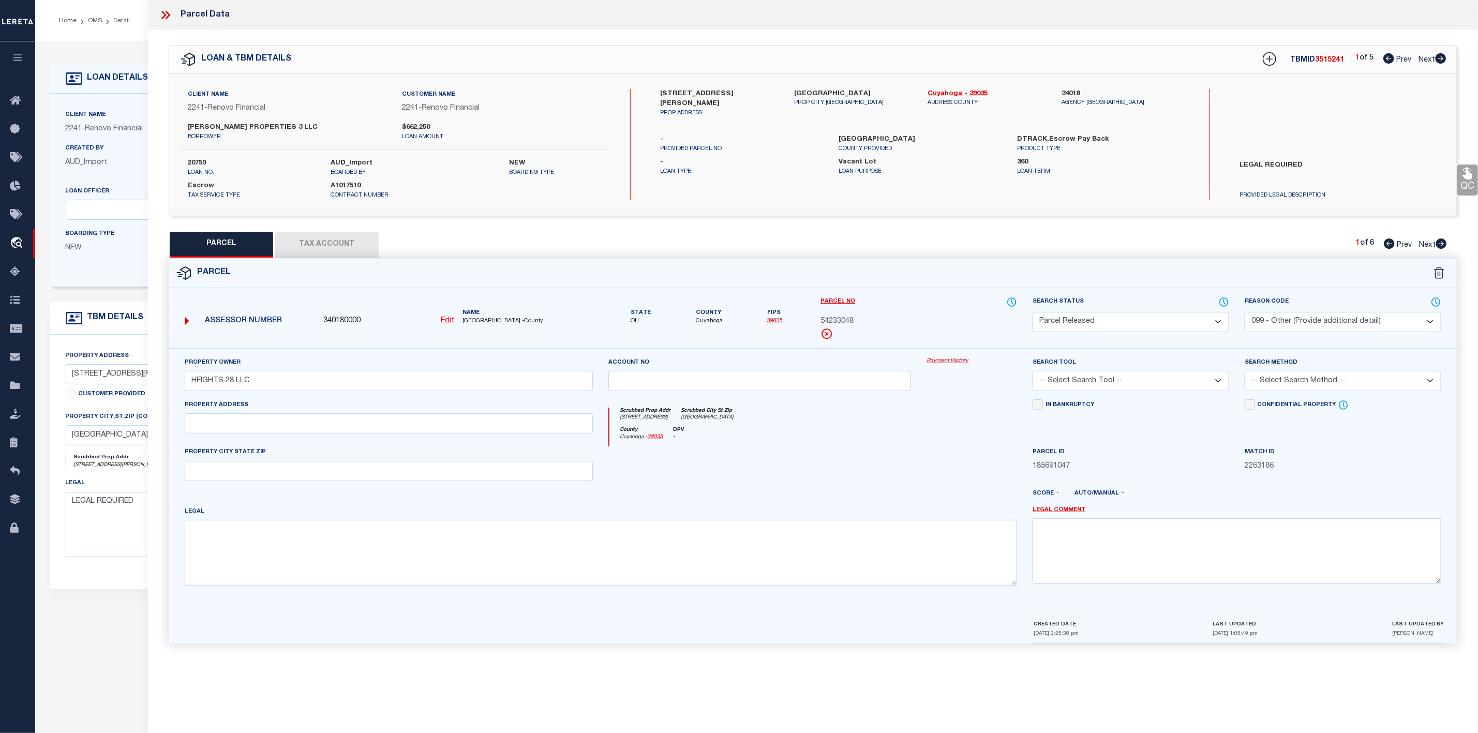
select select "PRO"
select select "ADD"
type input "[STREET_ADDRESS][PERSON_NAME]"
type input "[GEOGRAPHIC_DATA]"
type textarea "11 [PERSON_NAME] 0019 ALL MB784 PG30 MB PG MB PG"
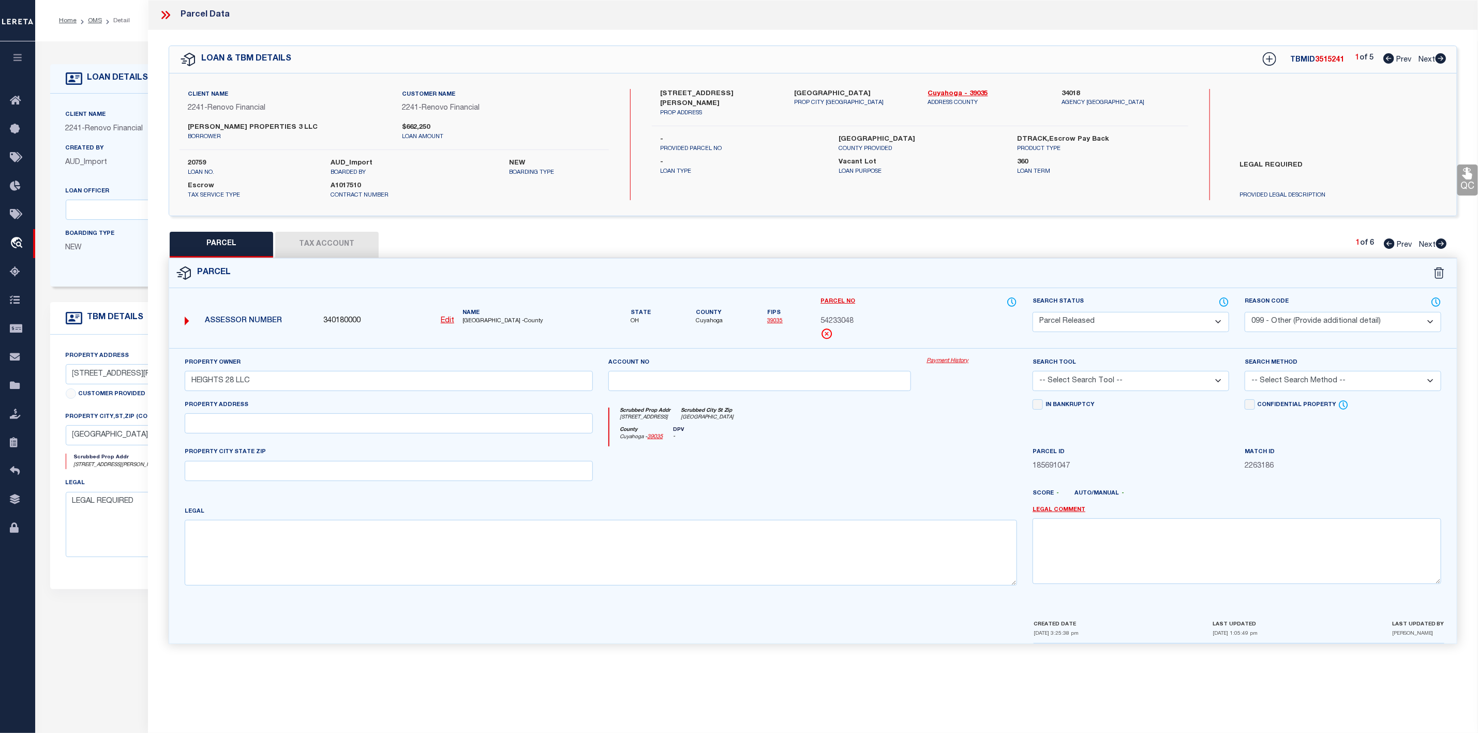
type textarea "Parcel Not Needed"
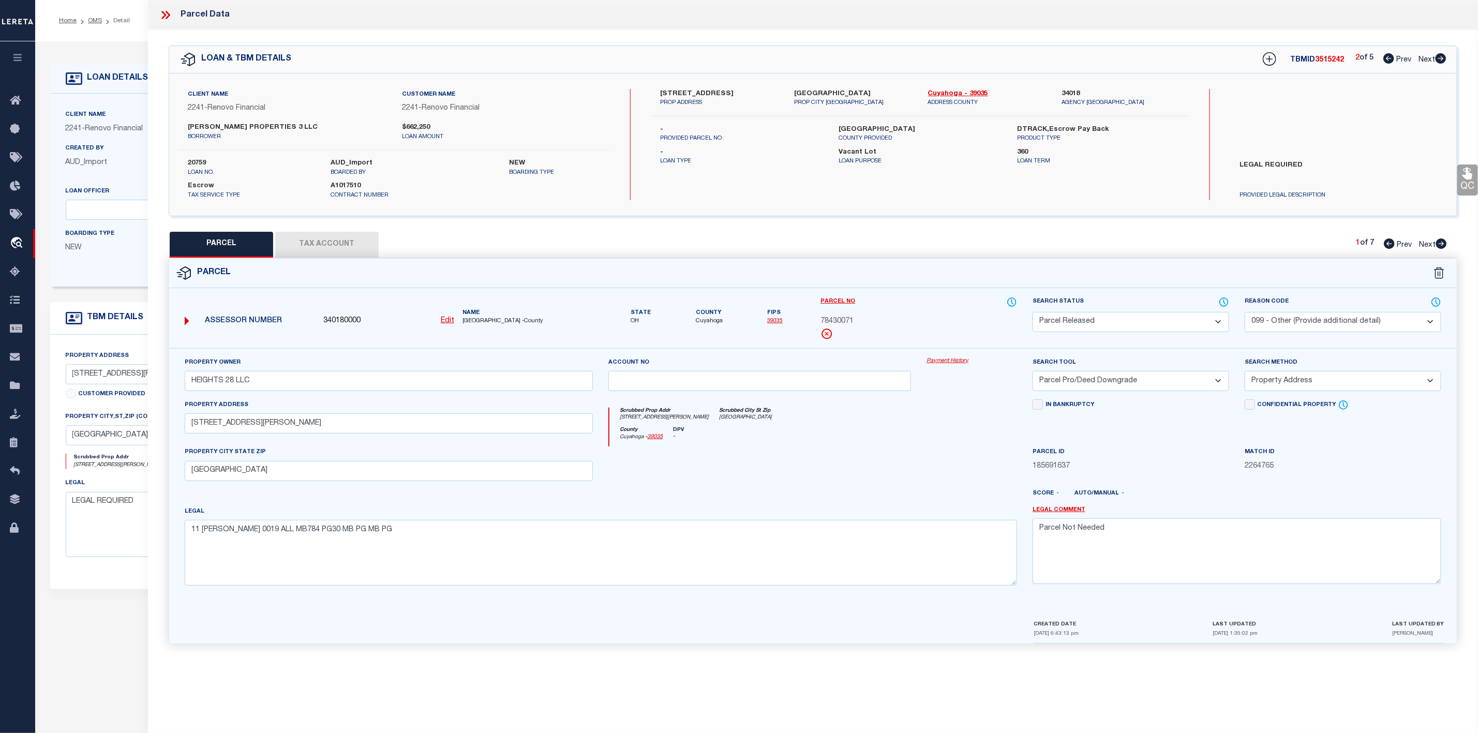
click at [1444, 61] on icon at bounding box center [1441, 58] width 11 height 10
select select "AS"
select select
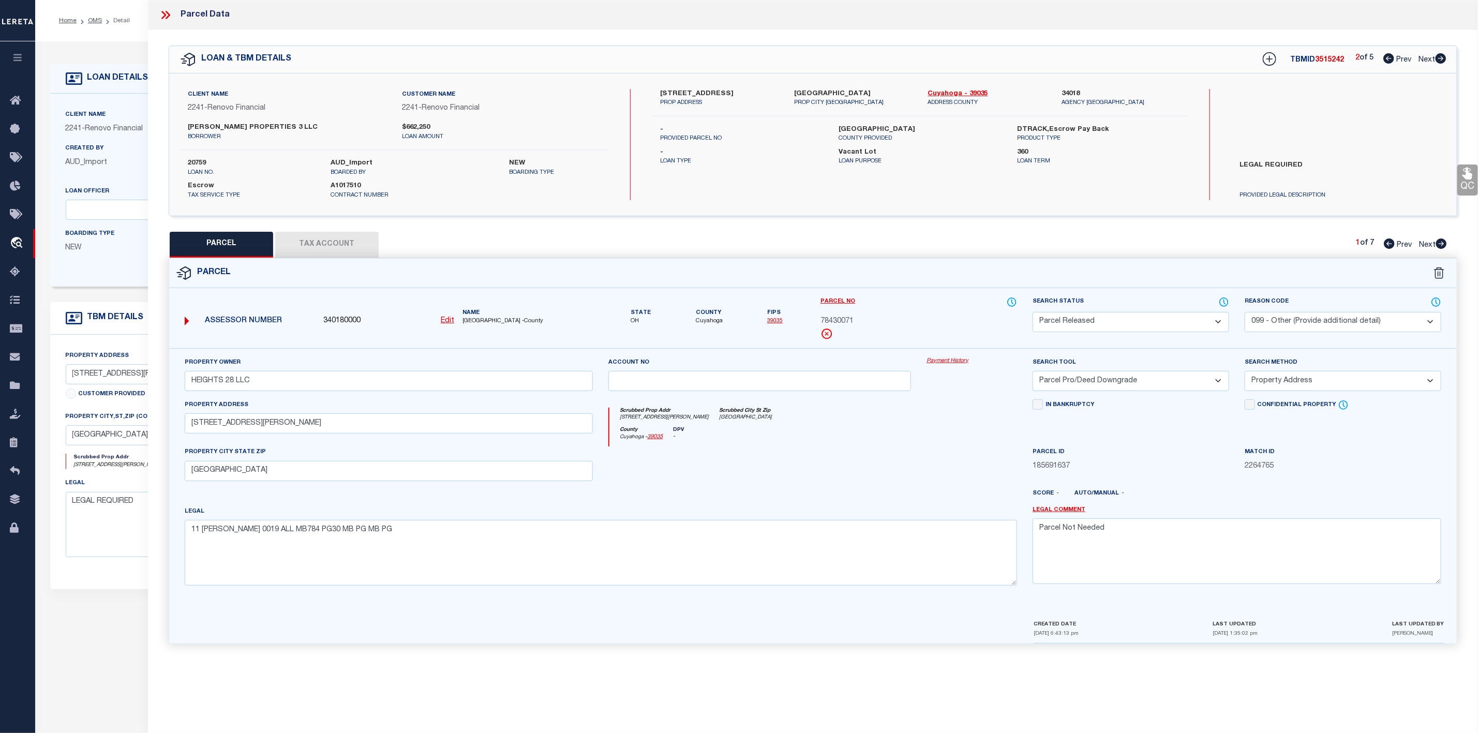
checkbox input "false"
select select "RD"
select select "099"
type input "HEIGHTS 28 LLC"
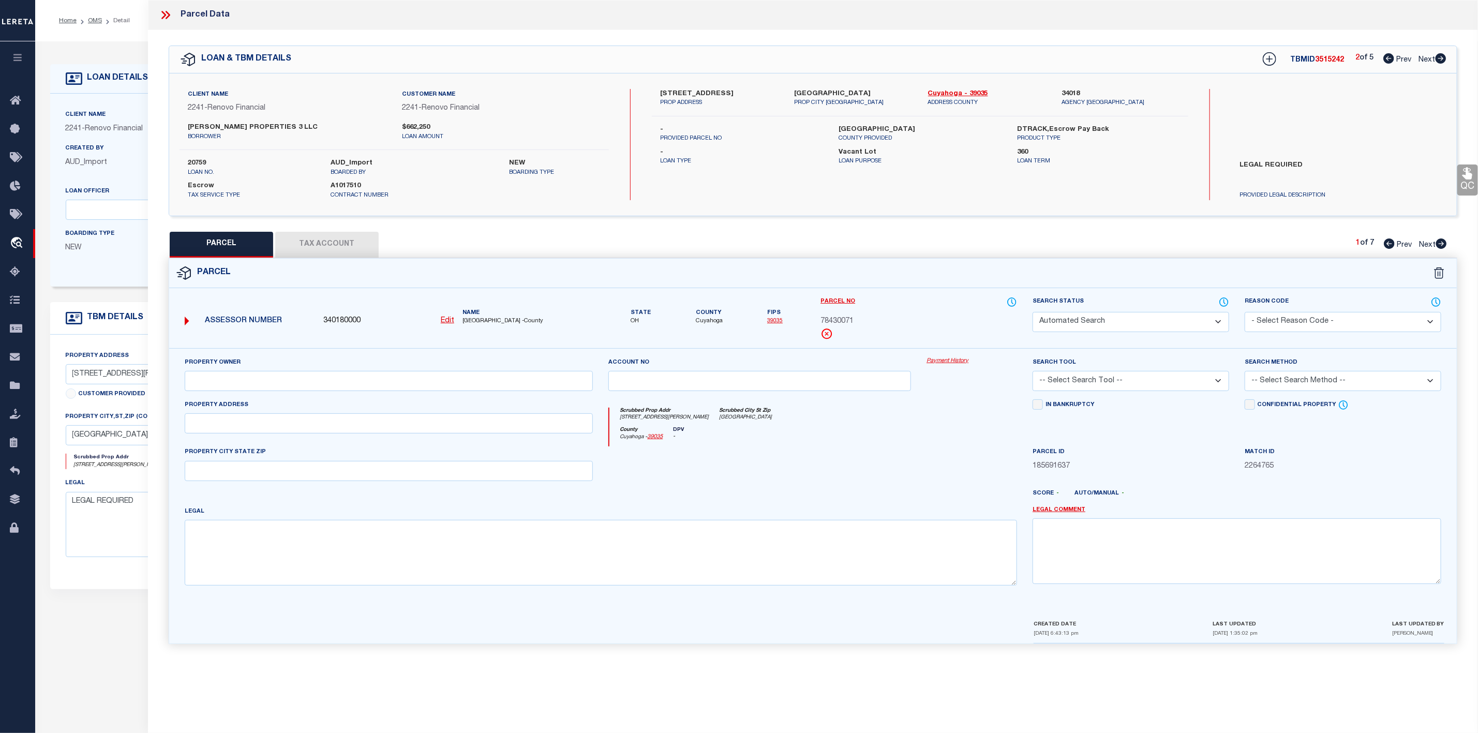
select select "ATL"
select select "ADD"
type input "[STREET_ADDRESS][PERSON_NAME]"
type input "[GEOGRAPHIC_DATA]"
type textarea "11 [PERSON_NAME] 0019 ALL MB784 PG30 MB PG MB PG"
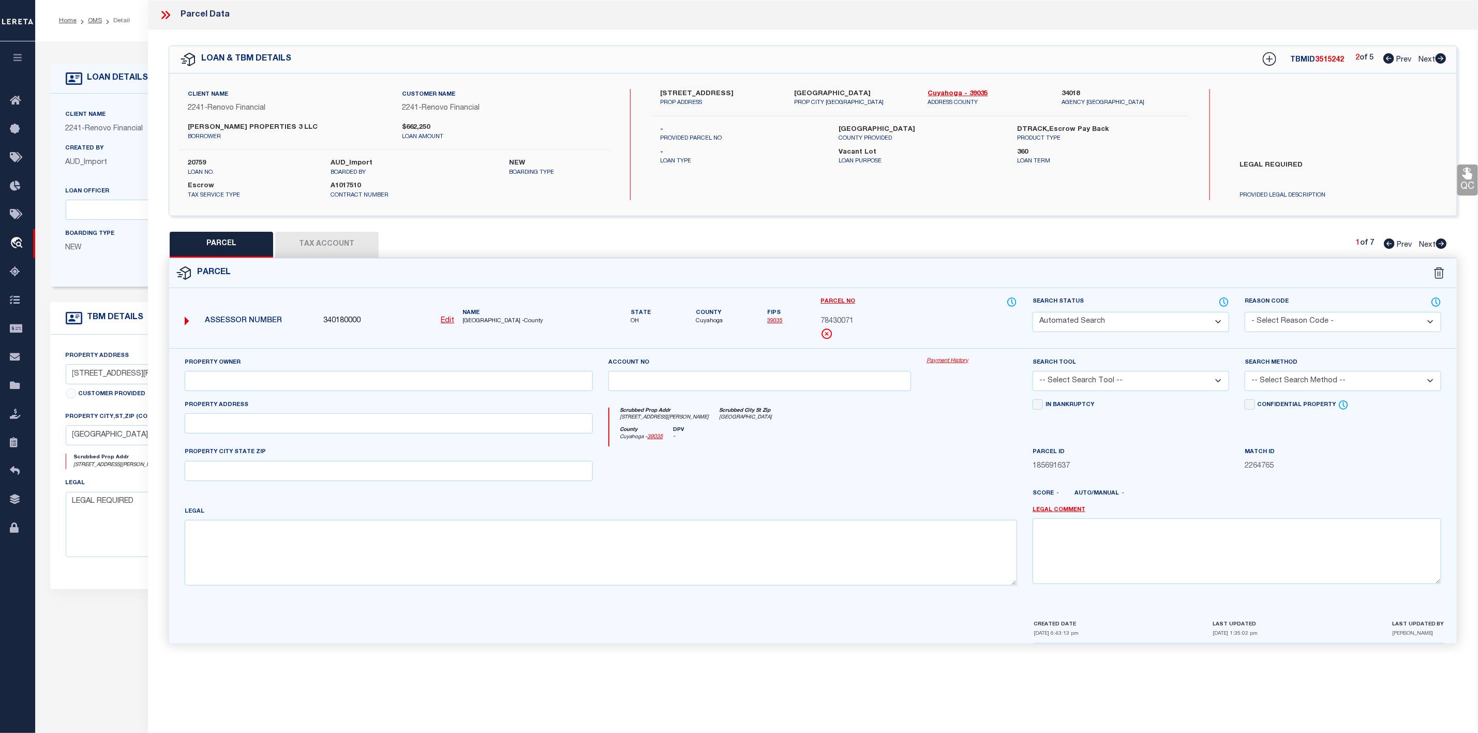
type textarea "Document uploaded that satisfies a legal requirement, changing from [GEOGRAPHIC…"
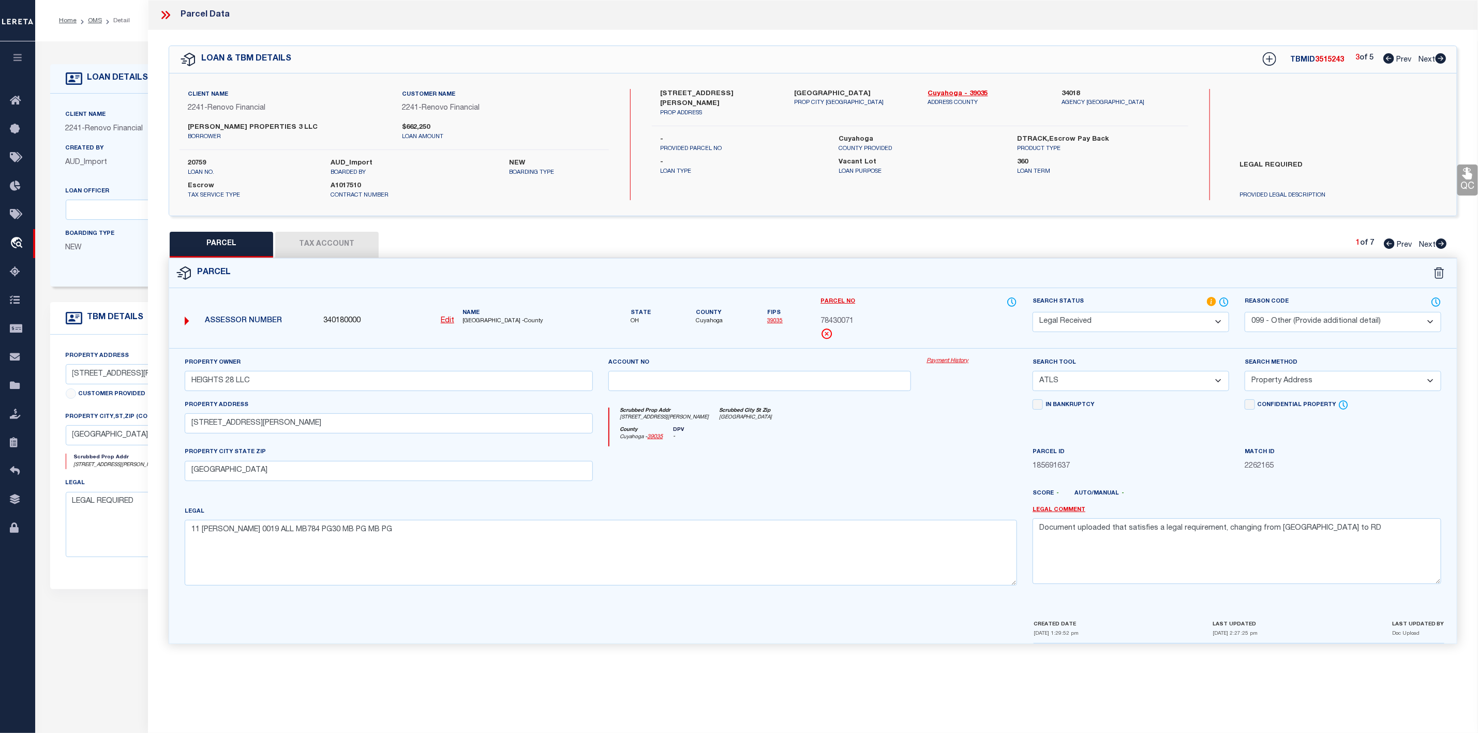
click at [1444, 61] on icon at bounding box center [1441, 58] width 11 height 10
select select "AS"
select select
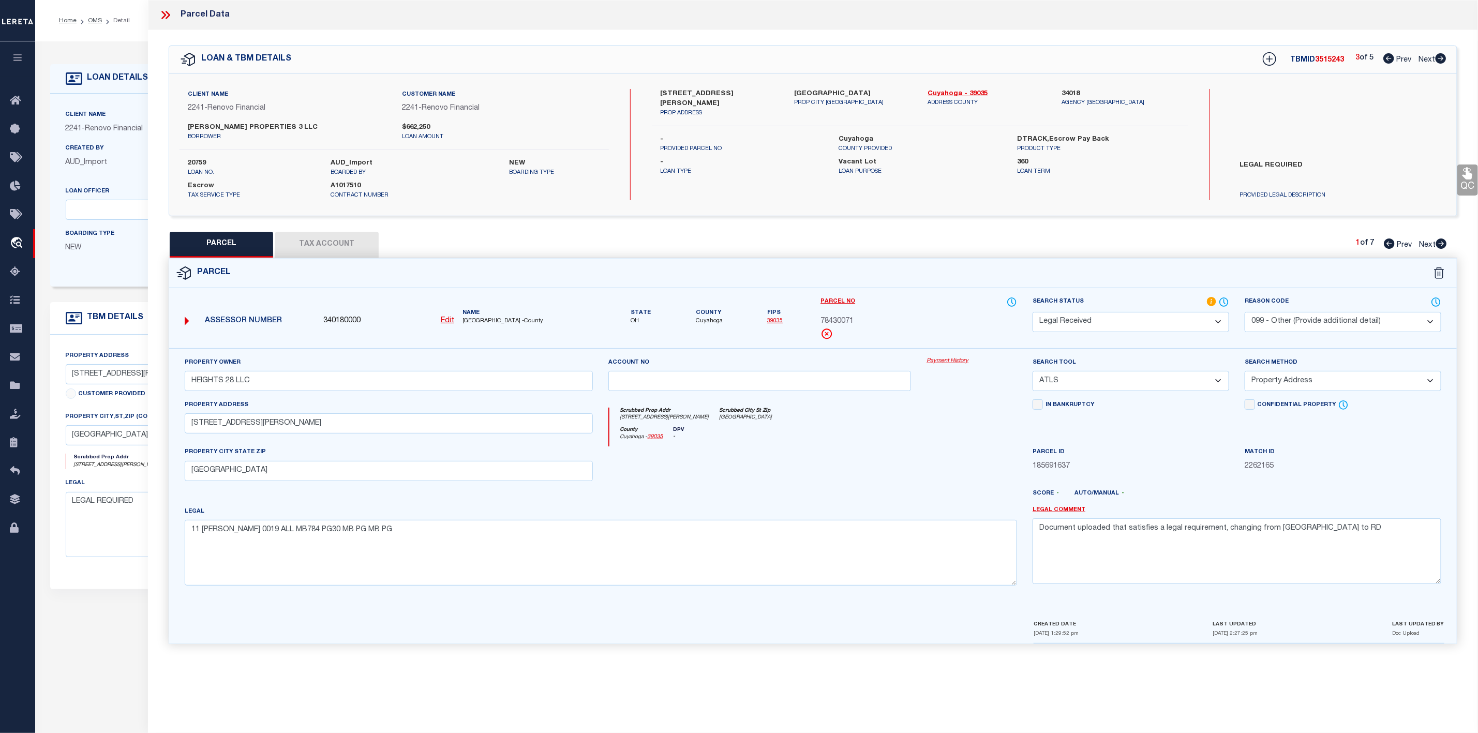
checkbox input "false"
select select "PR"
select select "099"
type input "HEIGHTS 28 LLC"
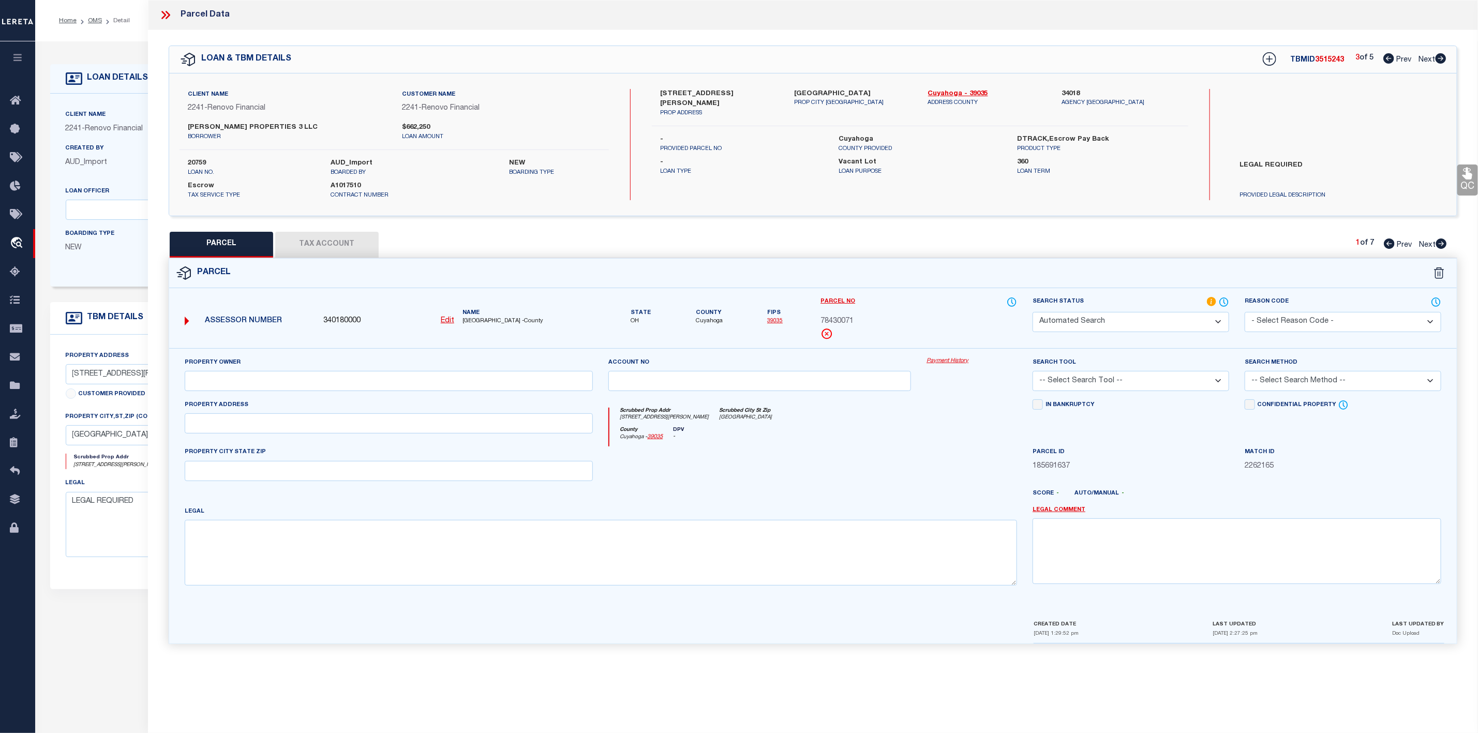
select select "PRO"
select select "ADD"
type input "[STREET_ADDRESS][PERSON_NAME]"
type input "[GEOGRAPHIC_DATA]"
type textarea "11 [PERSON_NAME] 0019 ALL MB784 PG30 MB PG MB PG"
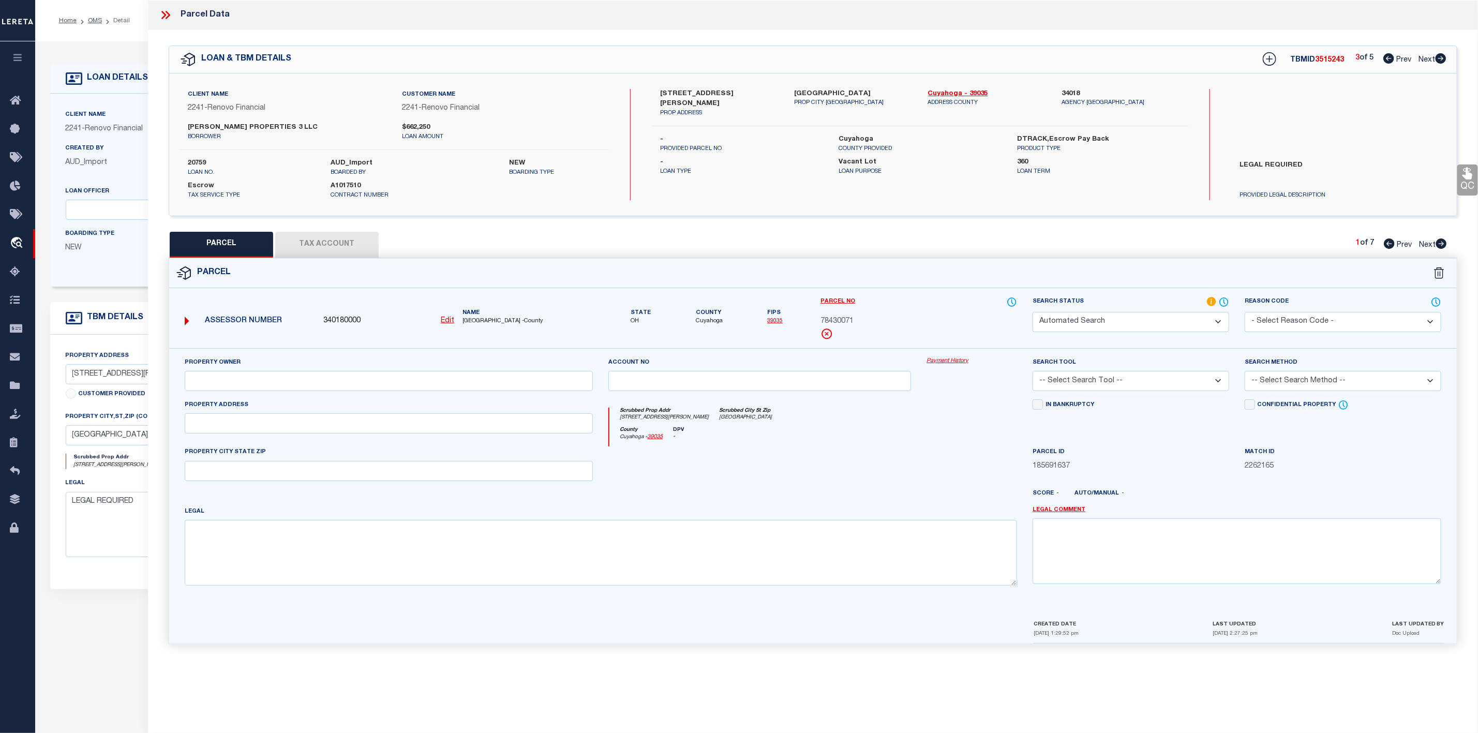
type textarea "Parcel Not Needed"
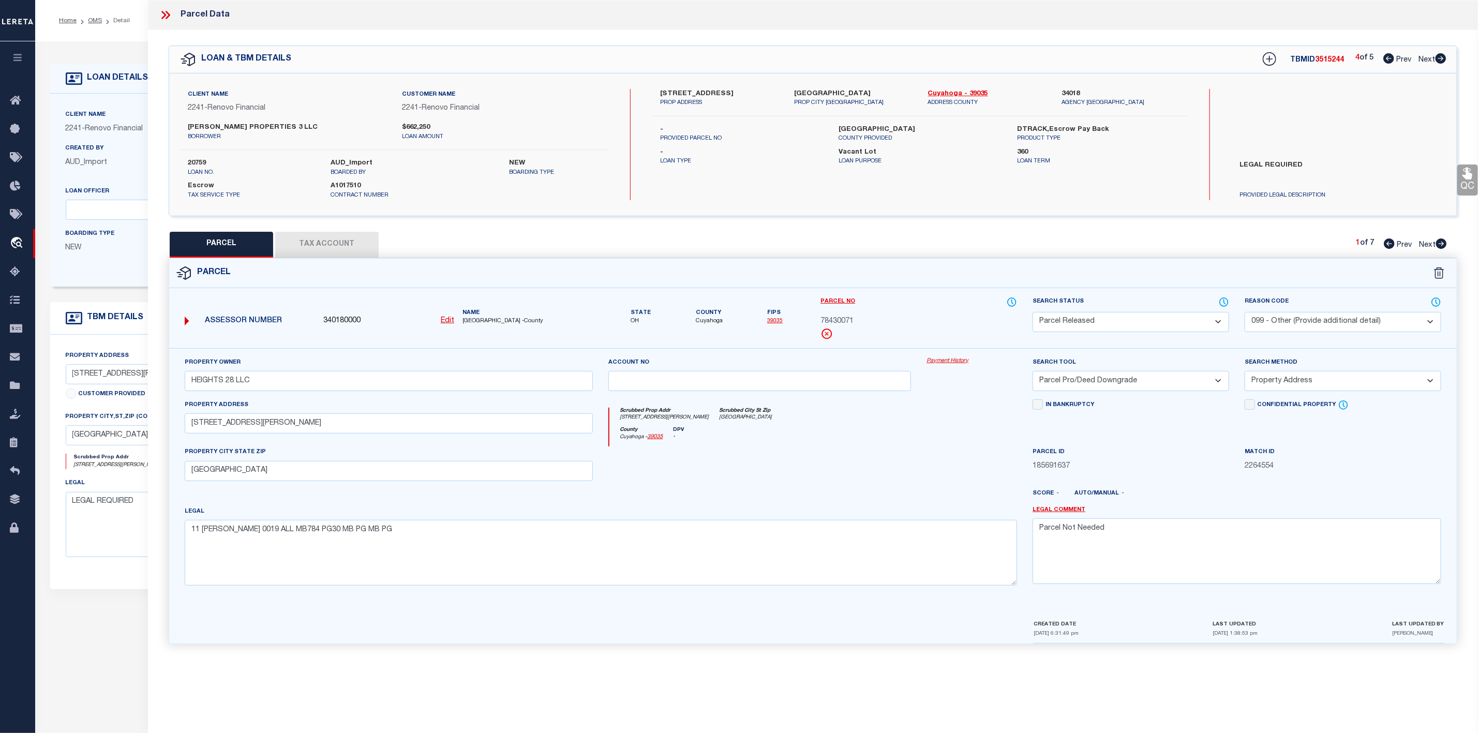
click at [1444, 61] on icon at bounding box center [1441, 58] width 11 height 10
select select "AS"
select select
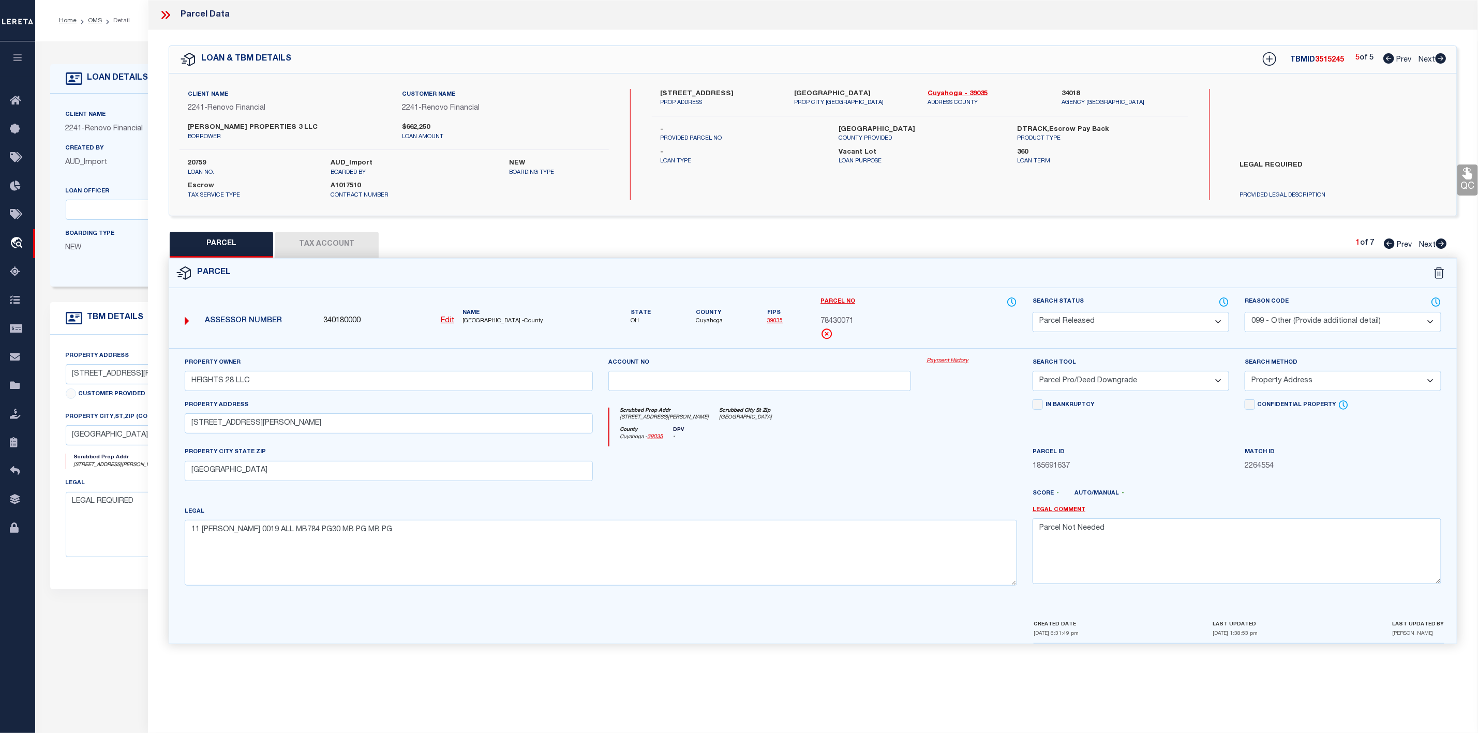
checkbox input "false"
select select "RD"
select select "099"
type input "HEIGHTS 28 LLC"
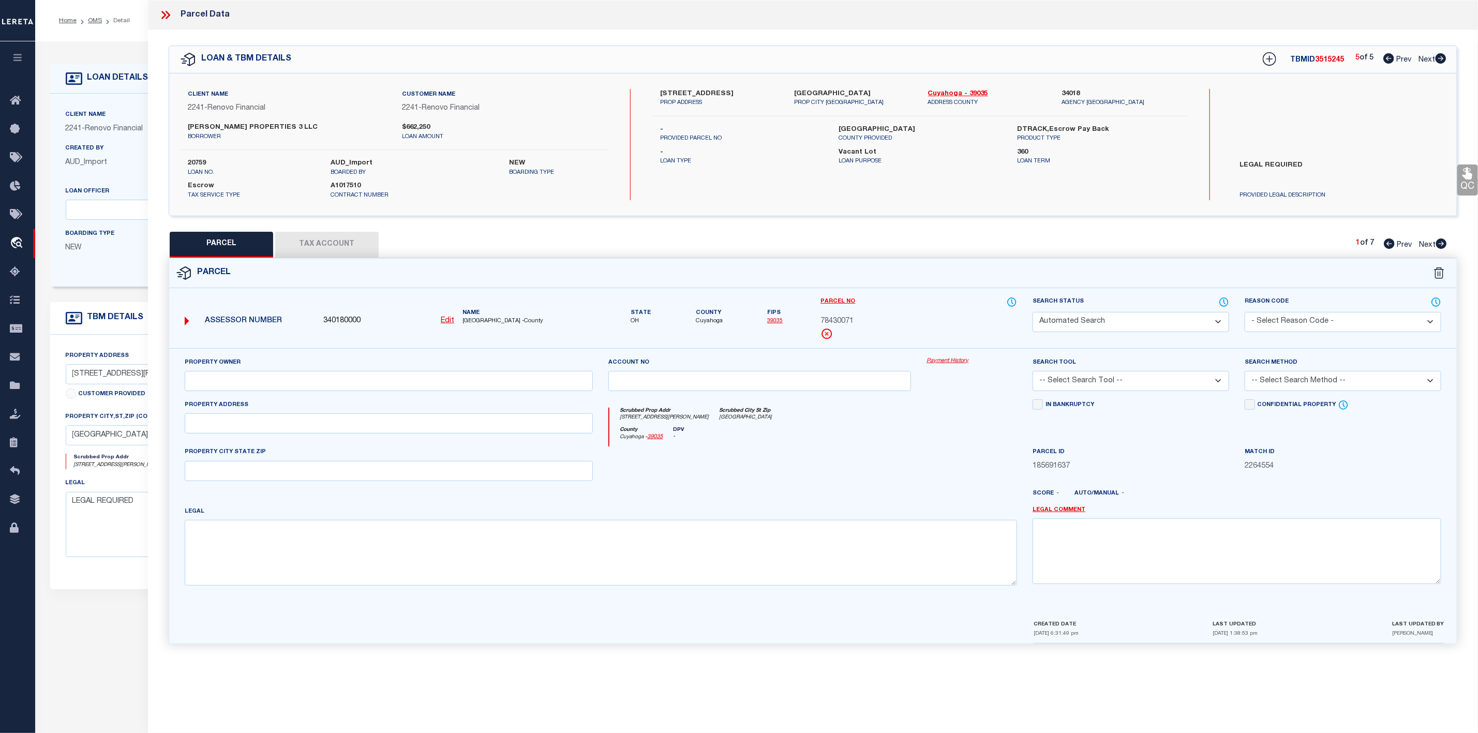
select select "ATL"
select select "ADD"
type input "[STREET_ADDRESS]"
type input "[GEOGRAPHIC_DATA]"
type textarea "2 CROFTOVL 0381 ALL MB542 PG33 MB PG MB PG"
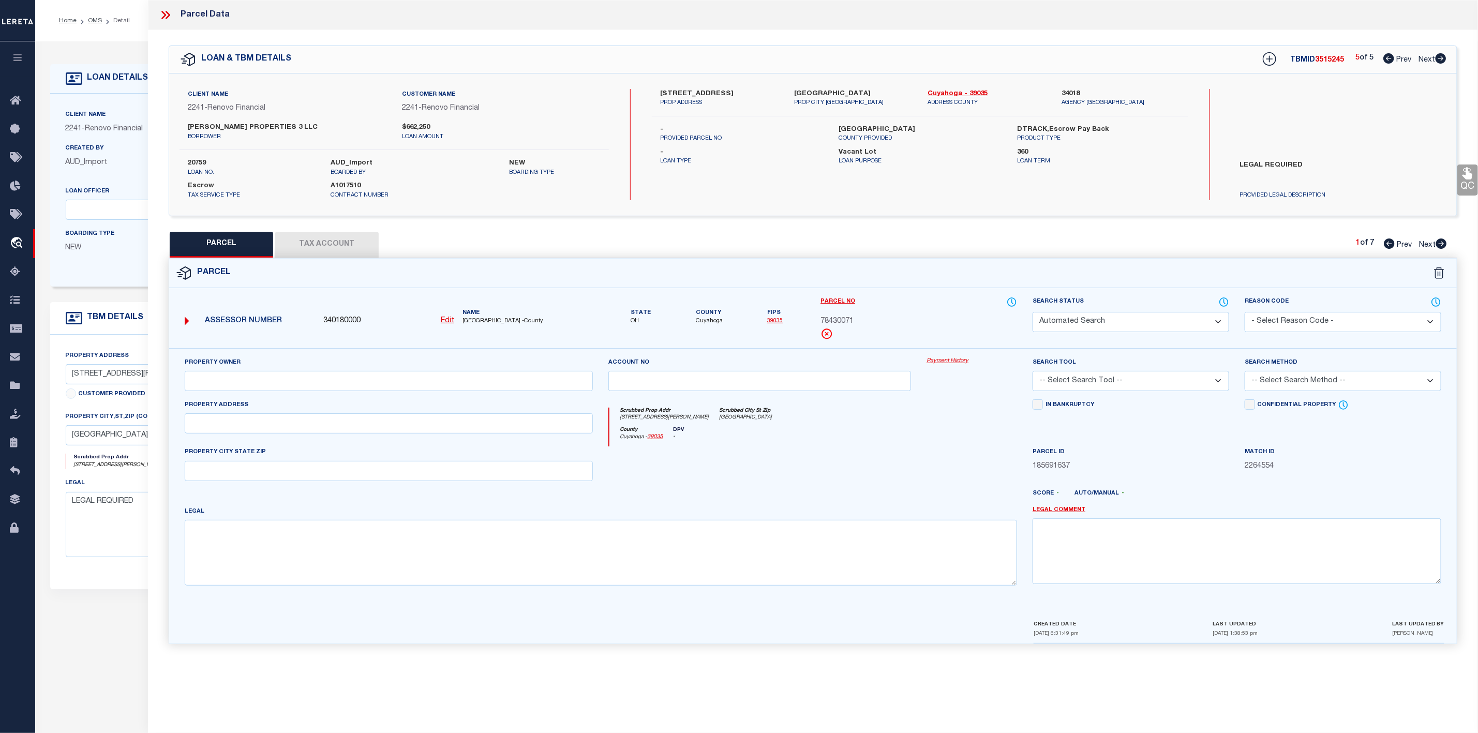
type textarea "Document uploaded that satisfies a legal requirement, changing from [GEOGRAPHIC…"
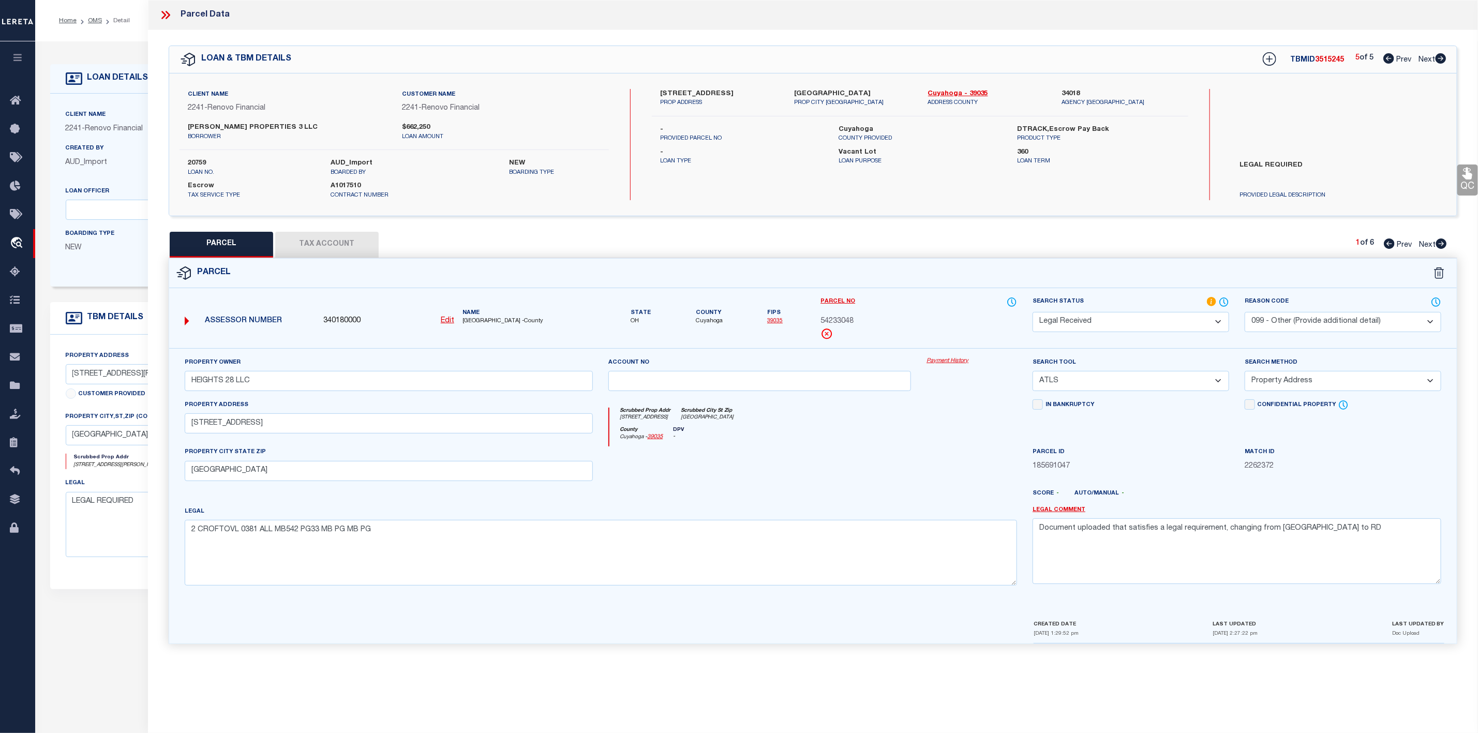
click at [167, 19] on icon at bounding box center [168, 15] width 5 height 8
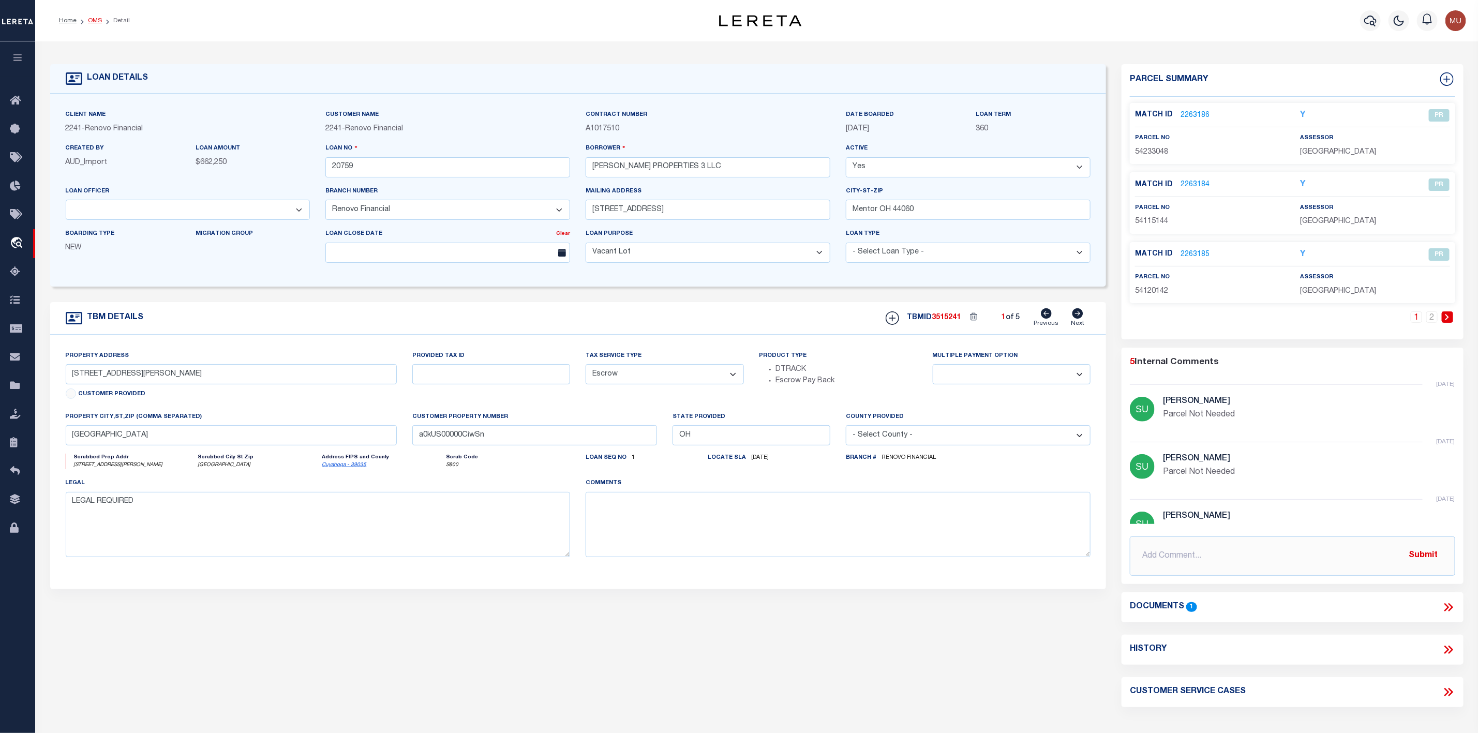
click at [99, 24] on link "OMS" at bounding box center [95, 21] width 14 height 6
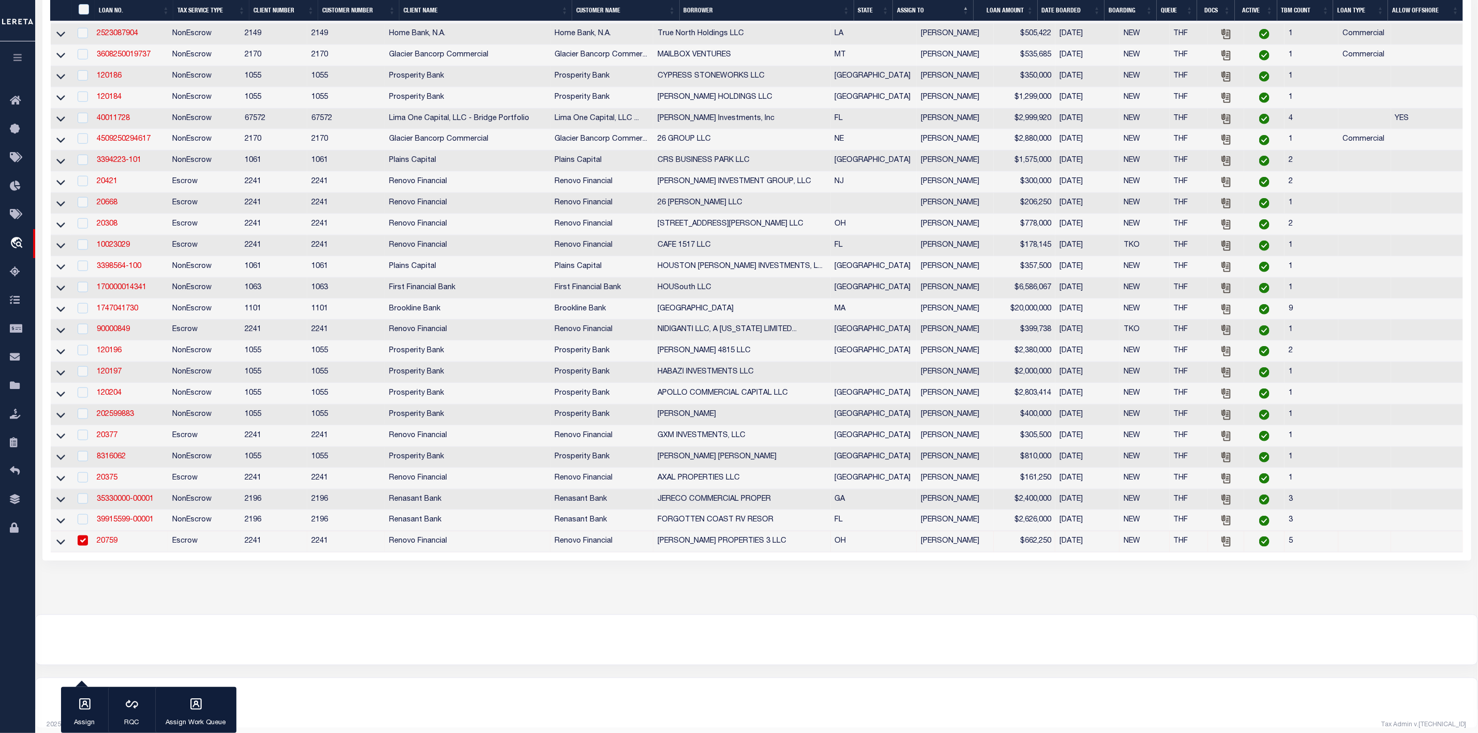
scroll to position [647, 0]
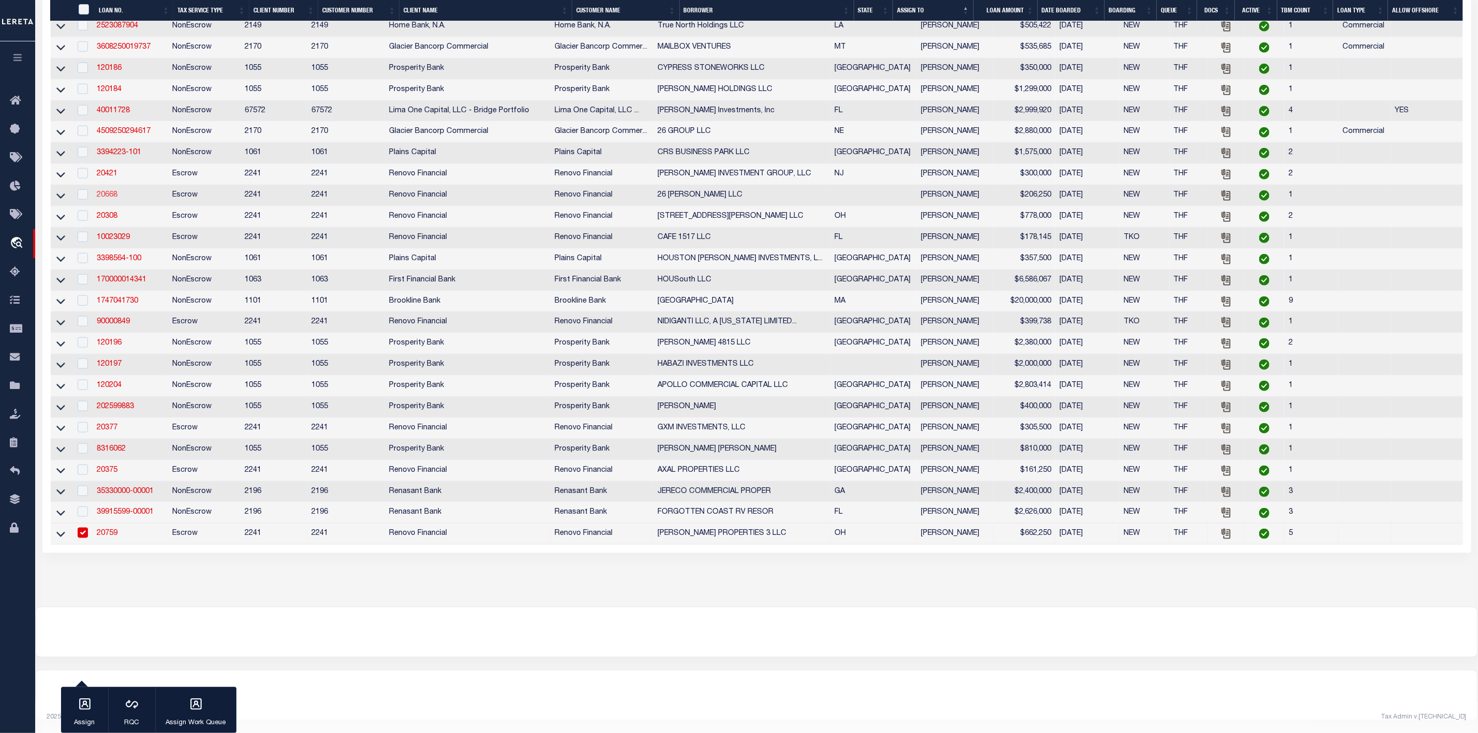
click at [108, 191] on link "20668" at bounding box center [107, 194] width 21 height 7
type input "20668"
type input "26 [PERSON_NAME] LLC"
type input "[STREET_ADDRESS]"
type input "[GEOGRAPHIC_DATA]"
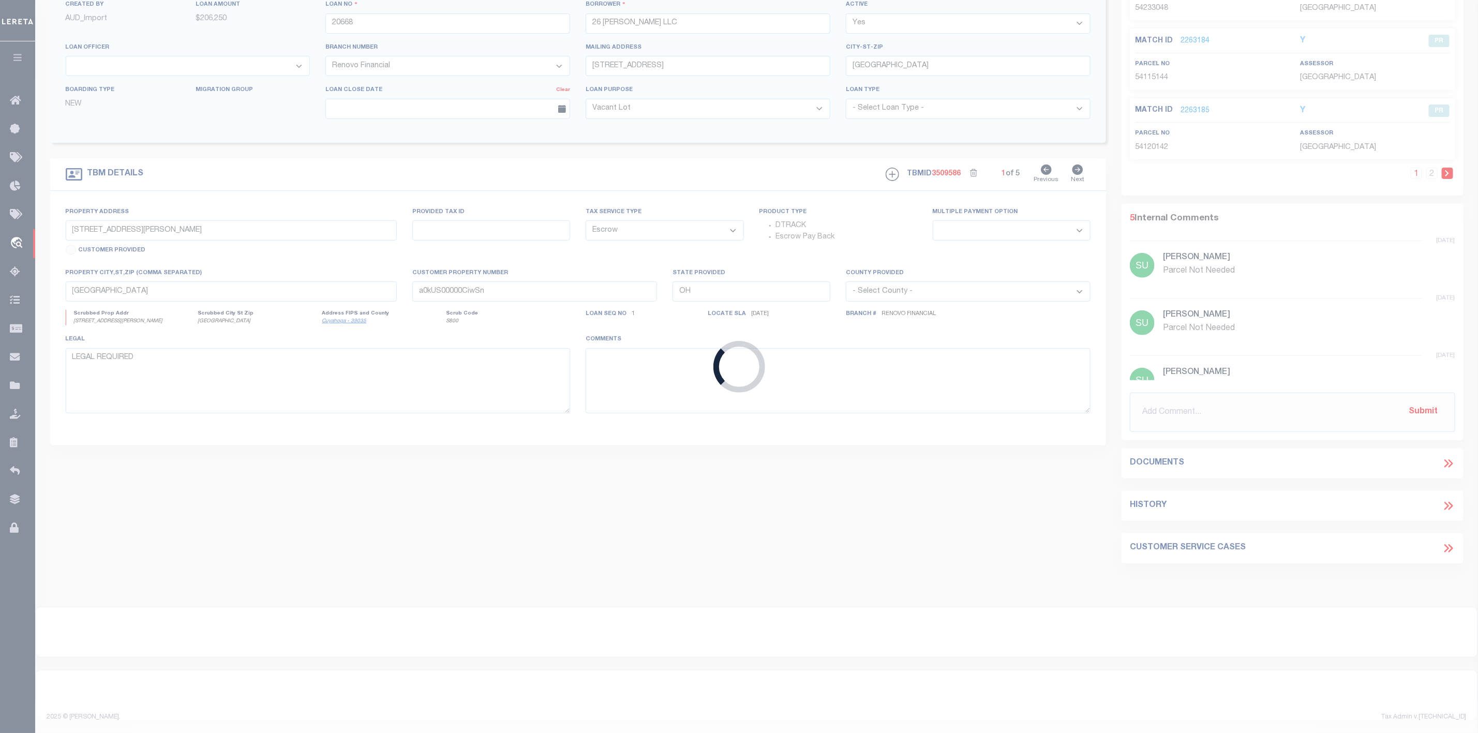
type input "[STREET_ADDRESS][PERSON_NAME]"
select select
type input "[GEOGRAPHIC_DATA]"
type input "a0kUS00000C1bBV"
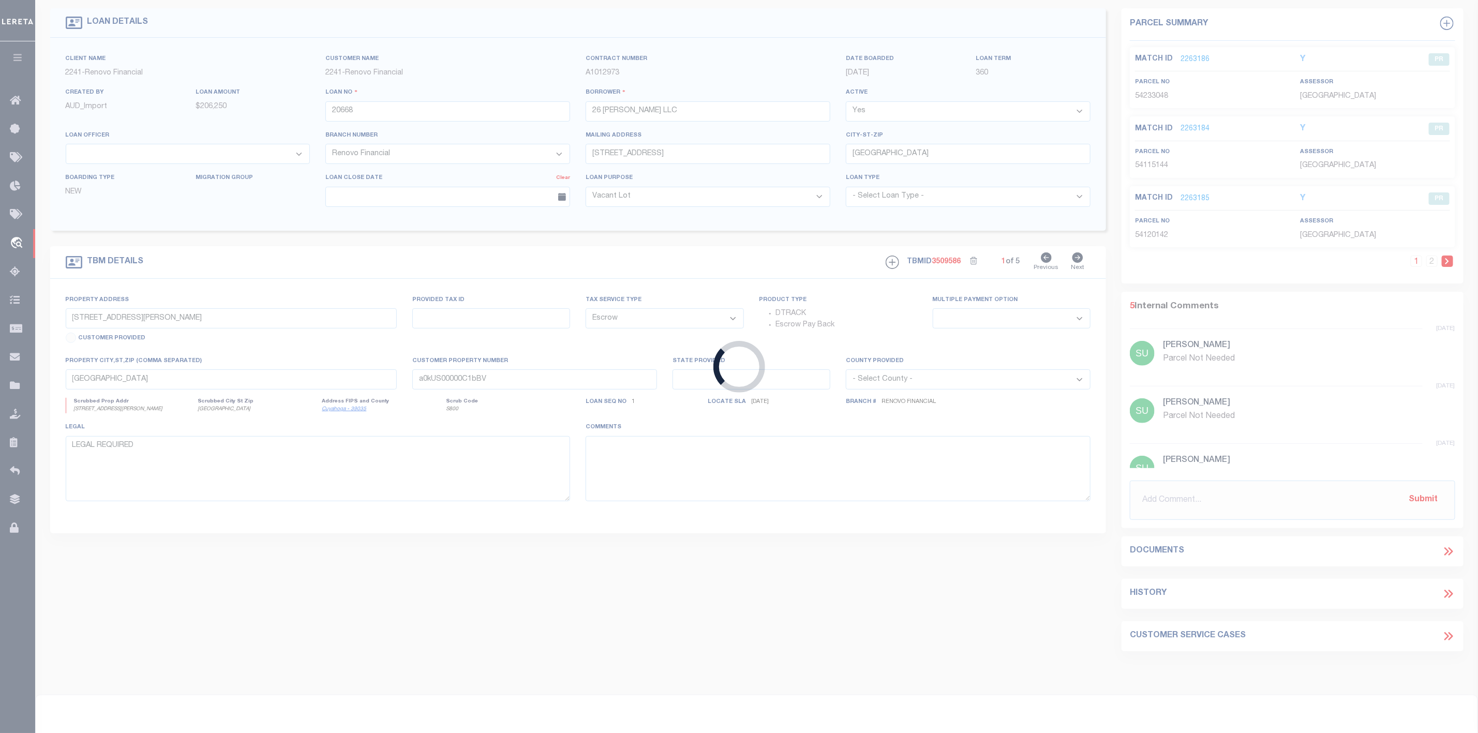
select select "25066"
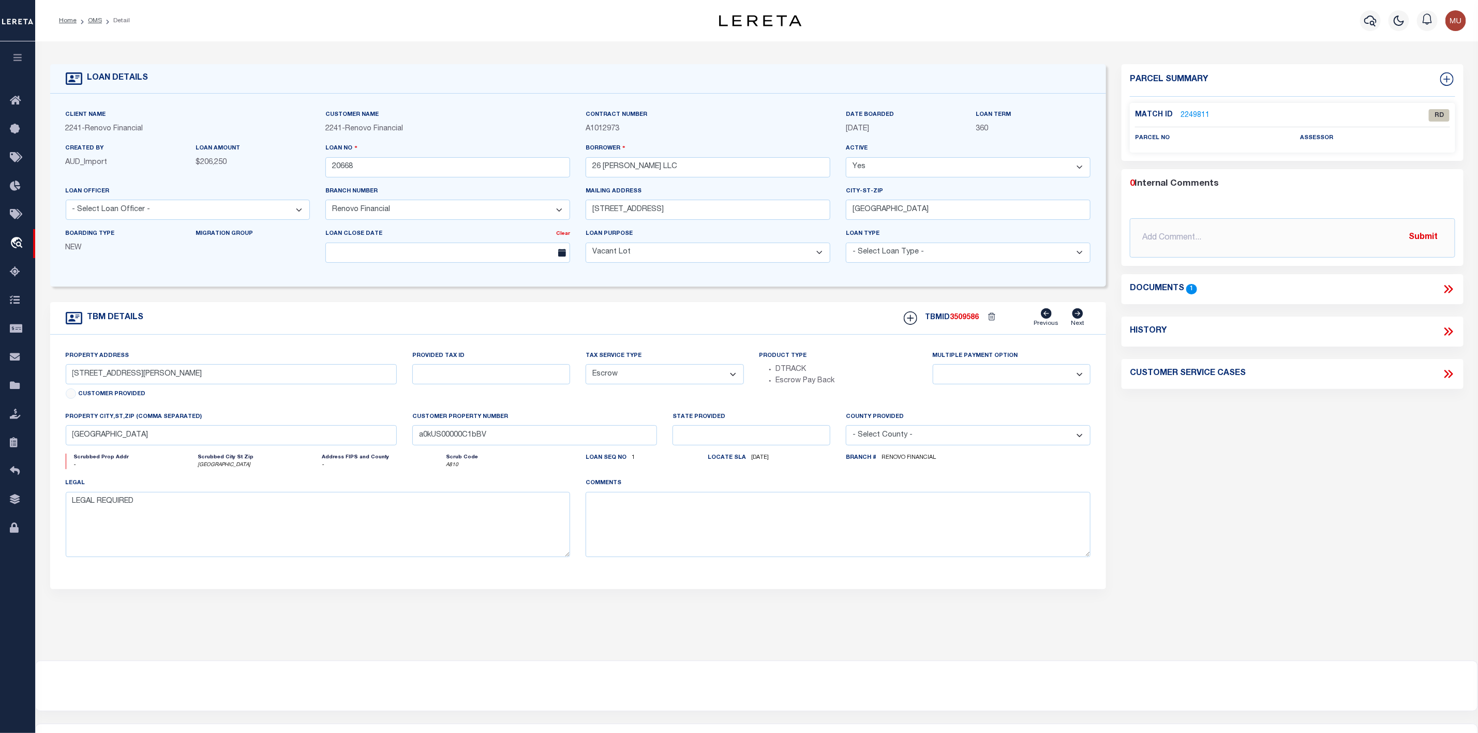
click at [1196, 112] on link "2249811" at bounding box center [1195, 115] width 29 height 11
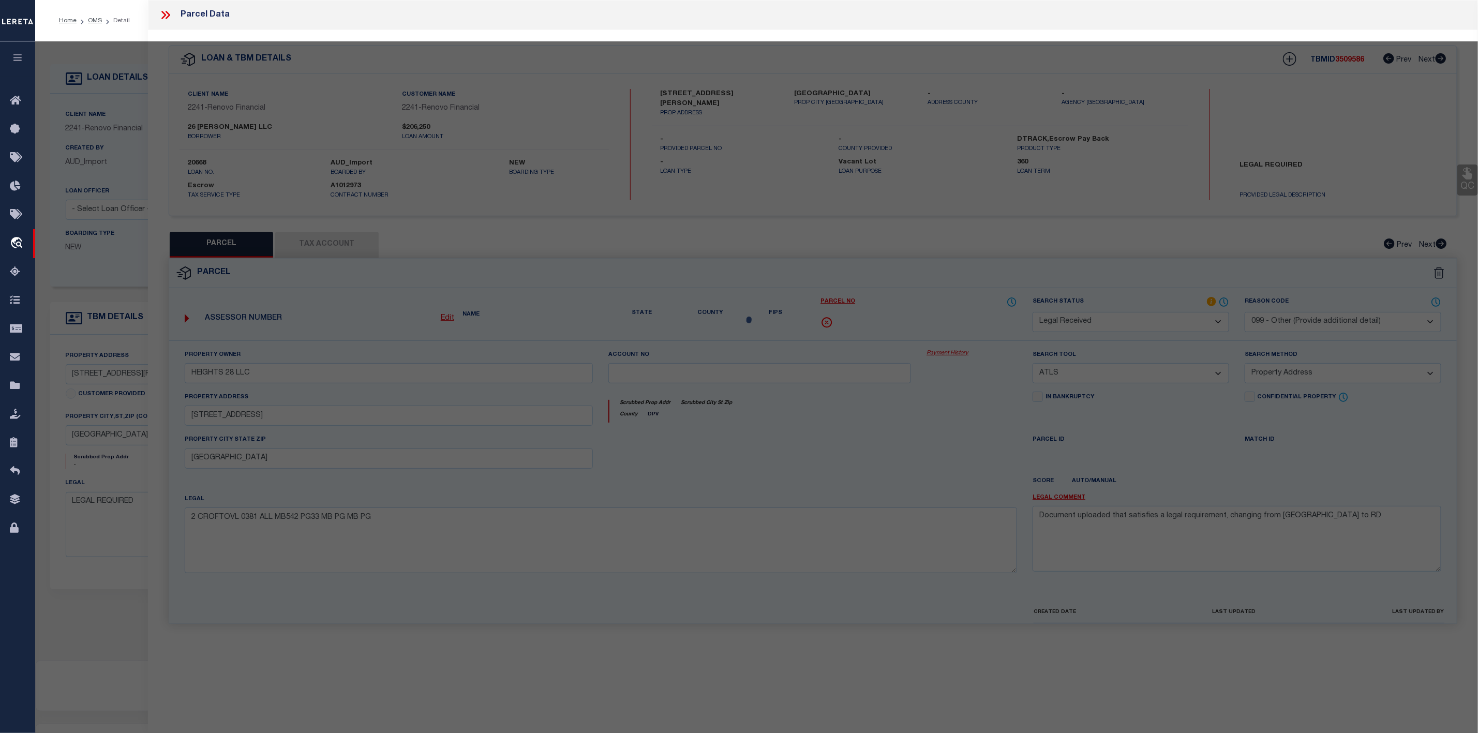
select select "AS"
select select
checkbox input "false"
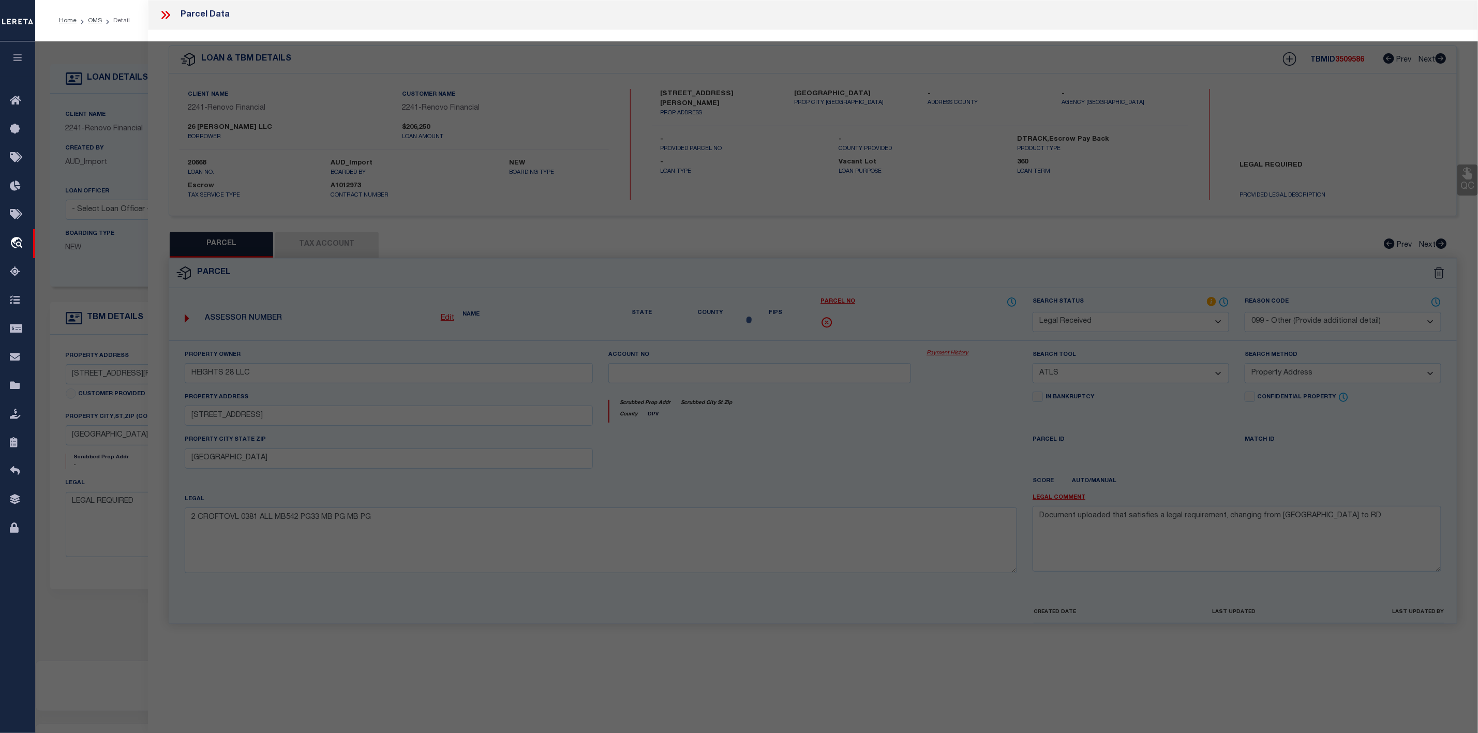
checkbox input "false"
select select "RD"
checkbox input "false"
type textarea "Document uploaded that satisfies a legal requirement, changing from [GEOGRAPHIC…"
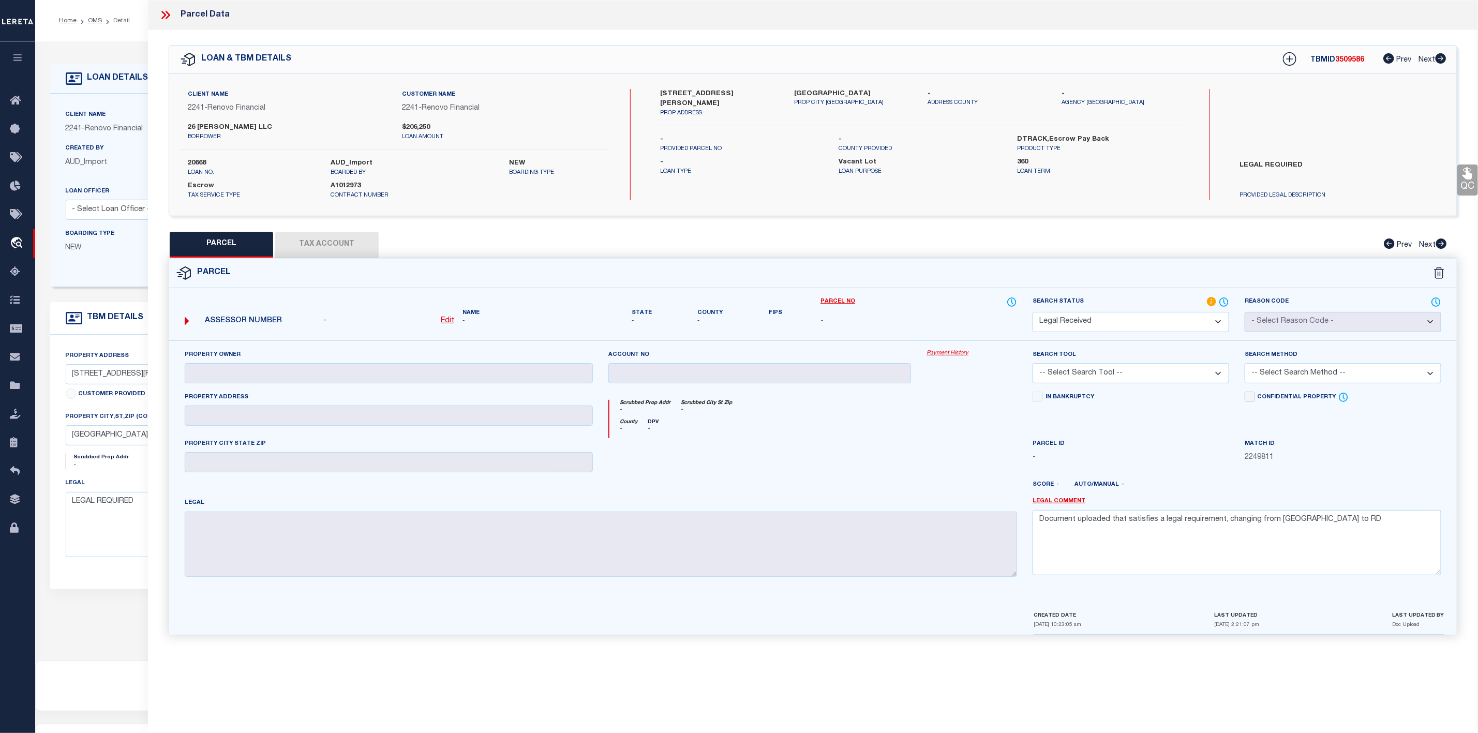
click at [167, 11] on icon at bounding box center [165, 14] width 13 height 13
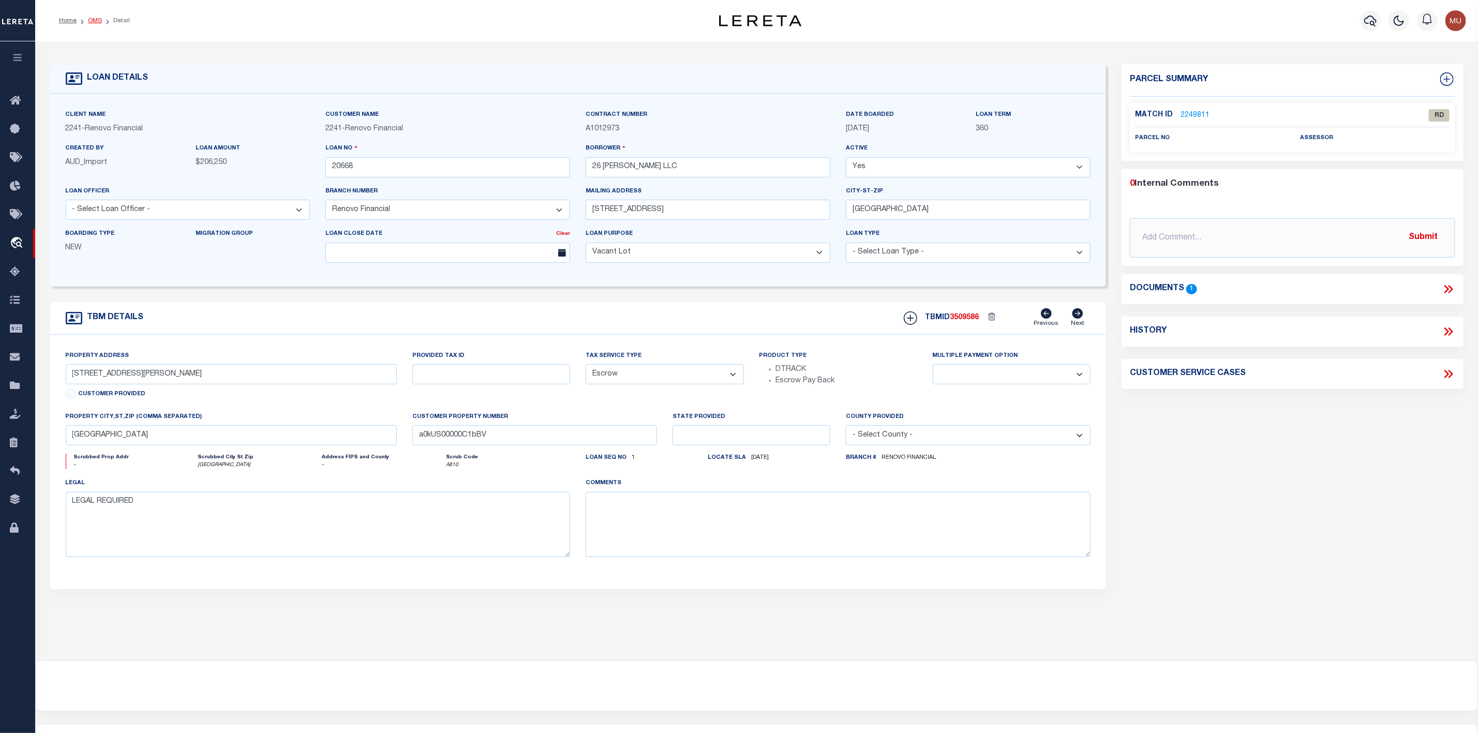
click at [99, 24] on link "OMS" at bounding box center [95, 21] width 14 height 6
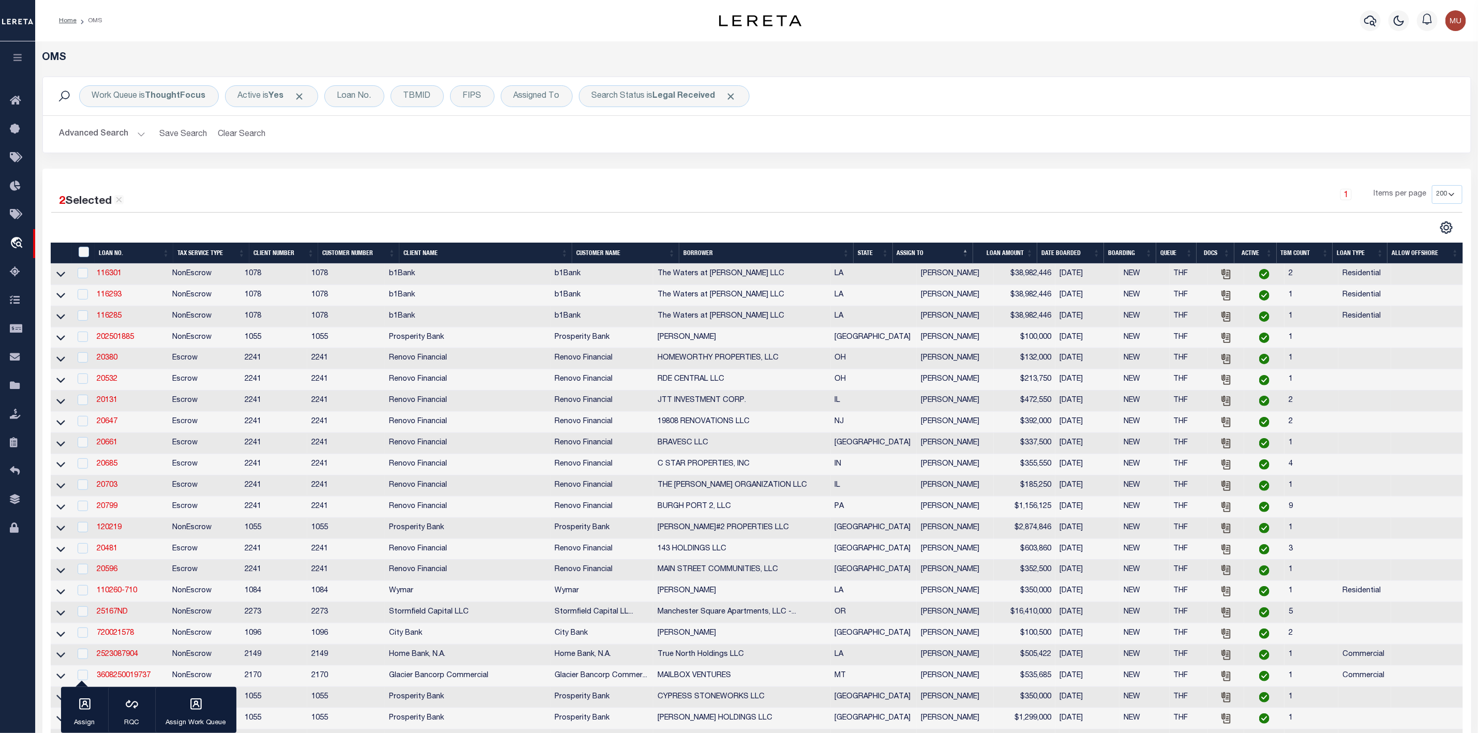
scroll to position [543, 0]
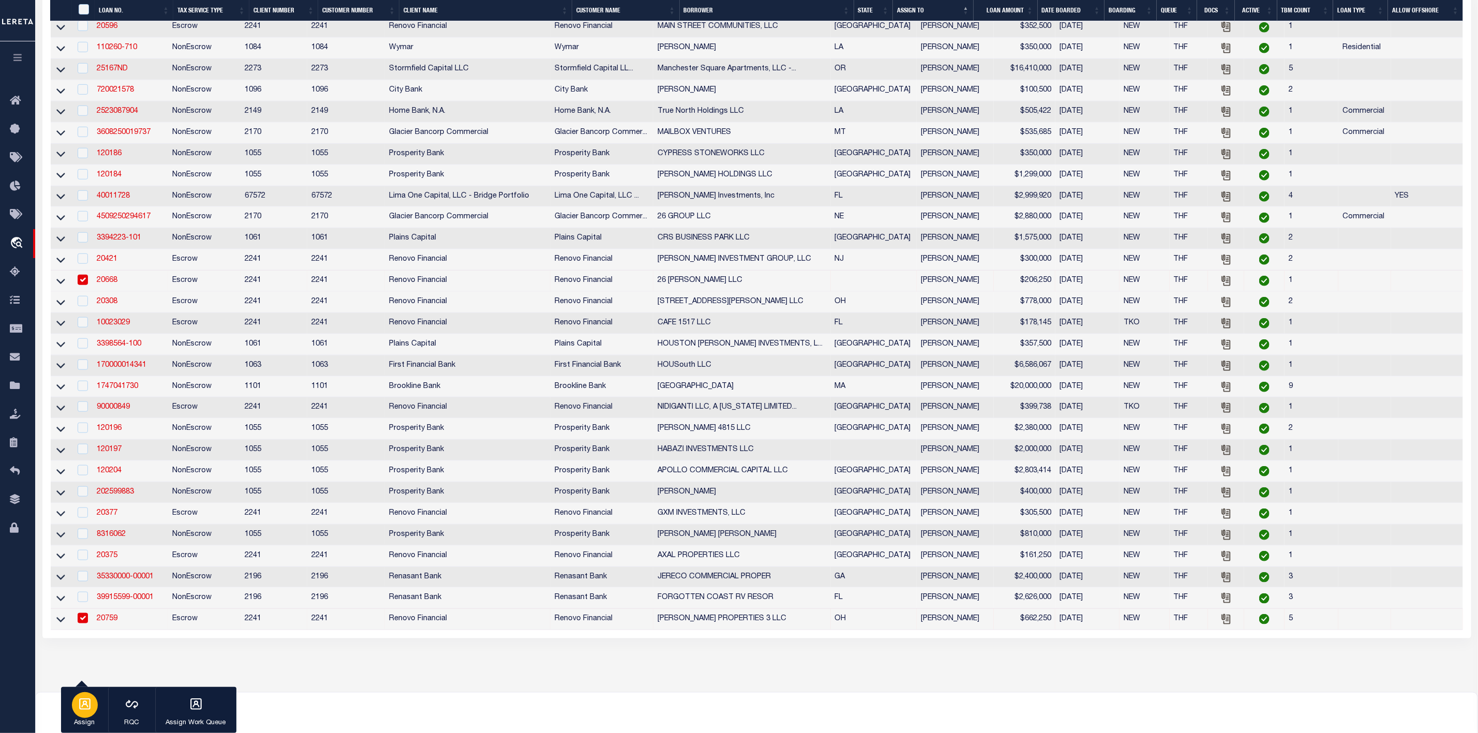
click at [98, 703] on button "Assign" at bounding box center [84, 710] width 47 height 47
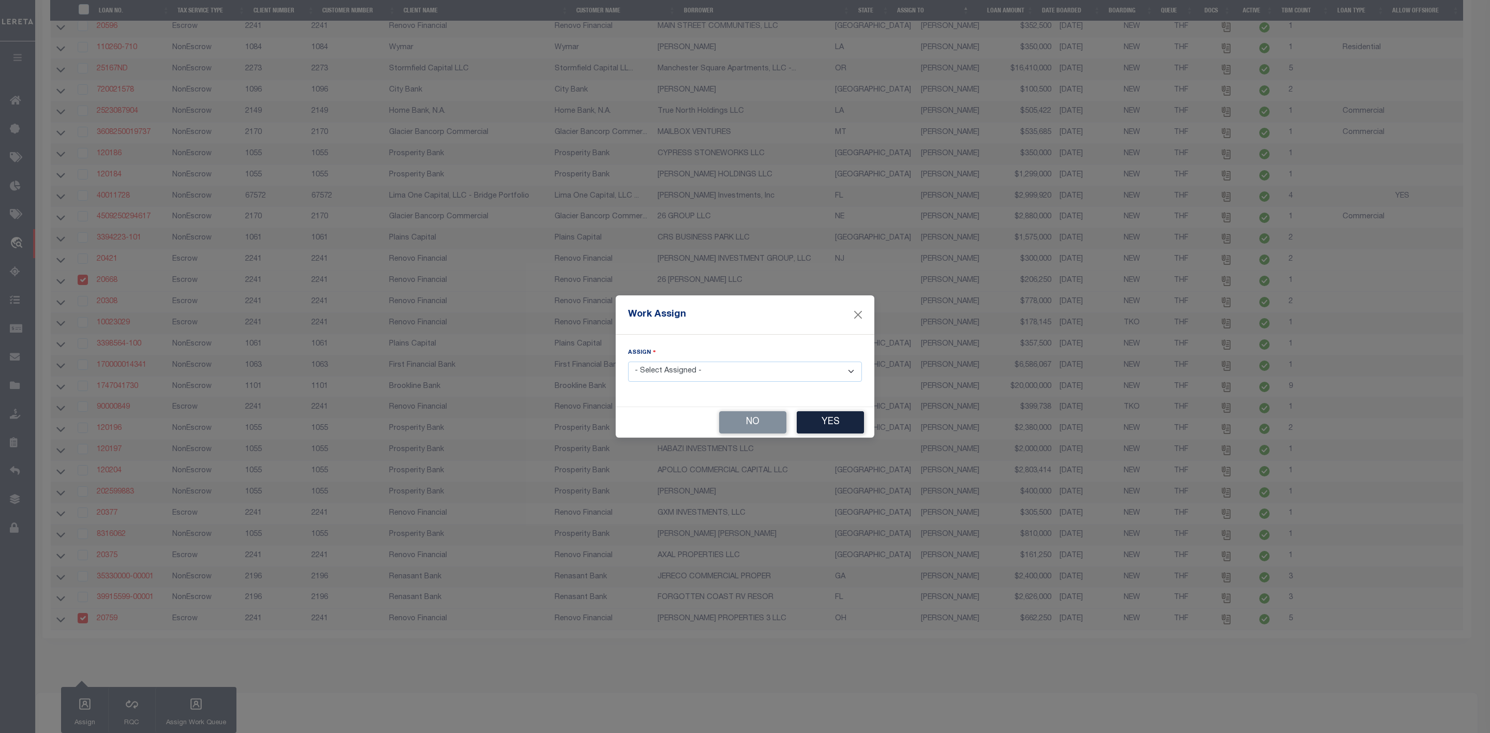
click at [691, 364] on select "- Select Assigned - --Unassigned-- [PERSON_NAME] [PERSON_NAME] [PERSON_NAME] [P…" at bounding box center [745, 372] width 234 height 20
select select "[PERSON_NAME]"
click at [628, 362] on select "- Select Assigned - --Unassigned-- [PERSON_NAME] [PERSON_NAME] [PERSON_NAME] [P…" at bounding box center [745, 372] width 234 height 20
click at [829, 421] on button "Yes" at bounding box center [830, 422] width 67 height 22
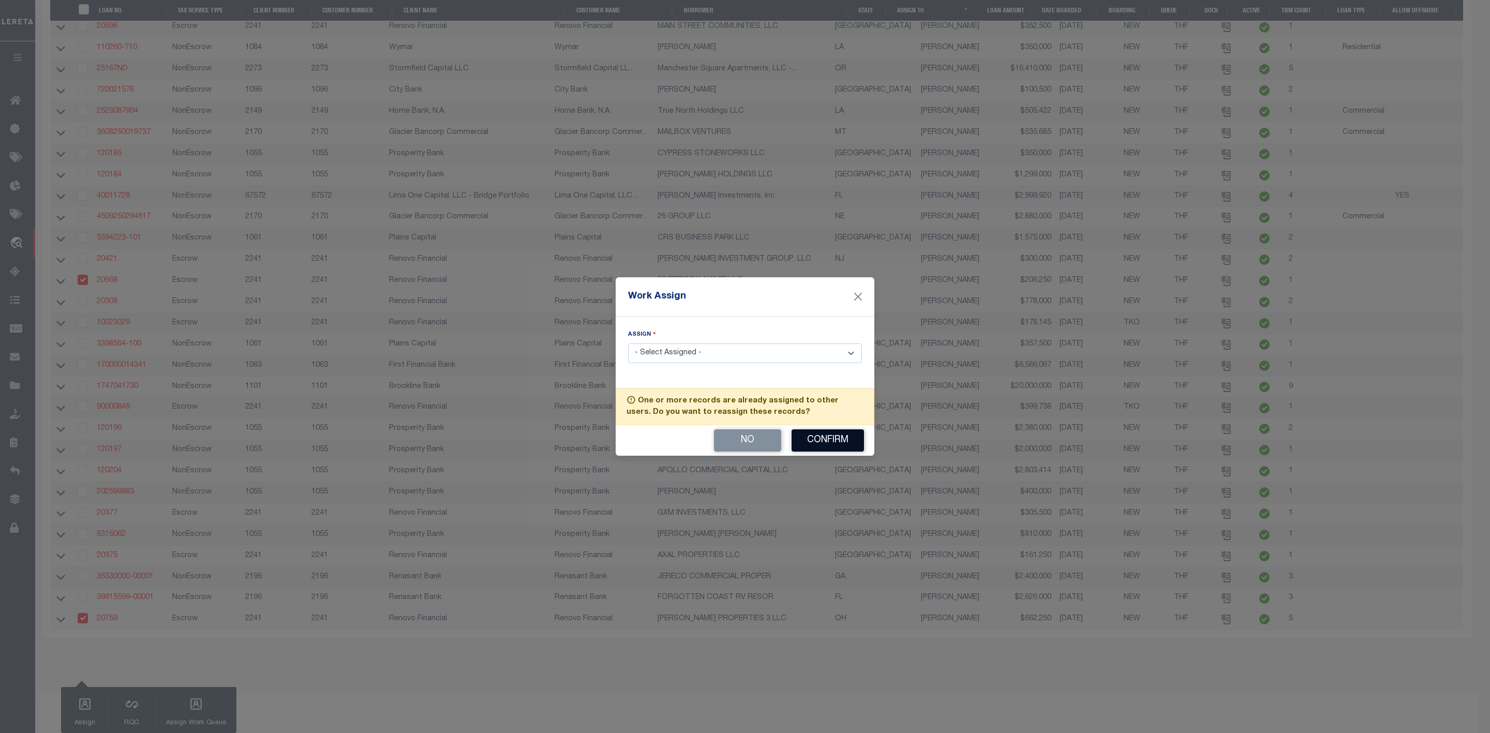
click at [826, 443] on button "Confirm" at bounding box center [828, 440] width 72 height 22
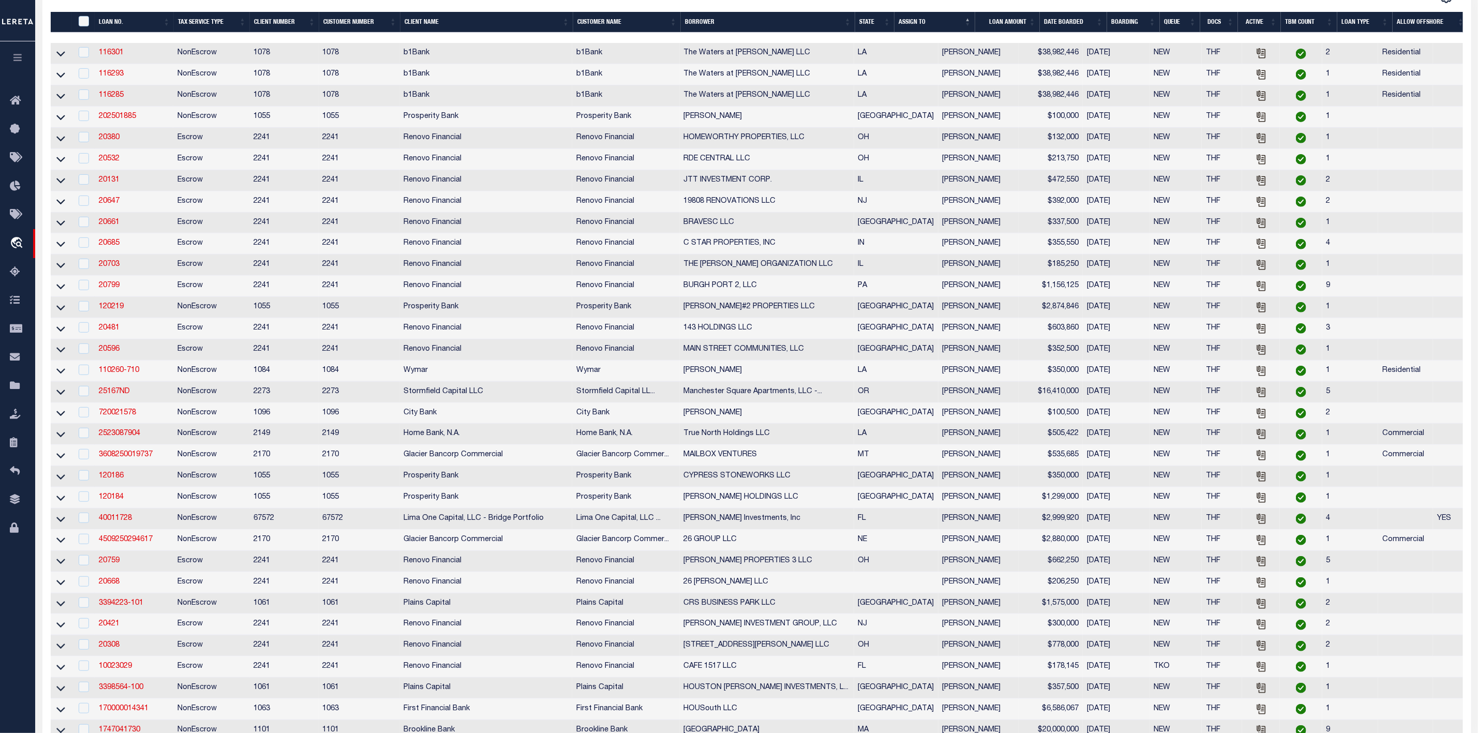
scroll to position [0, 0]
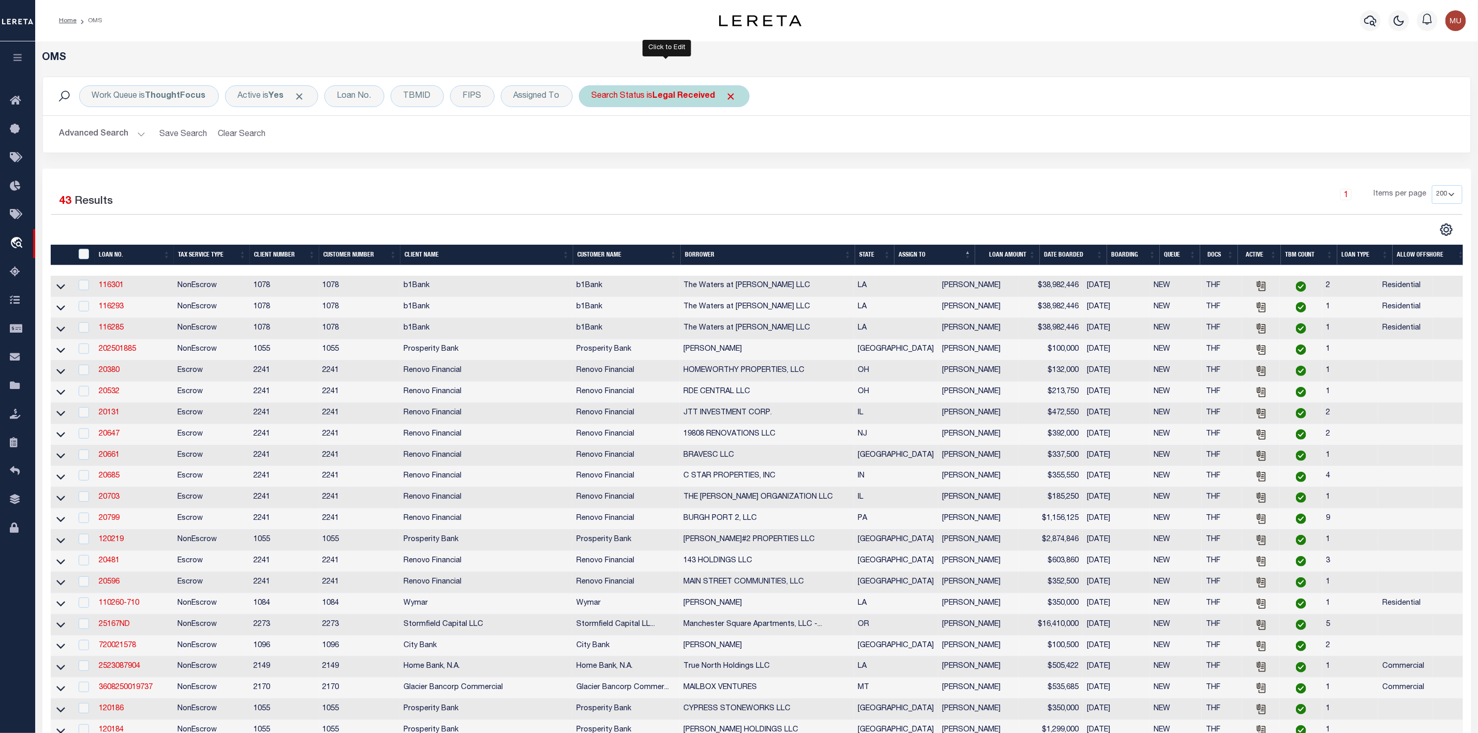
click at [634, 92] on div "Search Status is Legal Received" at bounding box center [664, 96] width 171 height 22
click at [634, 147] on select "Automated Search Bad Parcel Complete Duplicate Parcel High Dollar Reporting In …" at bounding box center [668, 147] width 152 height 20
select select "IP"
click at [594, 138] on select "Automated Search Bad Parcel Complete Duplicate Parcel High Dollar Reporting In …" at bounding box center [668, 147] width 152 height 20
click at [731, 169] on input "Apply" at bounding box center [729, 169] width 31 height 17
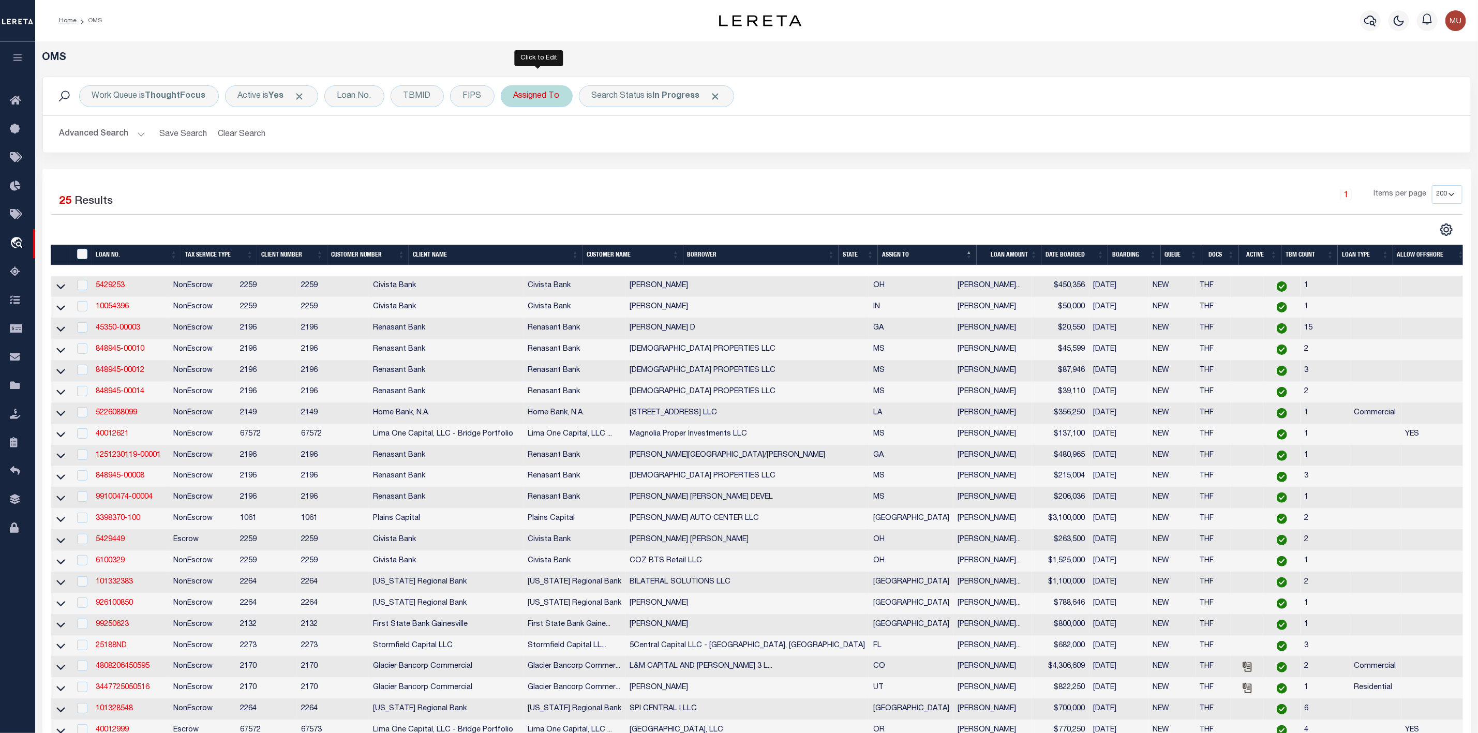
click at [542, 99] on div "Assigned To" at bounding box center [537, 96] width 72 height 22
click at [537, 154] on select "--Unassigned-- [PERSON_NAME] [PERSON_NAME] [PERSON_NAME] [PERSON_NAME], [PERSON…" at bounding box center [590, 147] width 152 height 20
select select "[PERSON_NAME]"
click at [516, 138] on select "--Unassigned-- [PERSON_NAME] [PERSON_NAME] [PERSON_NAME] [PERSON_NAME], [PERSON…" at bounding box center [590, 147] width 152 height 20
click at [643, 174] on input "Apply" at bounding box center [651, 169] width 31 height 17
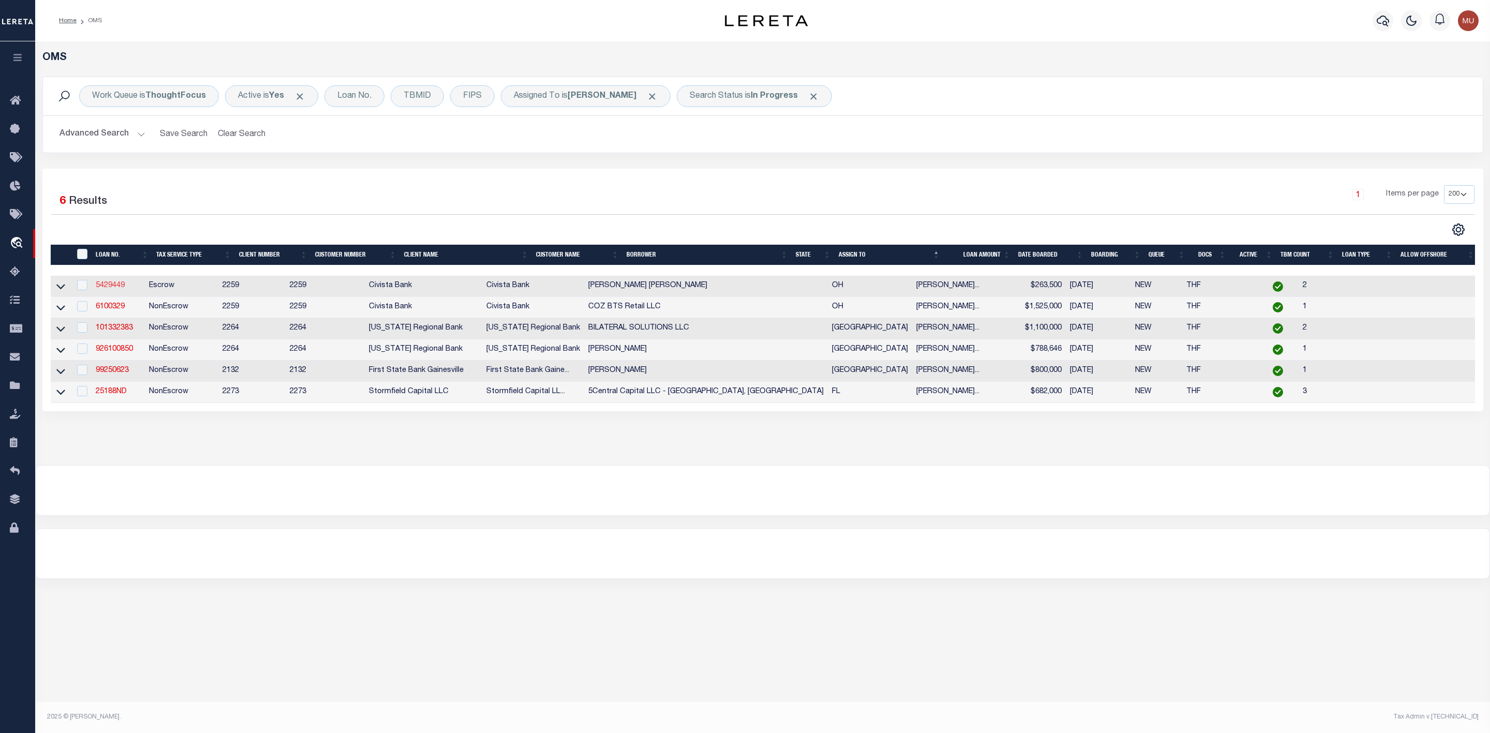
click at [103, 289] on link "5429449" at bounding box center [110, 285] width 29 height 7
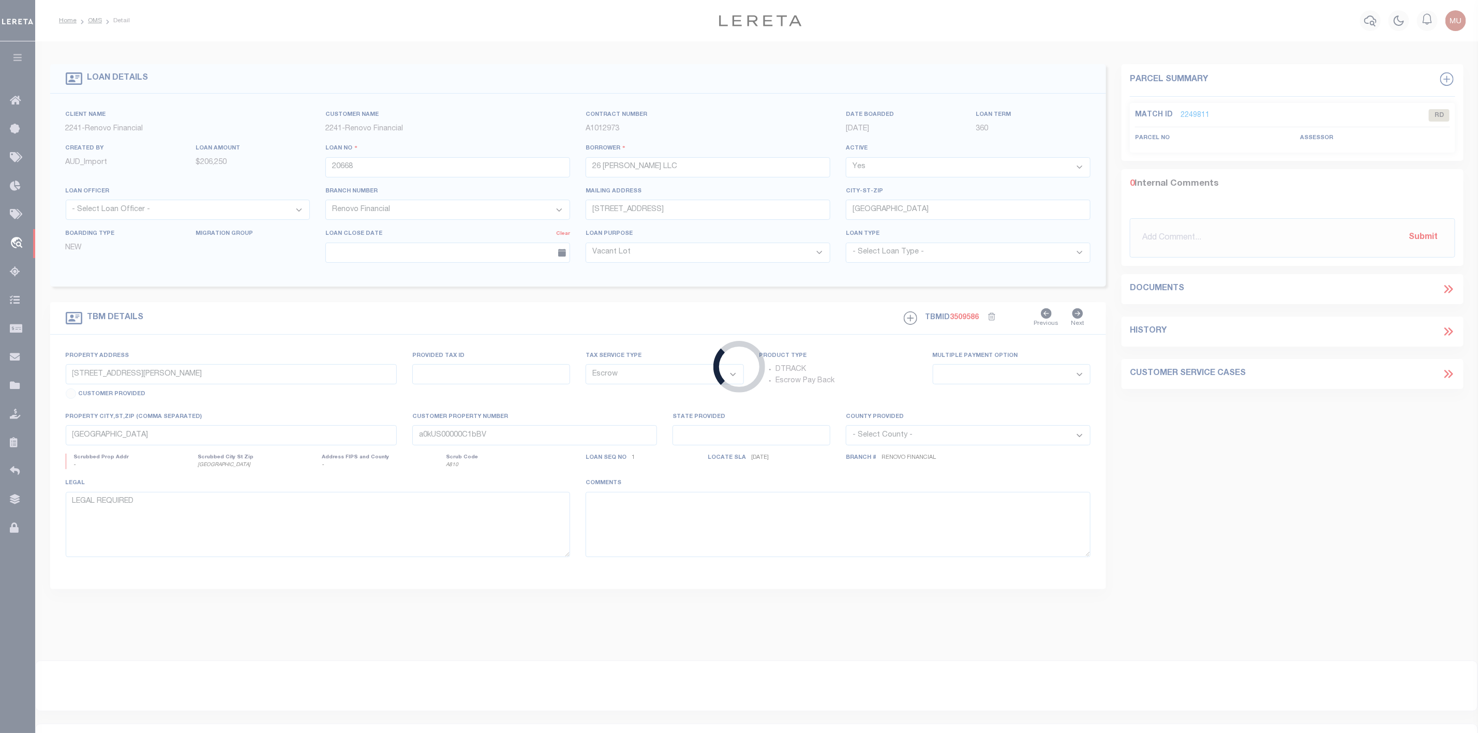
type input "5429449"
type input "[PERSON_NAME] [PERSON_NAME]"
select select
type input "[STREET_ADDRESS]"
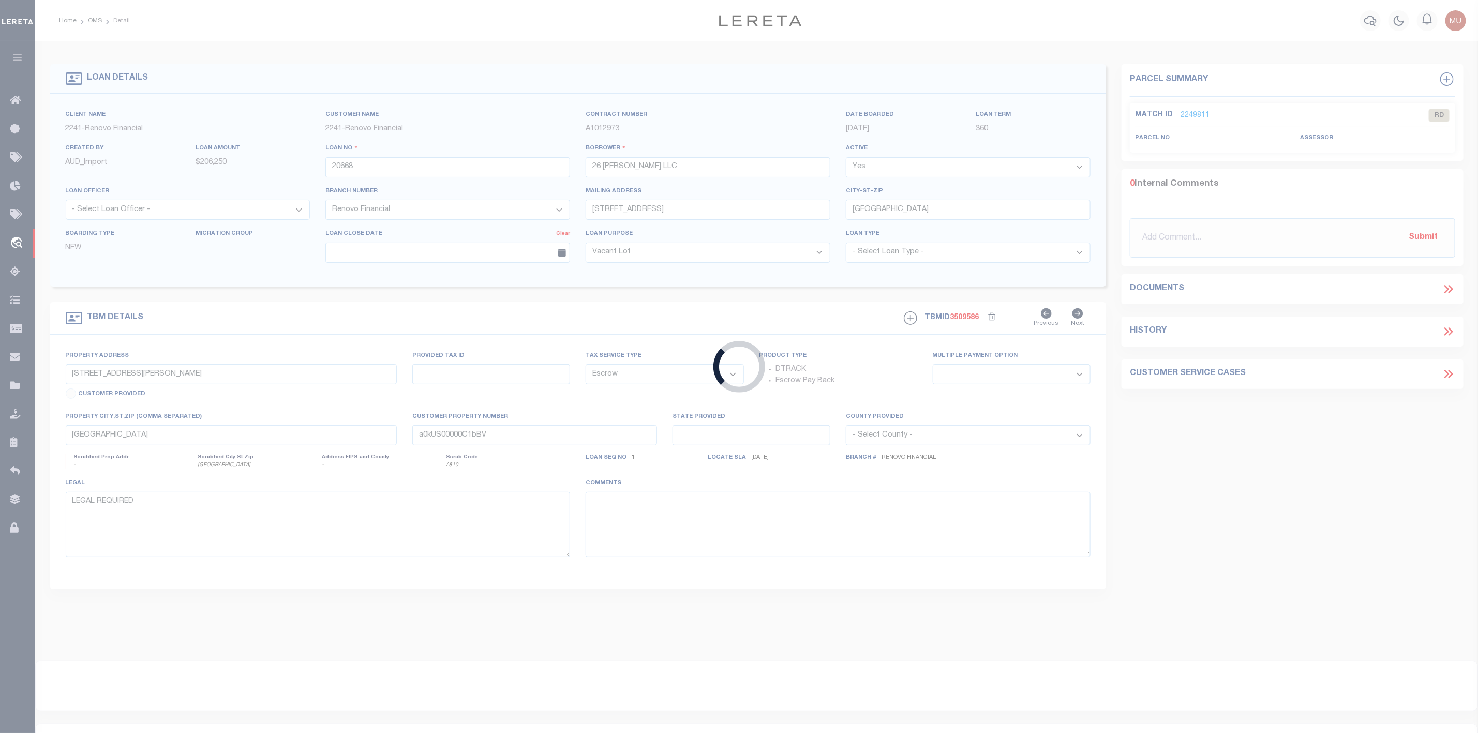
type input "Sandusky OH 448709658"
select select
type input "[STREET_ADDRESS]"
type input "320411600"
select select
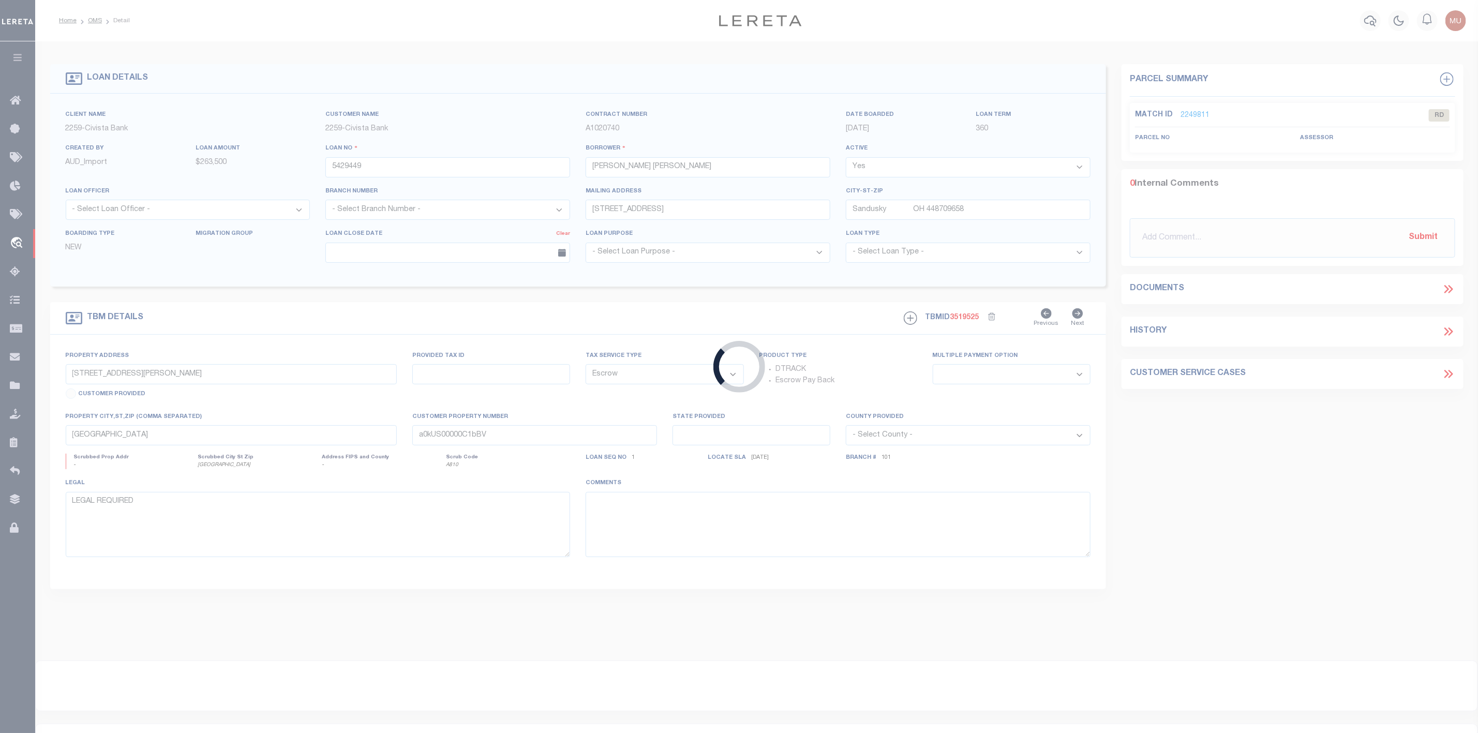
type input "SANDUSKY OH 448709658"
type input "R"
type input "OH"
select select
select select "20682"
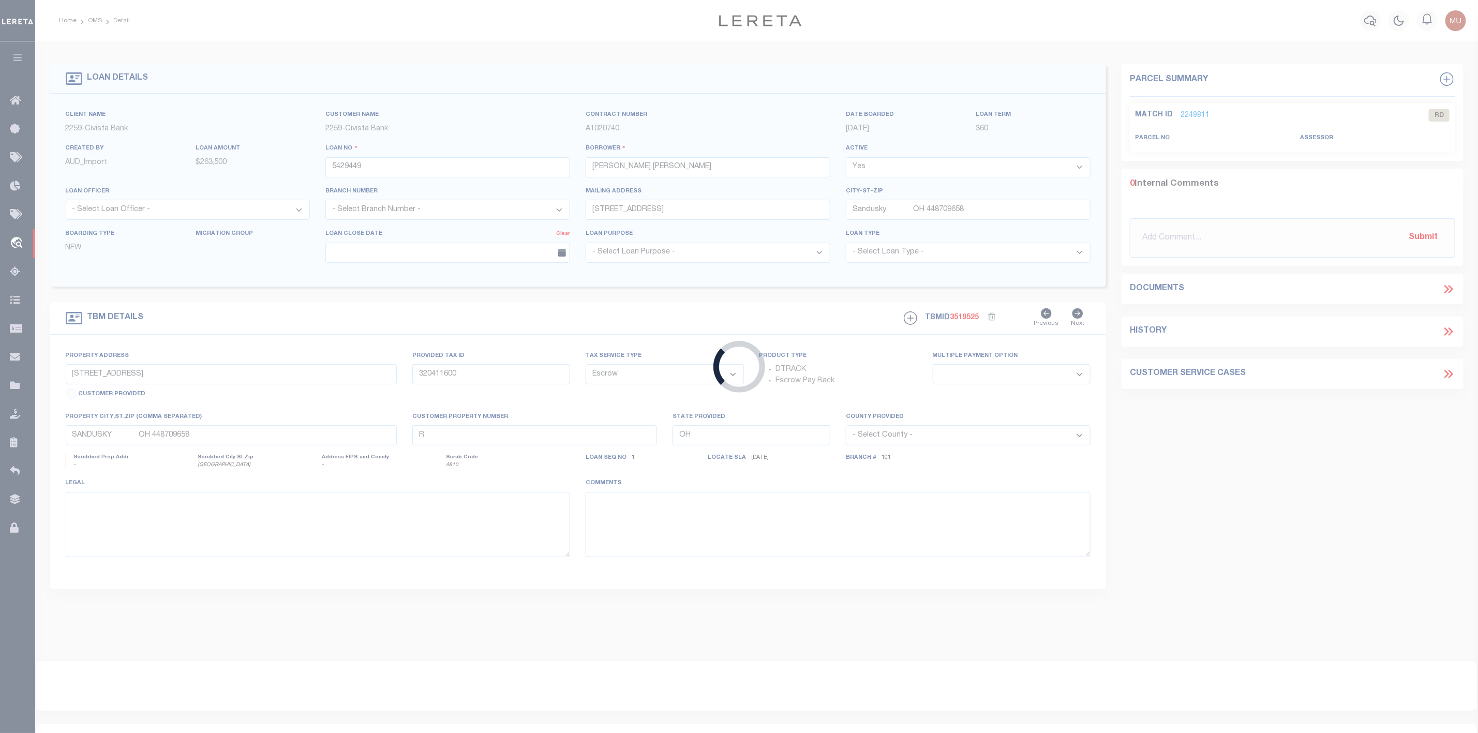
select select "7613"
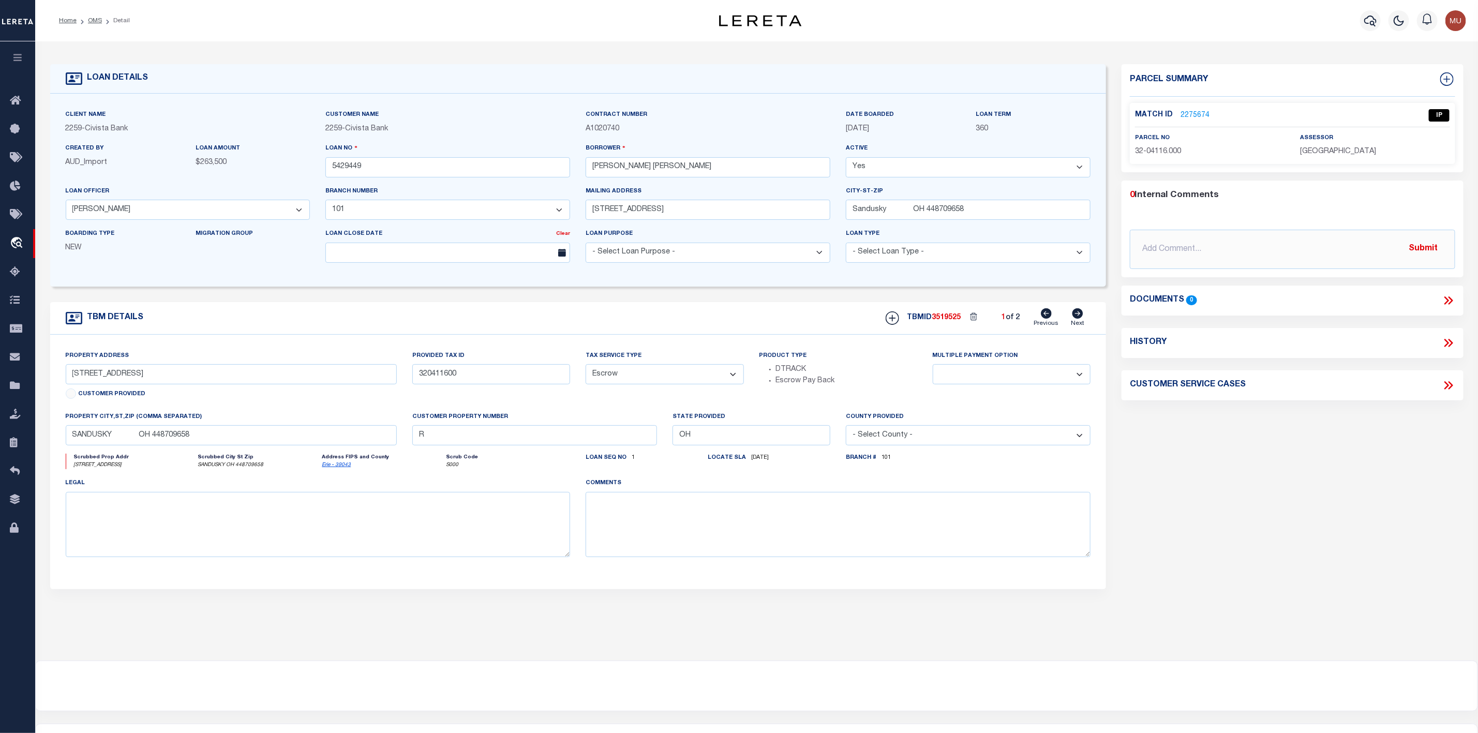
click at [1190, 110] on link "2275674" at bounding box center [1195, 115] width 29 height 11
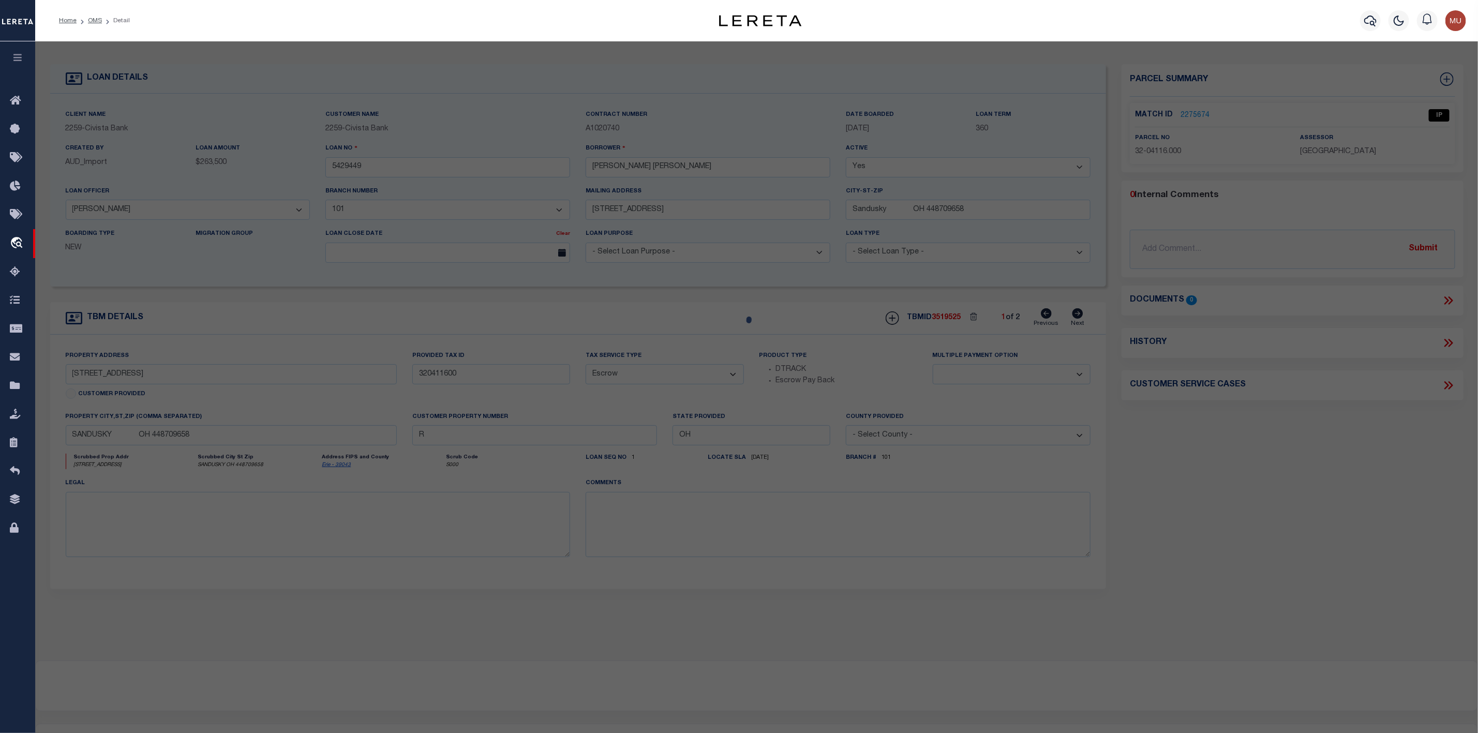
select select "AS"
checkbox input "false"
select select "IP"
type input "POGGIALI [PERSON_NAME] & [PERSON_NAME]"
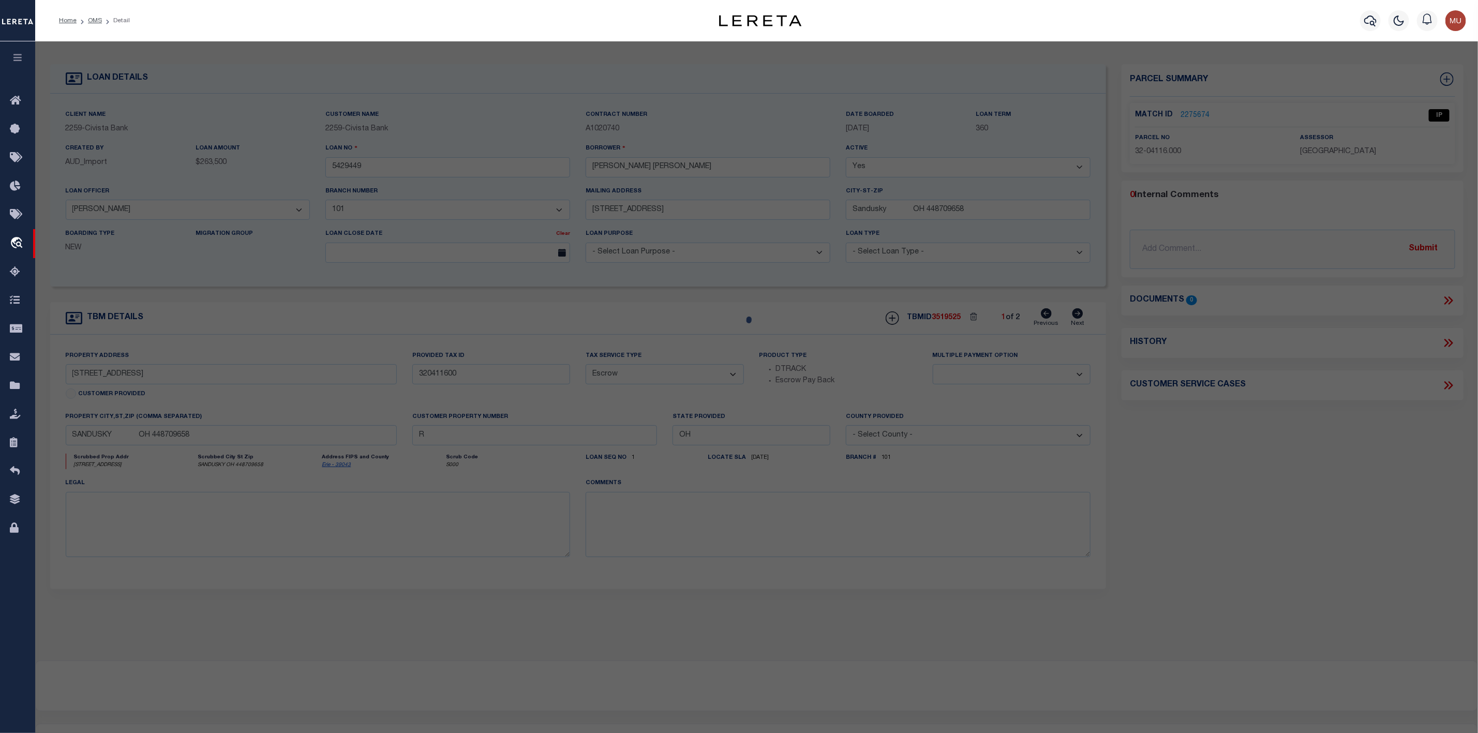
select select "AGW"
select select "ADD"
type input "[STREET_ADDRESS]"
type input "SANDUSKY OH 44870"
type textarea "S-4 S SIDE OF FOX RD .8970A"
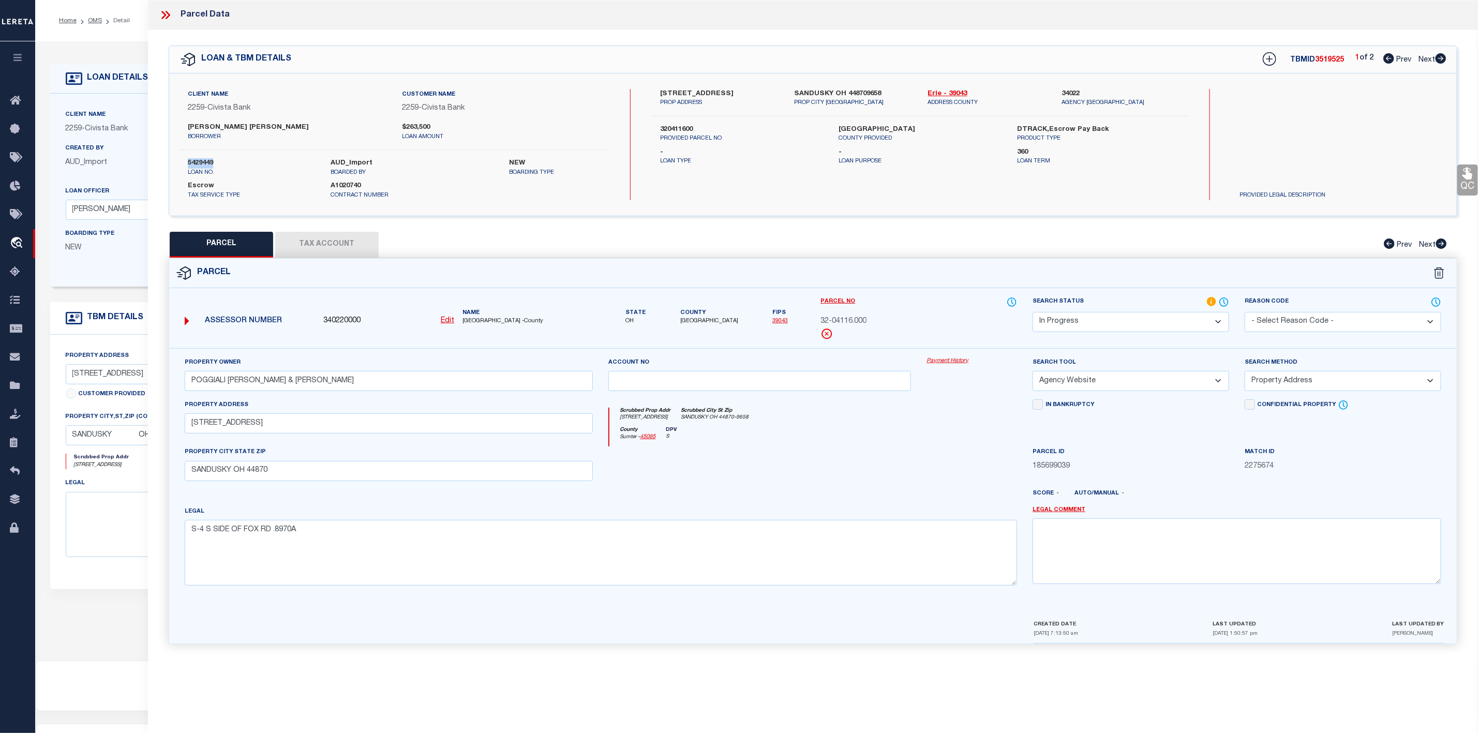
drag, startPoint x: 185, startPoint y: 160, endPoint x: 227, endPoint y: 163, distance: 42.5
click at [227, 163] on div "5429449 loan no." at bounding box center [251, 167] width 143 height 19
copy label "5429449"
click at [1328, 58] on span "3519525" at bounding box center [1329, 59] width 29 height 7
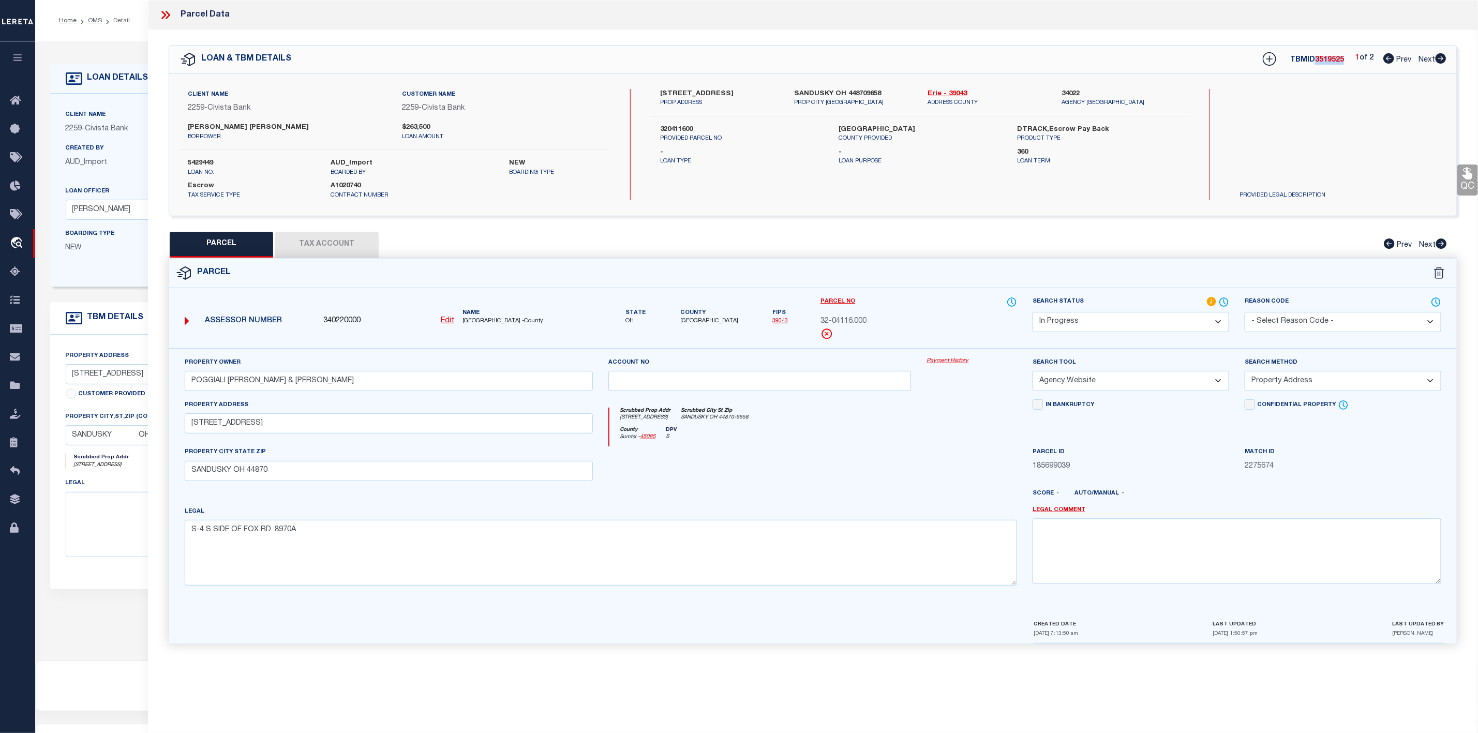
copy span "3519525"
click at [329, 247] on button "Tax Account" at bounding box center [326, 245] width 103 height 26
select select "100"
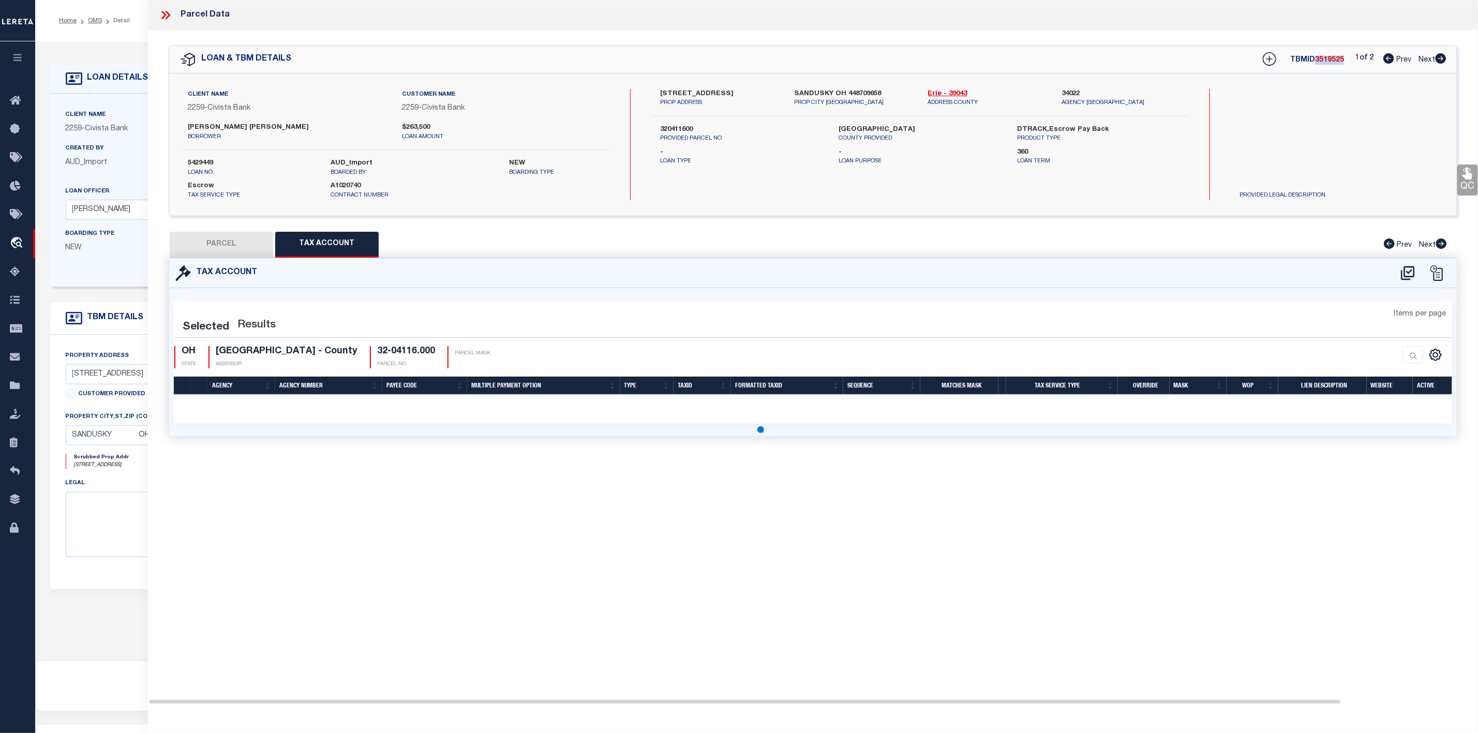
select select "100"
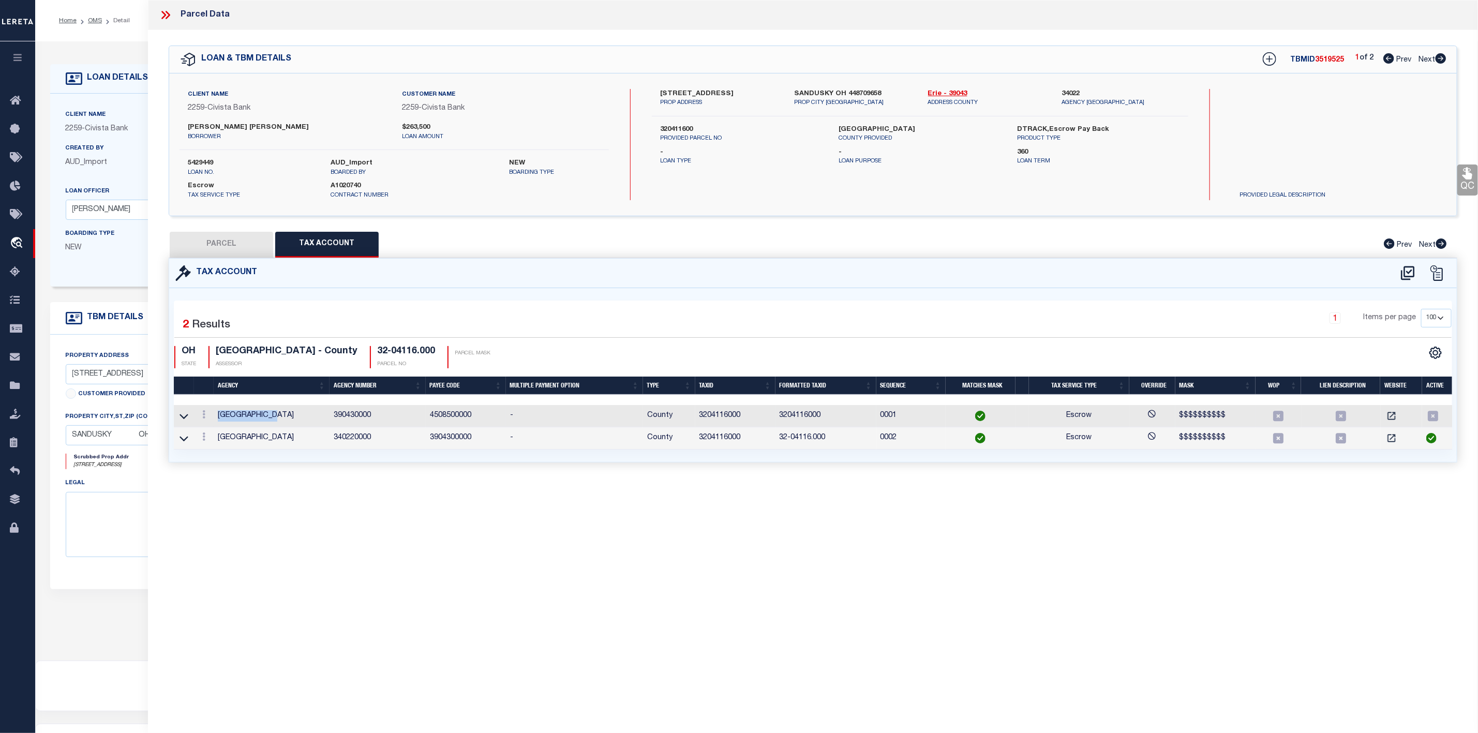
drag, startPoint x: 286, startPoint y: 418, endPoint x: 217, endPoint y: 416, distance: 68.3
click at [217, 416] on td "[GEOGRAPHIC_DATA]" at bounding box center [272, 416] width 116 height 22
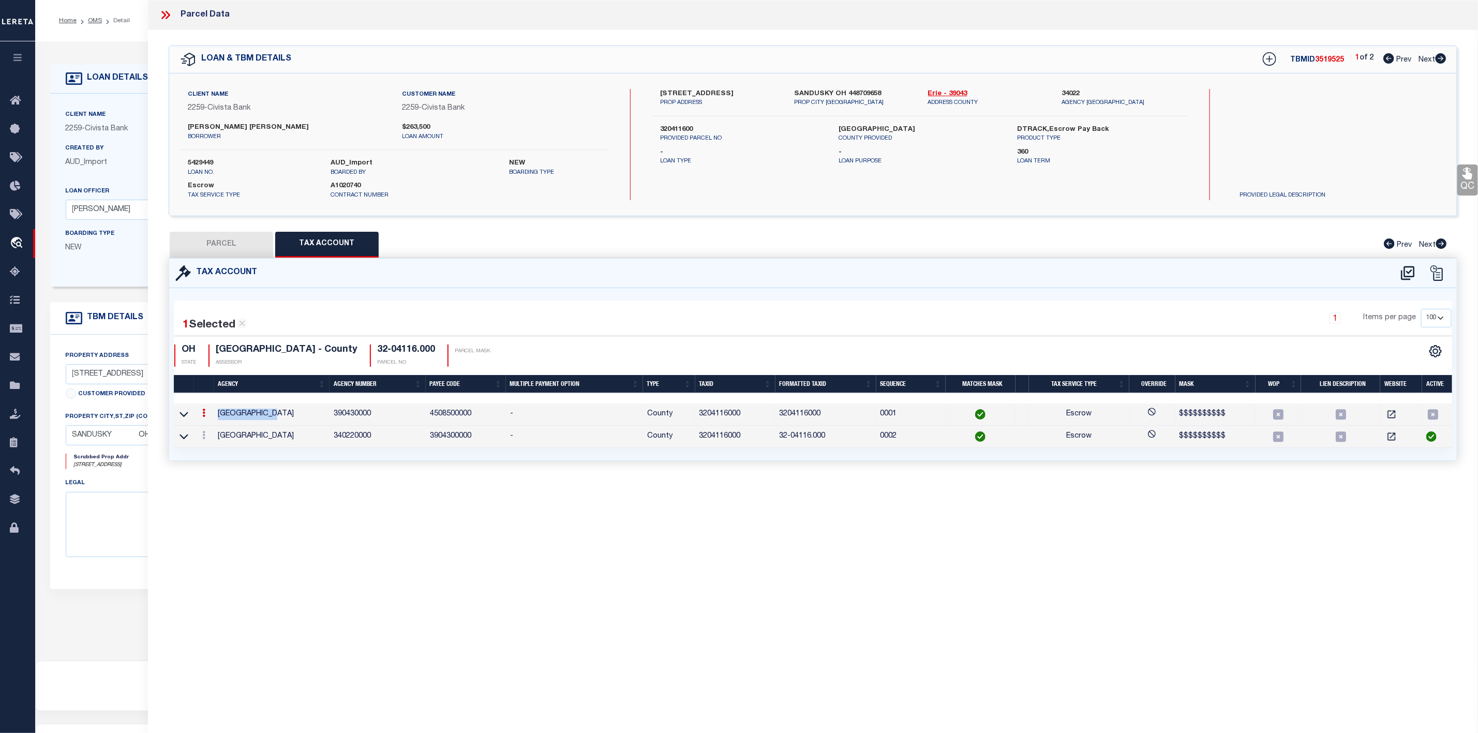
copy td "[GEOGRAPHIC_DATA]"
click at [183, 416] on icon at bounding box center [184, 414] width 9 height 11
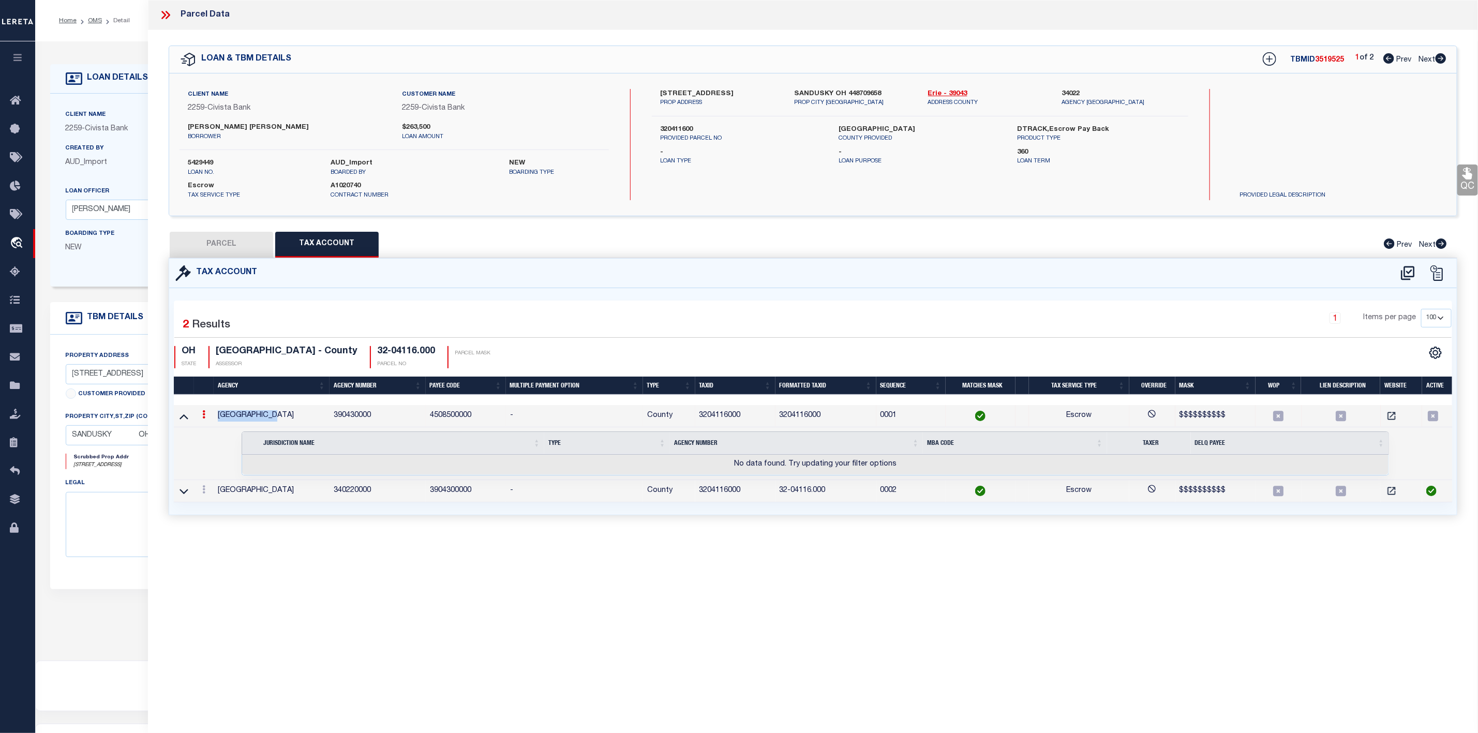
click at [235, 255] on button "PARCEL" at bounding box center [221, 245] width 103 height 26
select select "AS"
select select
checkbox input "false"
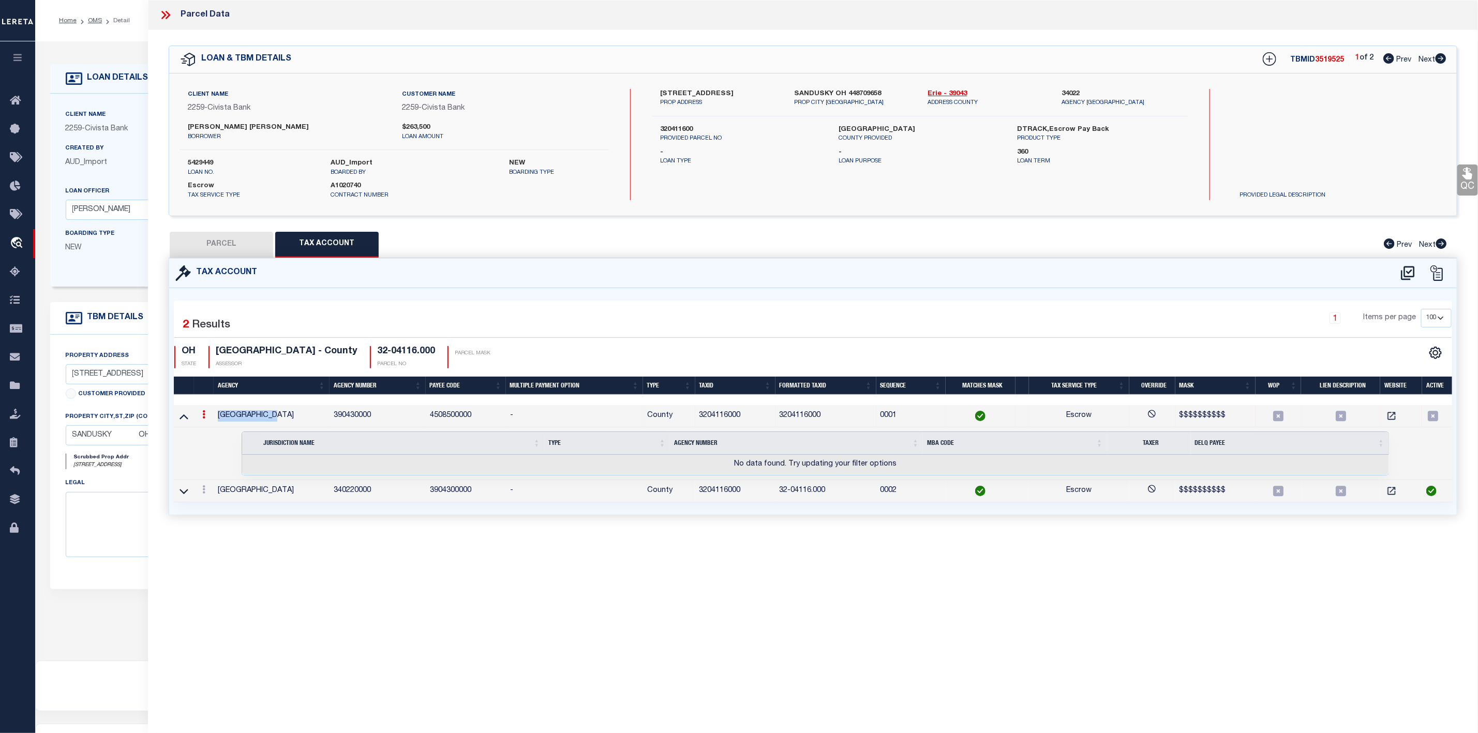
checkbox input "false"
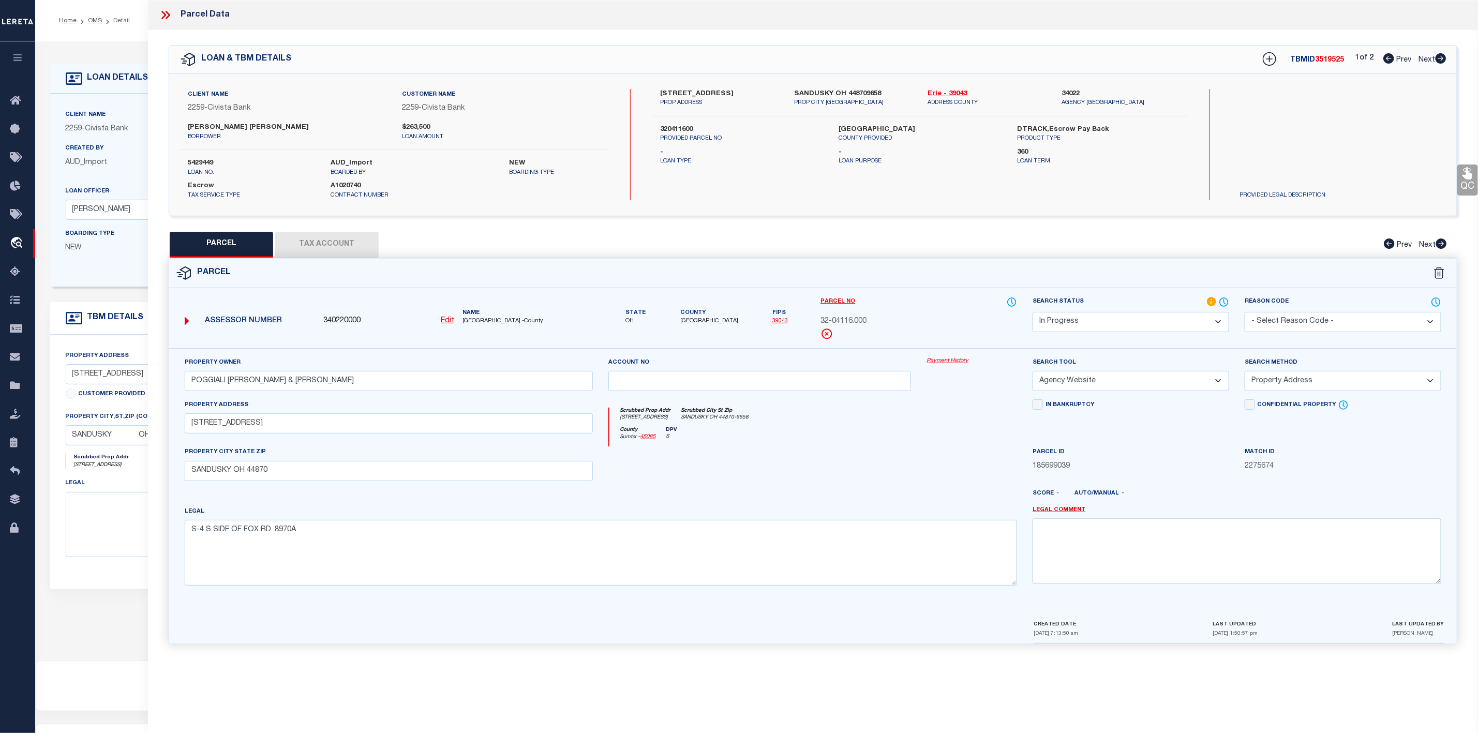
click at [171, 16] on icon at bounding box center [165, 14] width 13 height 13
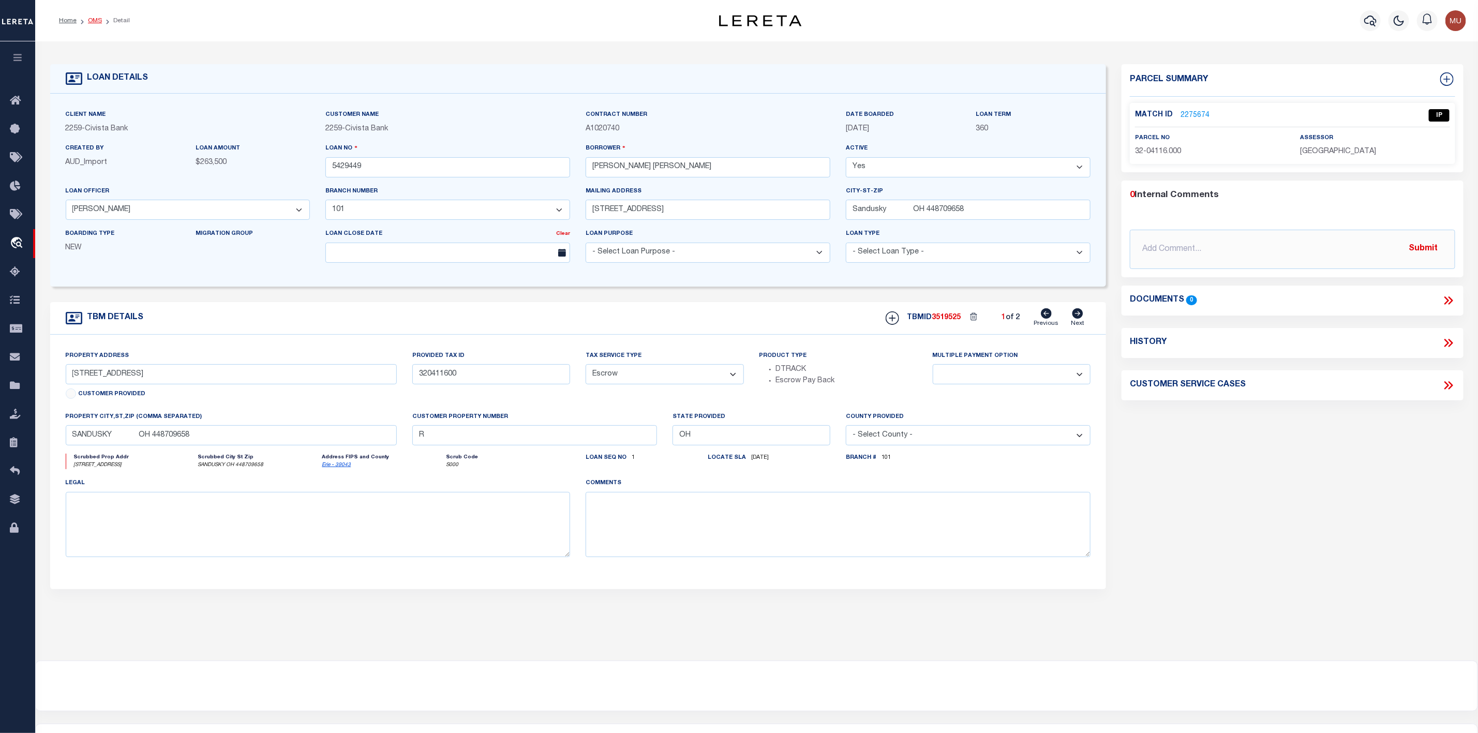
click at [95, 24] on link "OMS" at bounding box center [95, 21] width 14 height 6
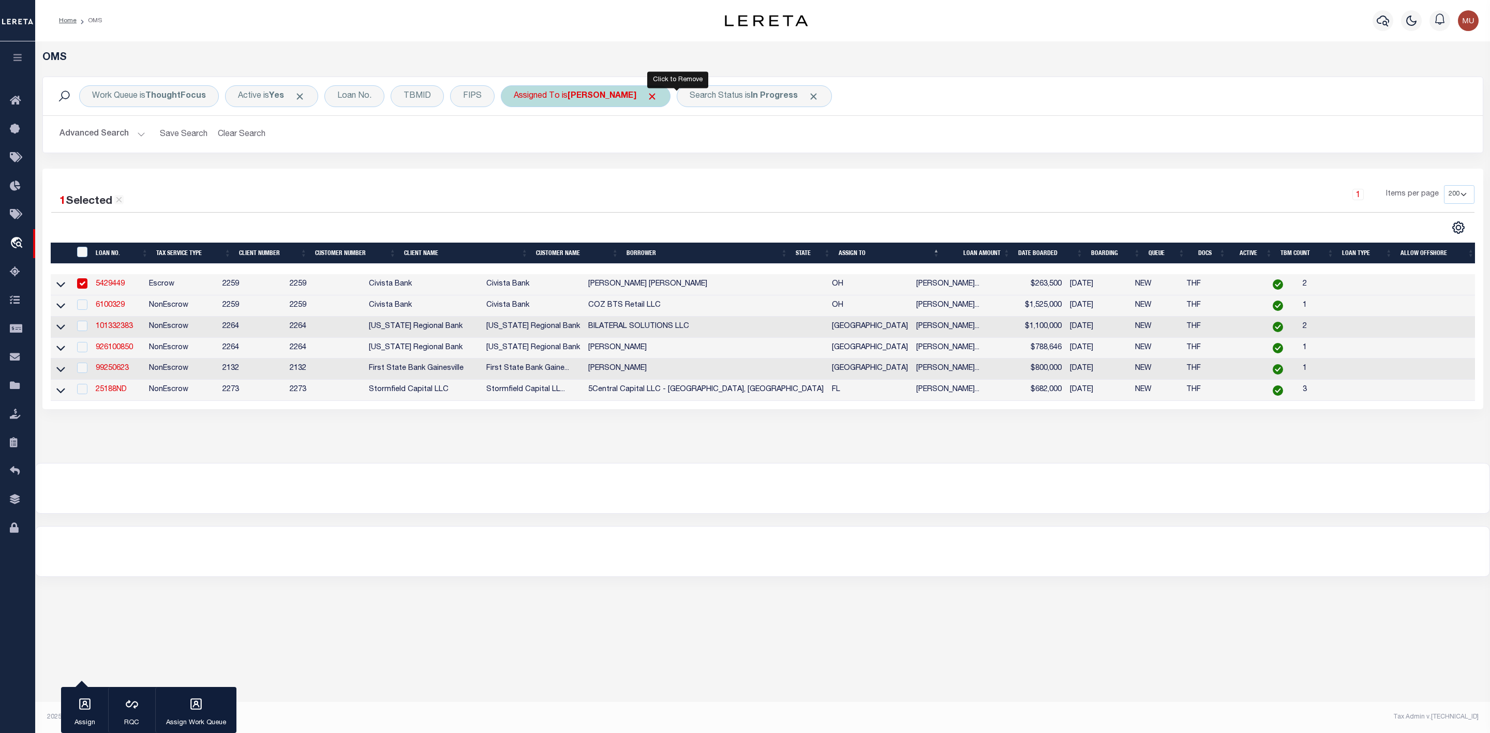
click at [658, 95] on span "Click to Remove" at bounding box center [652, 96] width 11 height 11
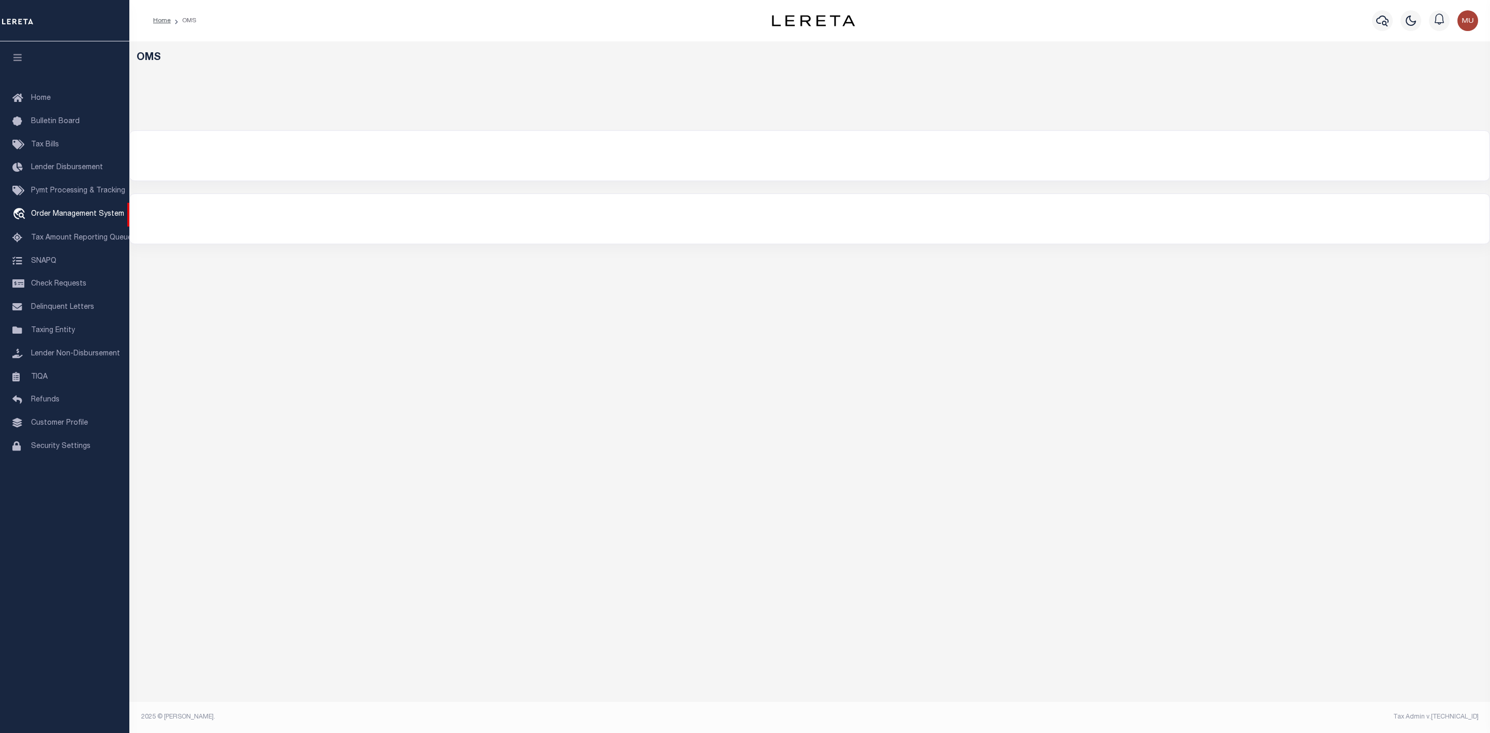
select select "200"
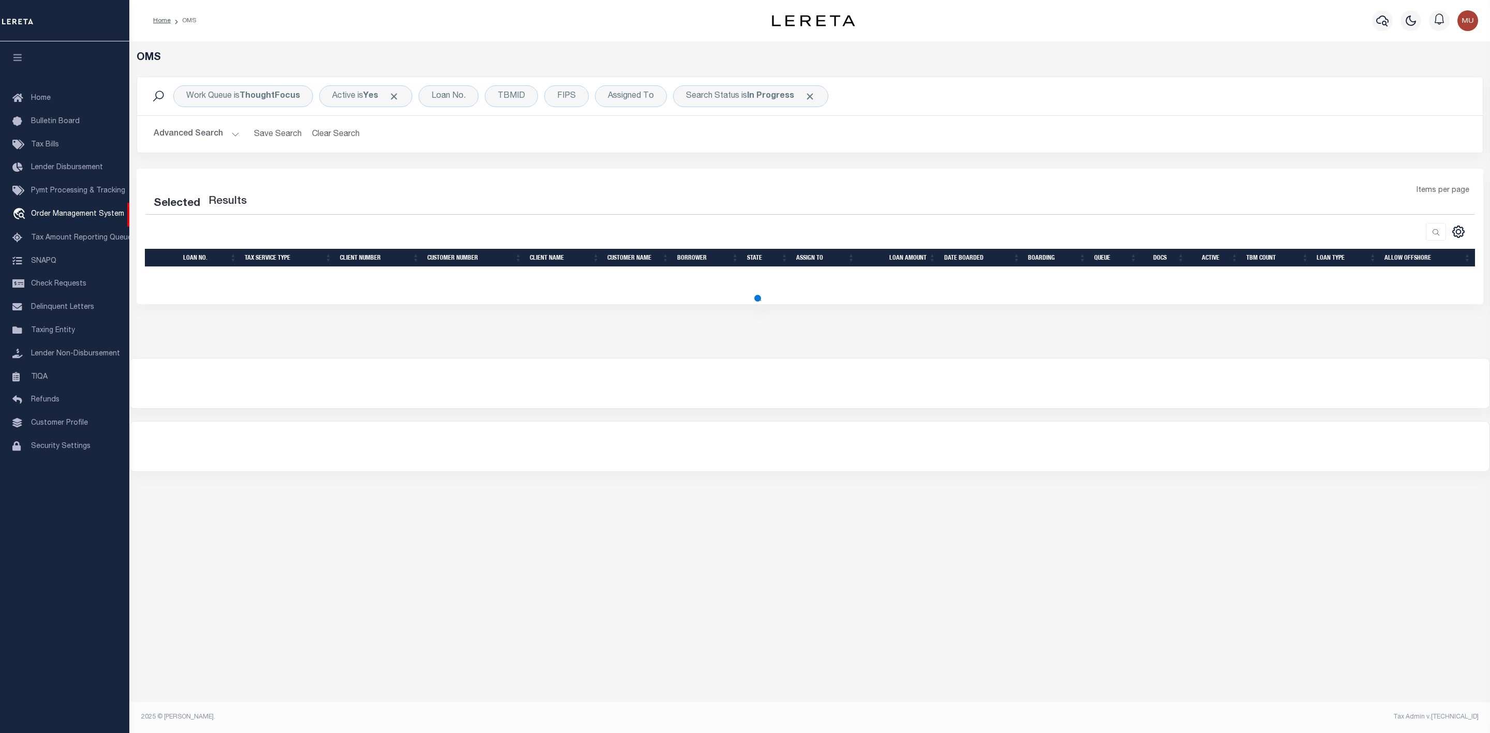
select select "200"
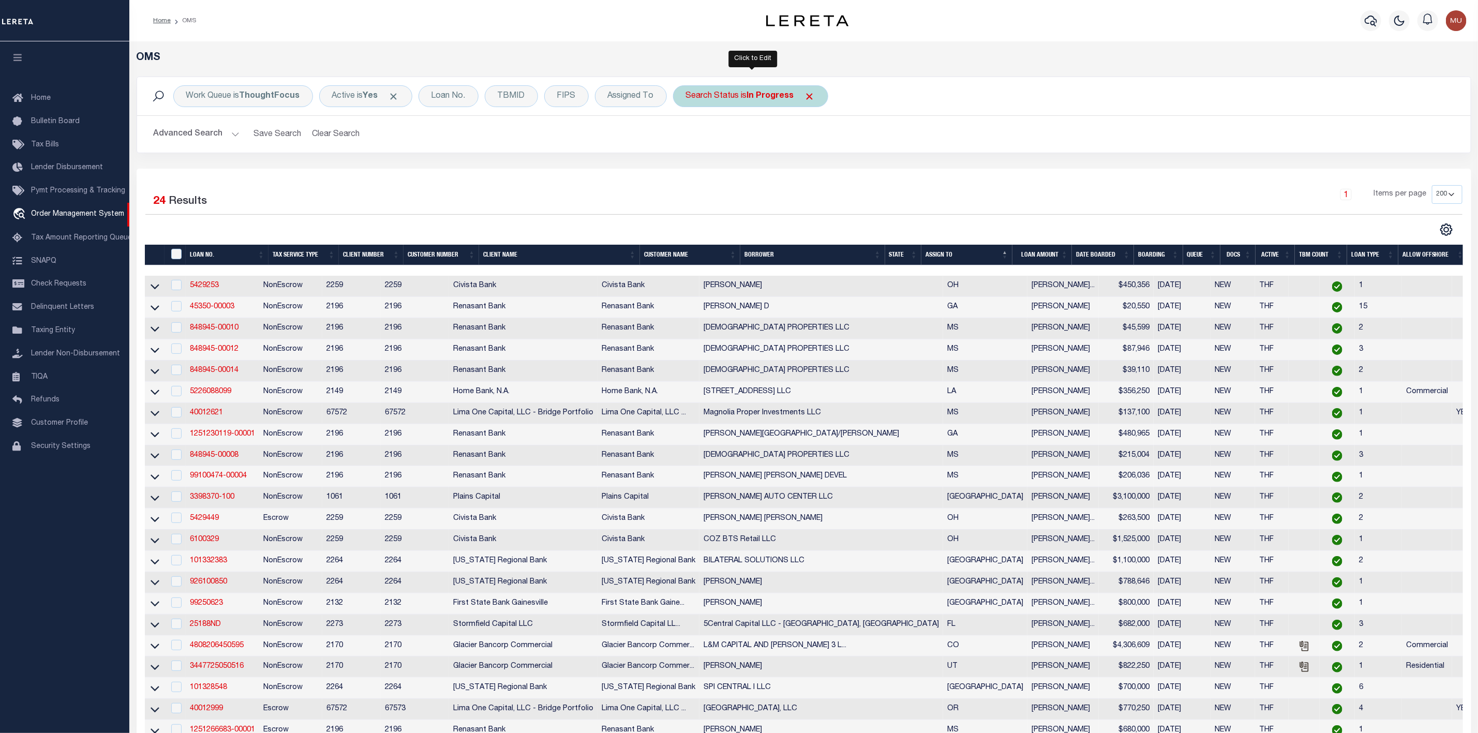
click at [730, 99] on div "Search Status is In Progress" at bounding box center [750, 96] width 155 height 22
click at [740, 149] on select "Automated Search Bad Parcel Complete Duplicate Parcel High Dollar Reporting In …" at bounding box center [763, 147] width 152 height 20
select select "RD"
click at [689, 138] on select "Automated Search Bad Parcel Complete Duplicate Parcel High Dollar Reporting In …" at bounding box center [763, 147] width 152 height 20
click at [835, 173] on input "Apply" at bounding box center [823, 169] width 31 height 17
